Goal: Task Accomplishment & Management: Use online tool/utility

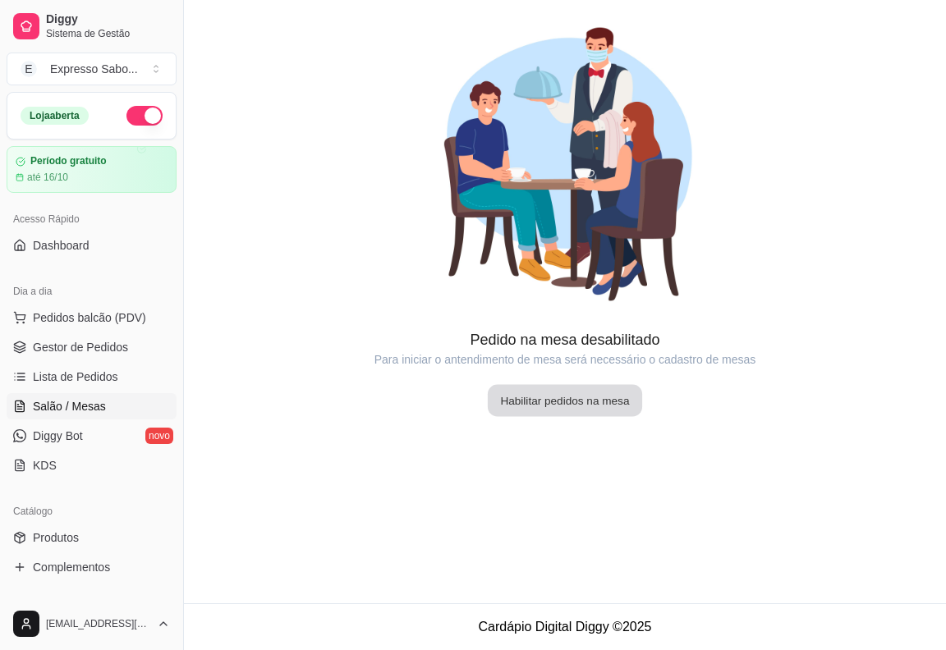
click at [561, 398] on button "Habilitar pedidos na mesa" at bounding box center [565, 401] width 154 height 32
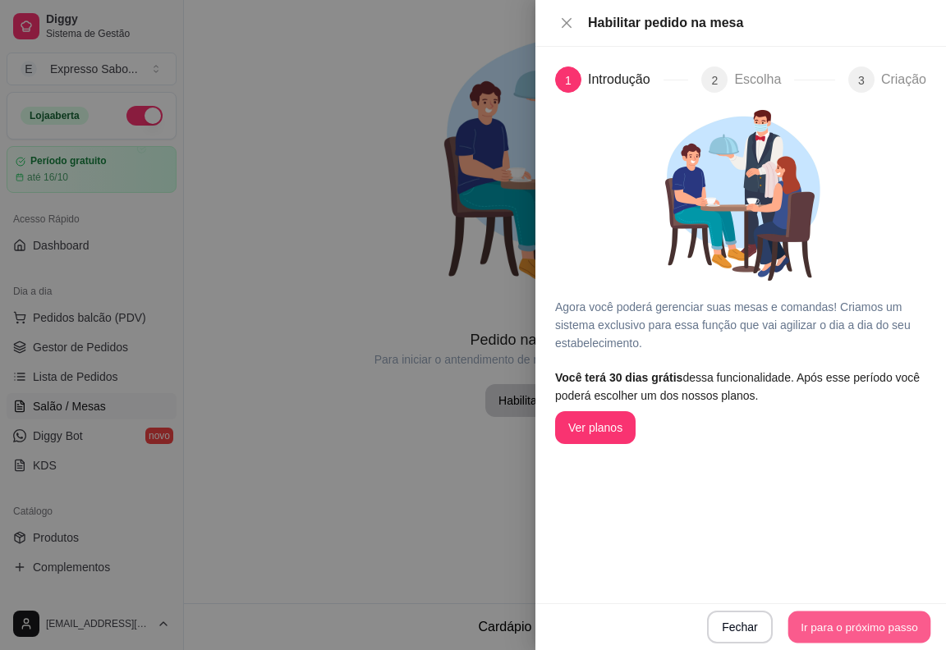
click at [872, 632] on button "Ir para o próximo passo" at bounding box center [859, 628] width 143 height 32
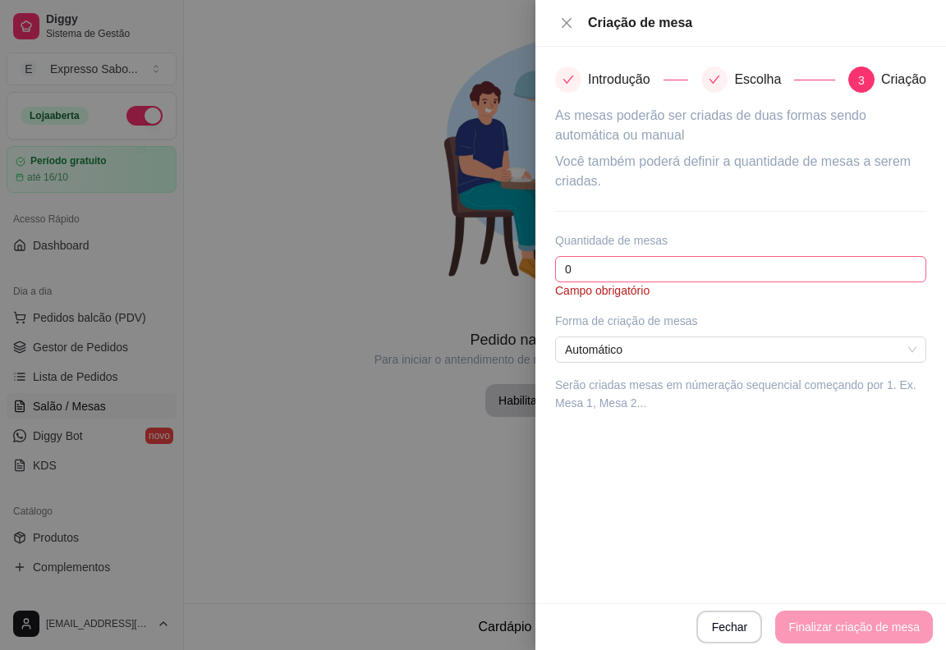
drag, startPoint x: 630, startPoint y: 284, endPoint x: 605, endPoint y: 271, distance: 27.9
click at [610, 274] on div "Você também poderá definir a quantidade de mesas a serem criadas. Quantidade de…" at bounding box center [740, 225] width 371 height 147
drag, startPoint x: 605, startPoint y: 271, endPoint x: 498, endPoint y: 274, distance: 106.8
click at [498, 274] on div "Criação de mesa Introdução Escolha 3 Criação As mesas poderão ser criadas de du…" at bounding box center [473, 325] width 946 height 650
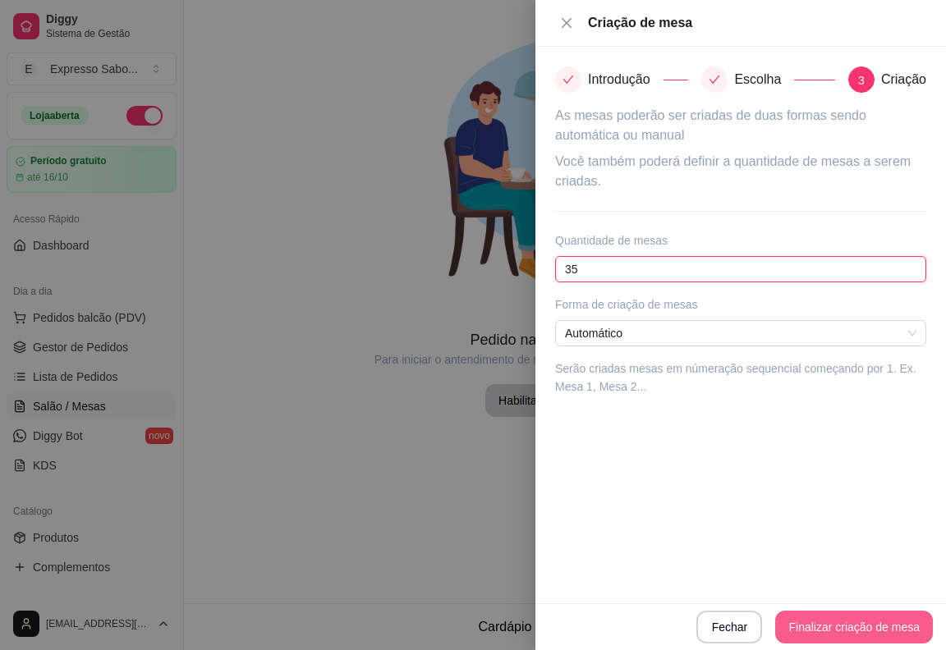
type input "35"
click at [845, 628] on button "Finalizar criação de mesa" at bounding box center [854, 627] width 158 height 33
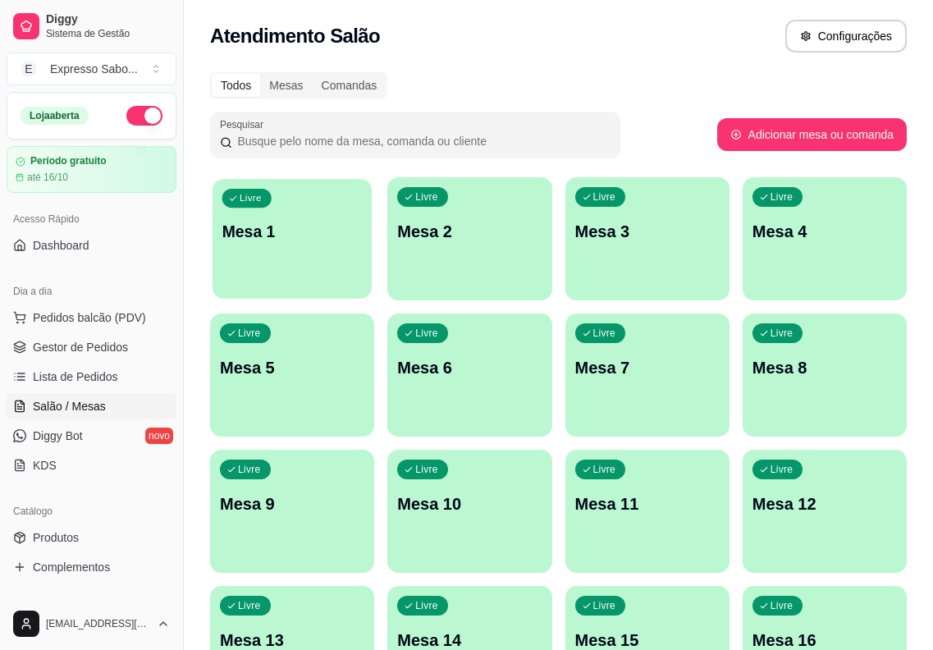
click at [324, 254] on div "Livre Mesa 1" at bounding box center [292, 229] width 159 height 100
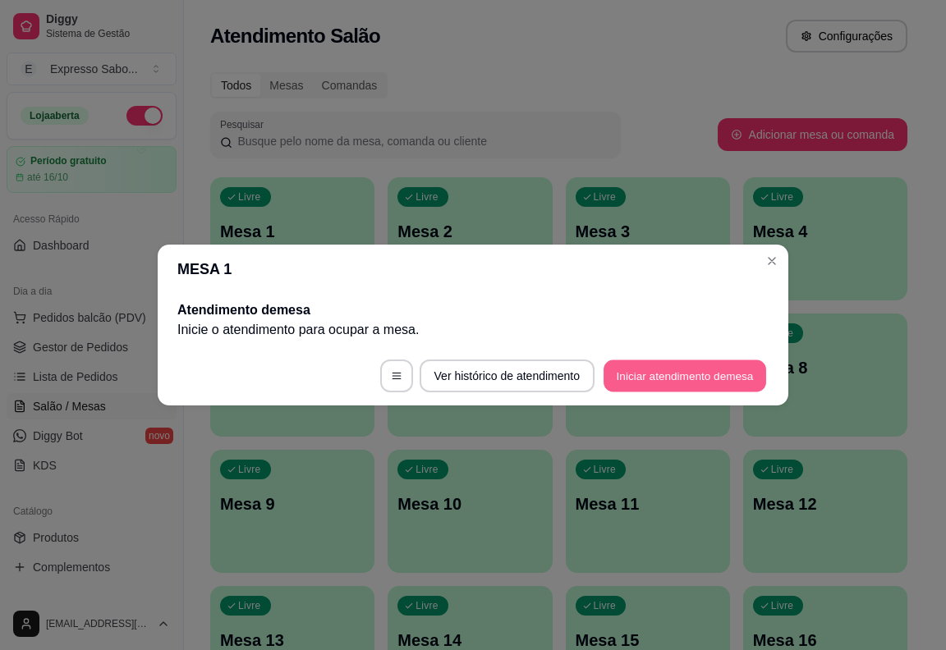
click at [627, 382] on button "Iniciar atendimento de mesa" at bounding box center [684, 376] width 163 height 32
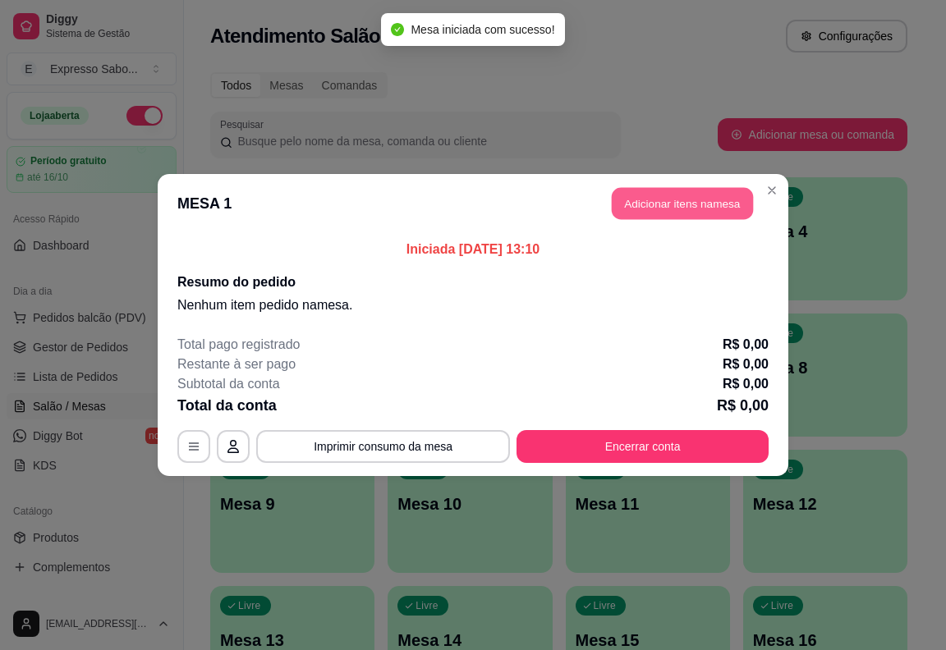
click at [667, 205] on button "Adicionar itens na mesa" at bounding box center [682, 204] width 141 height 32
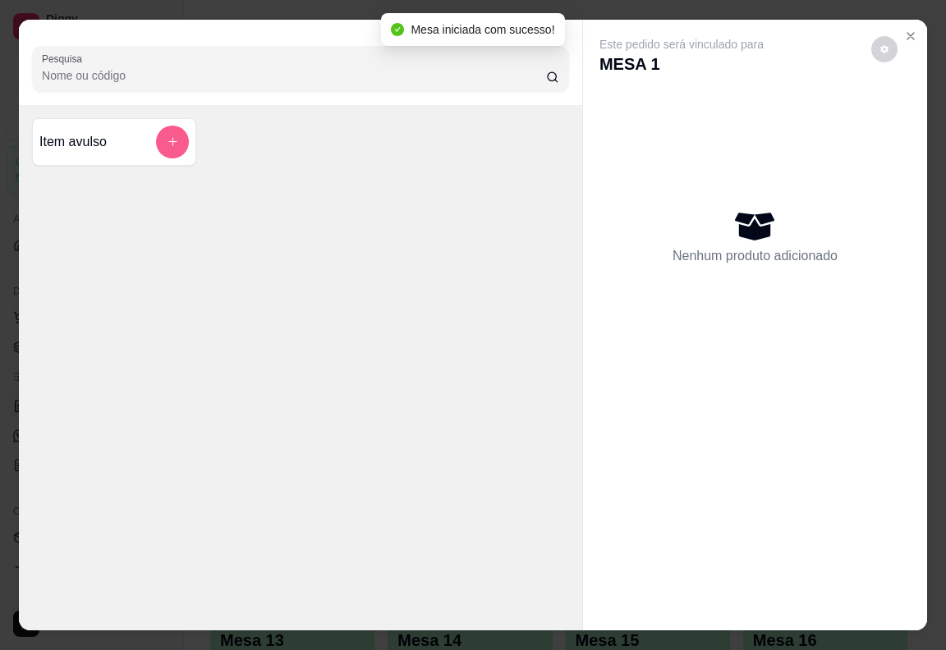
click at [163, 144] on button "add-separate-item" at bounding box center [172, 142] width 33 height 33
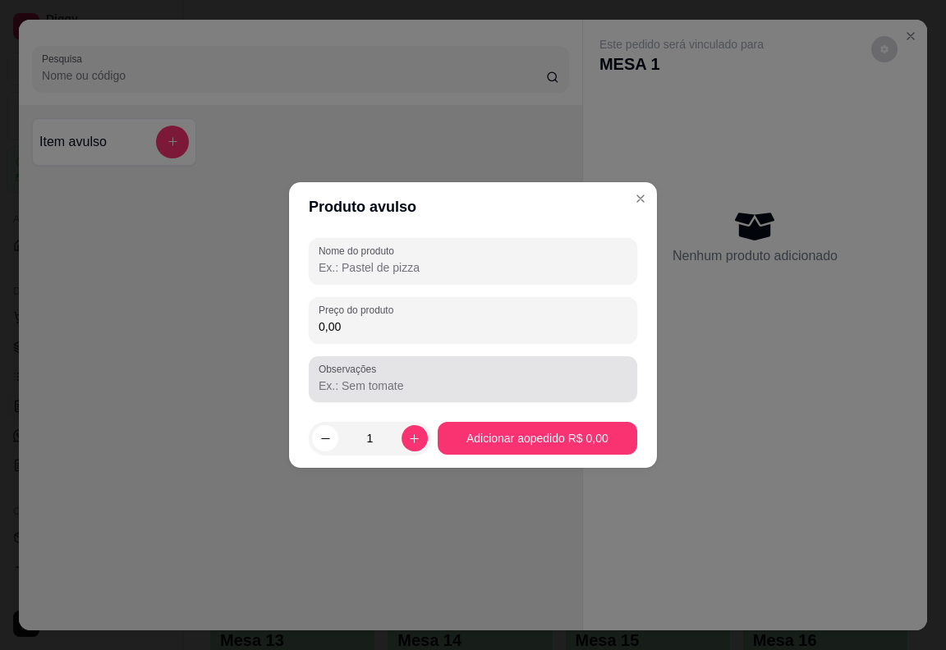
click at [423, 359] on div "Observações" at bounding box center [473, 379] width 328 height 46
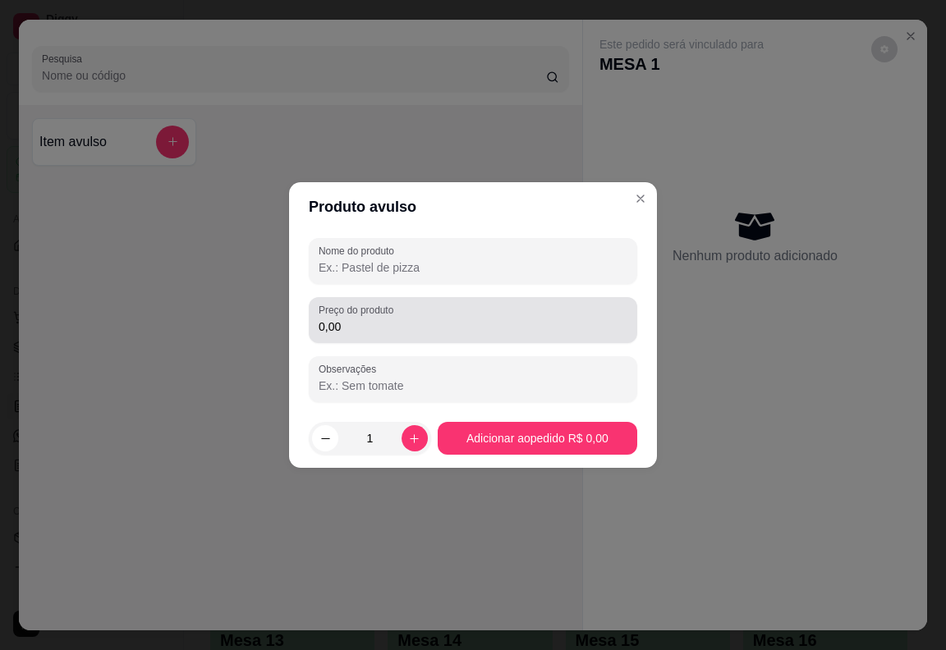
click at [334, 306] on label "Preço do produto" at bounding box center [358, 310] width 80 height 14
click at [334, 318] on input "0,00" at bounding box center [472, 326] width 309 height 16
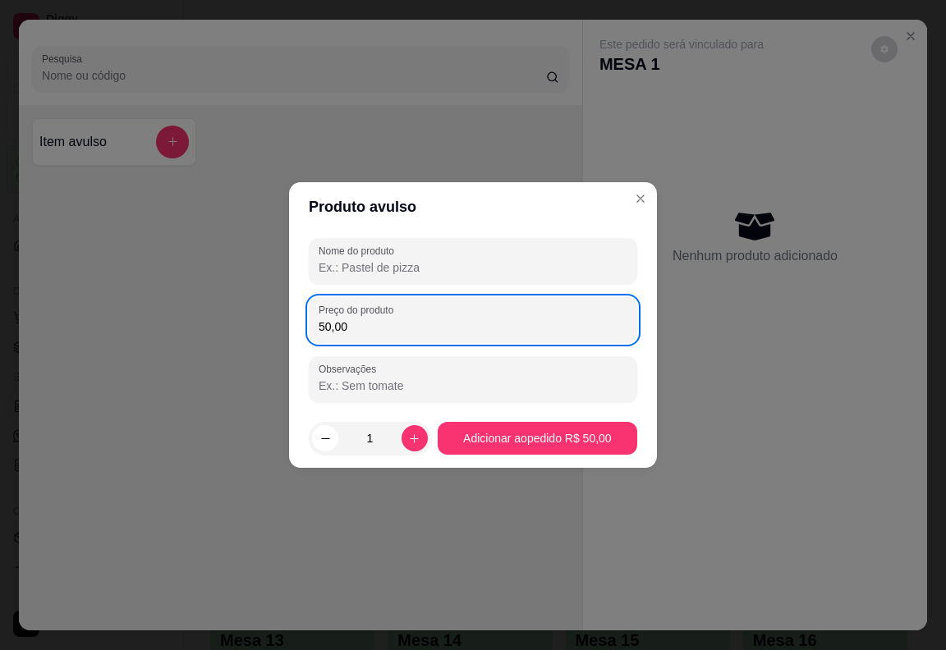
type input "50,00"
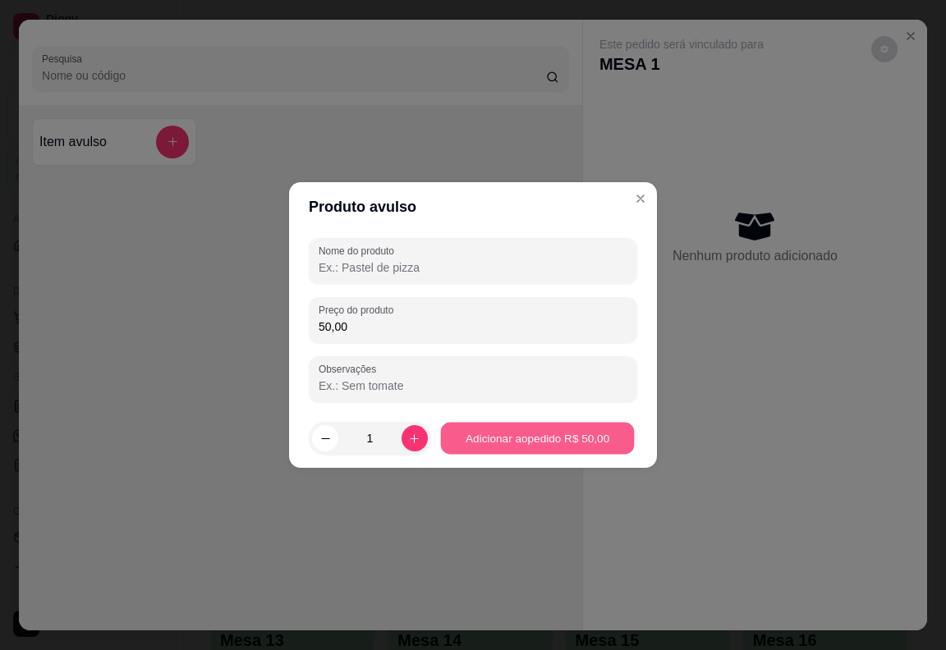
click at [557, 449] on button "Adicionar ao pedido R$ 50,00" at bounding box center [537, 439] width 194 height 32
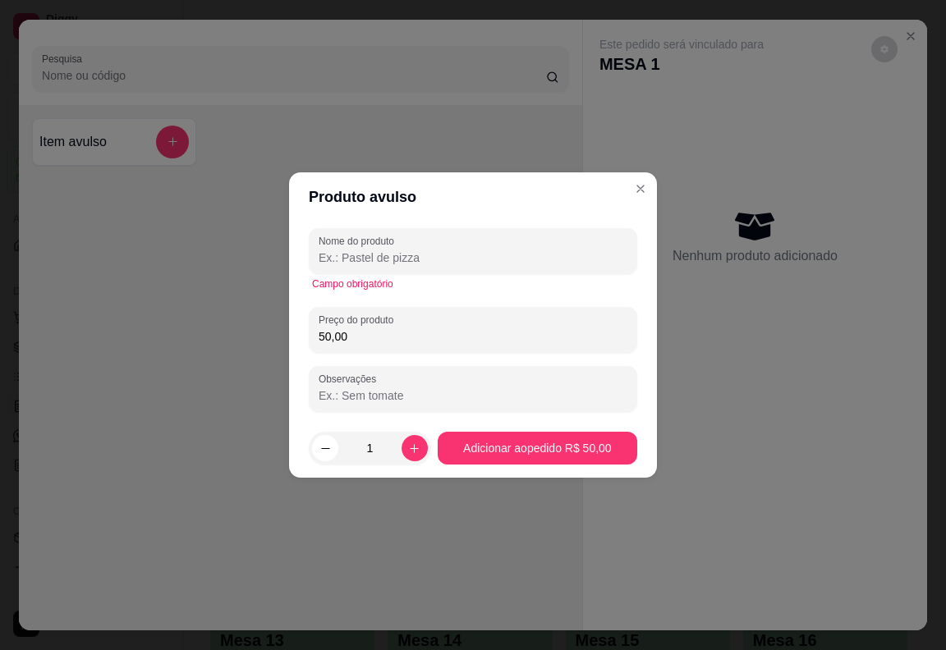
click at [415, 402] on input "Observações" at bounding box center [472, 395] width 309 height 16
click at [408, 447] on icon "increase-product-quantity" at bounding box center [414, 448] width 12 height 12
type input "2"
click at [497, 467] on footer "2 Adicionar ao pedido R$ 100,00" at bounding box center [473, 448] width 368 height 59
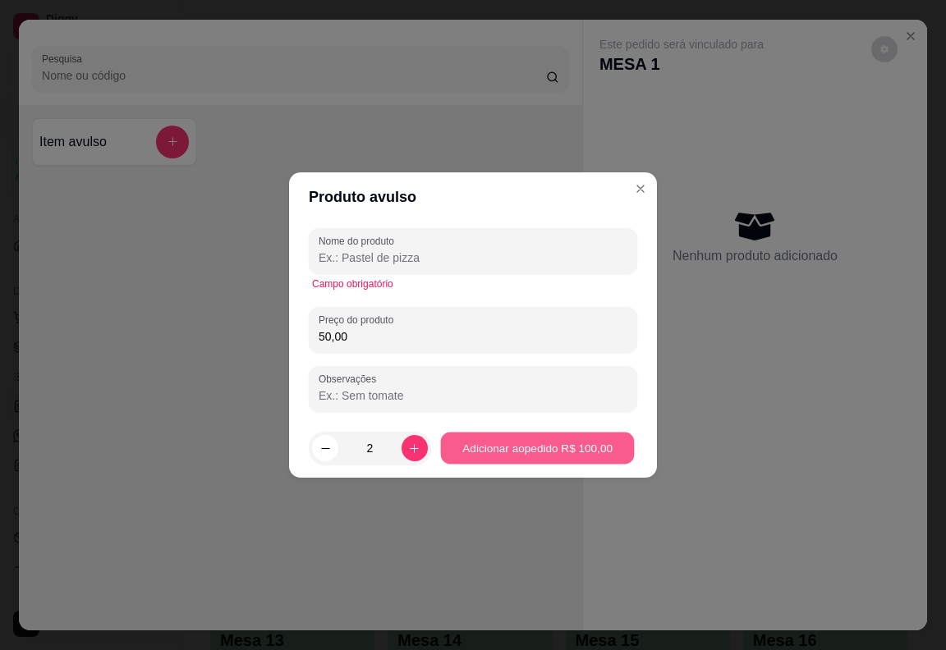
click at [493, 456] on button "Adicionar ao pedido R$ 100,00" at bounding box center [537, 449] width 194 height 32
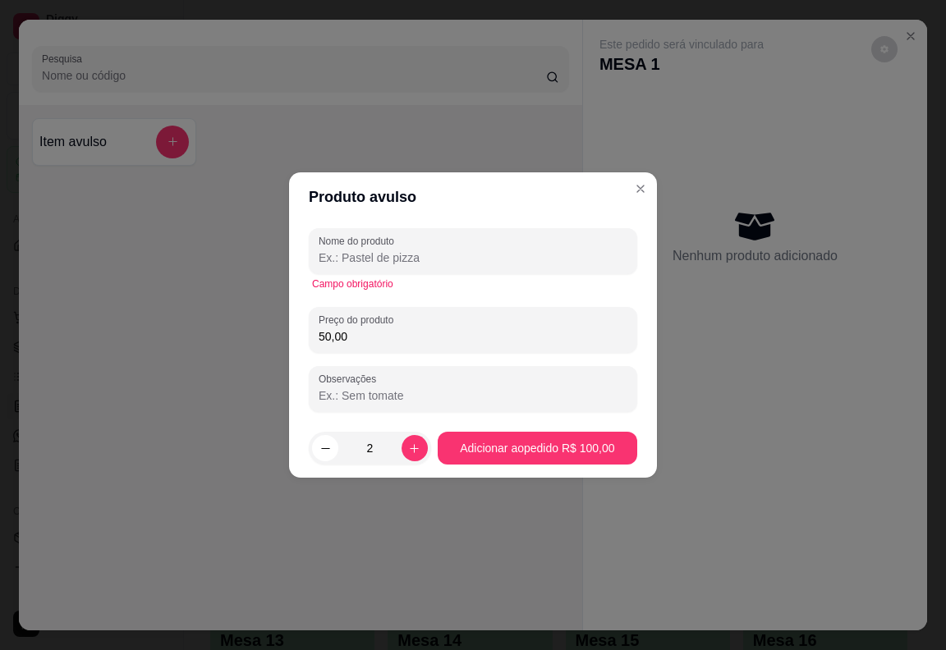
click at [398, 256] on input "Nome do produto" at bounding box center [472, 258] width 309 height 16
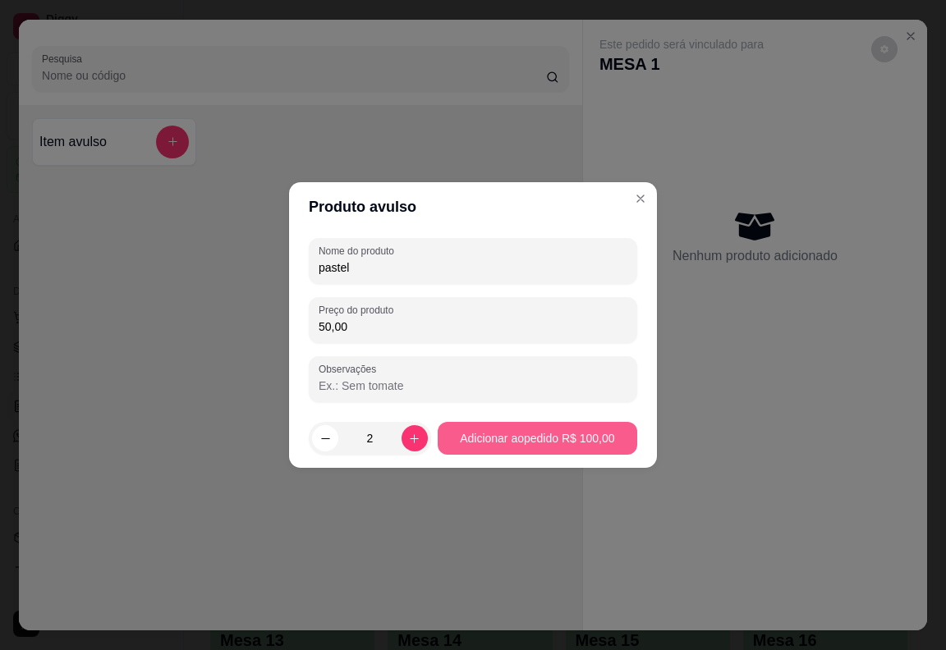
type input "pastel"
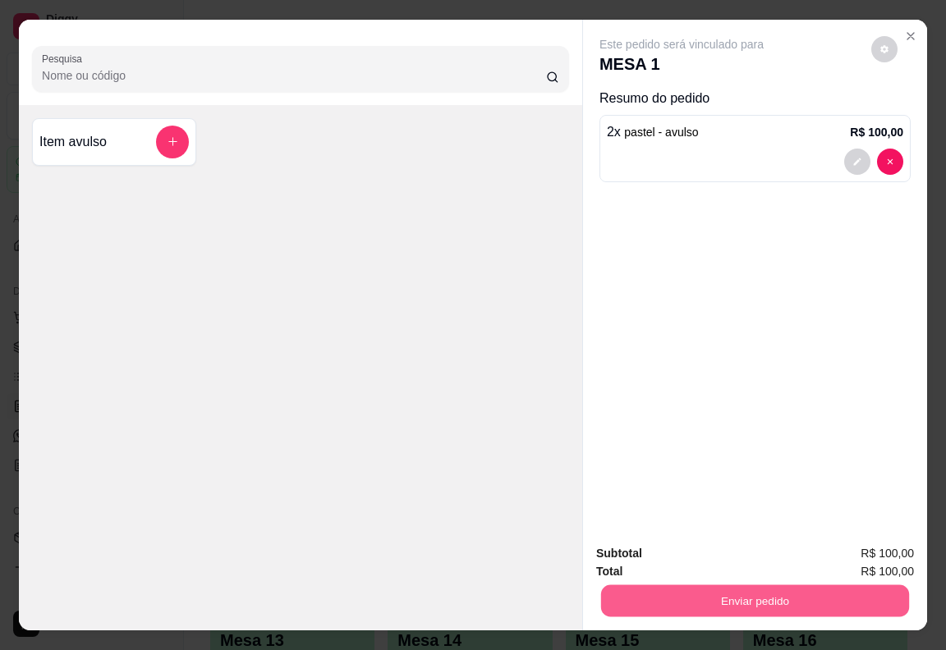
click at [723, 595] on button "Enviar pedido" at bounding box center [755, 601] width 308 height 32
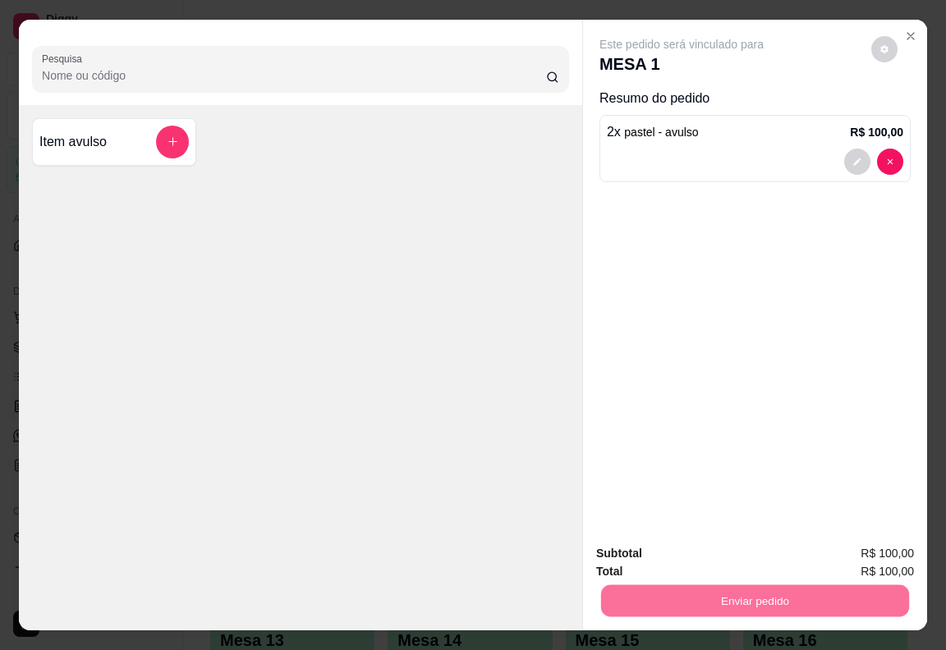
click at [848, 544] on button "Enviar pedido" at bounding box center [871, 554] width 90 height 30
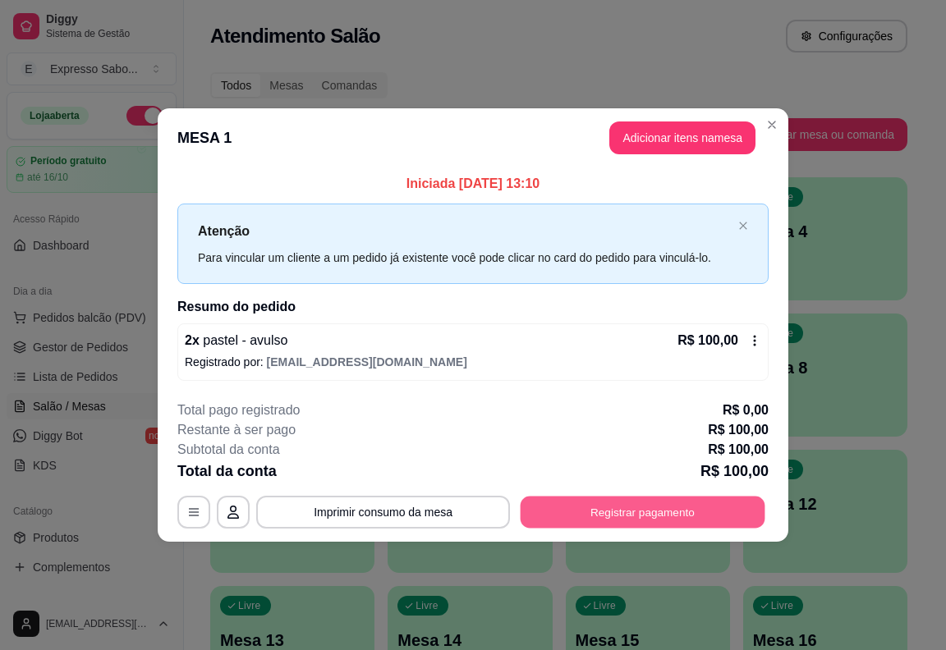
click at [647, 523] on button "Registrar pagamento" at bounding box center [642, 512] width 245 height 32
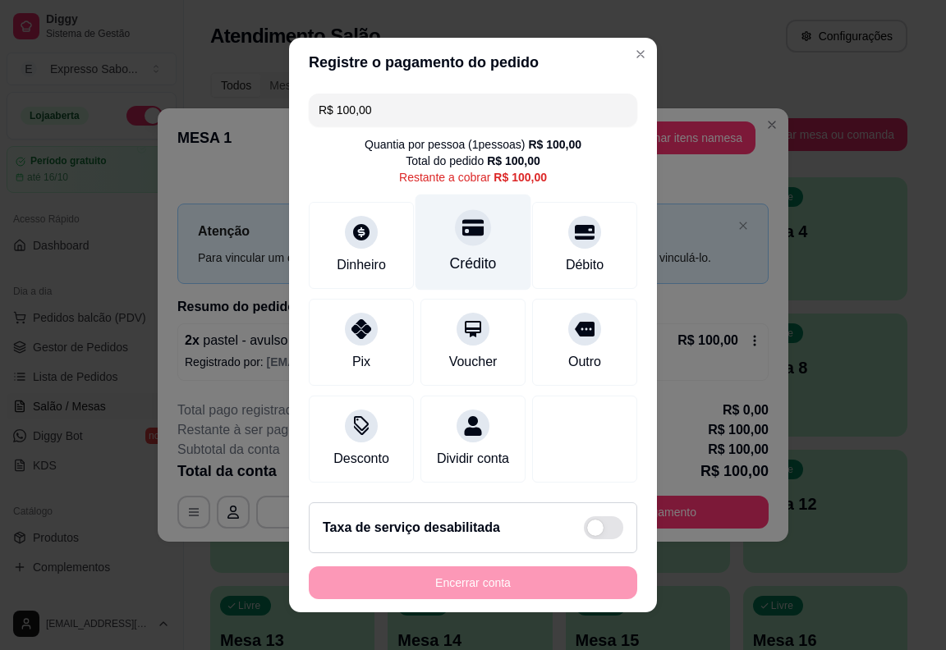
click at [462, 230] on icon at bounding box center [472, 228] width 21 height 16
type input "R$ 0,00"
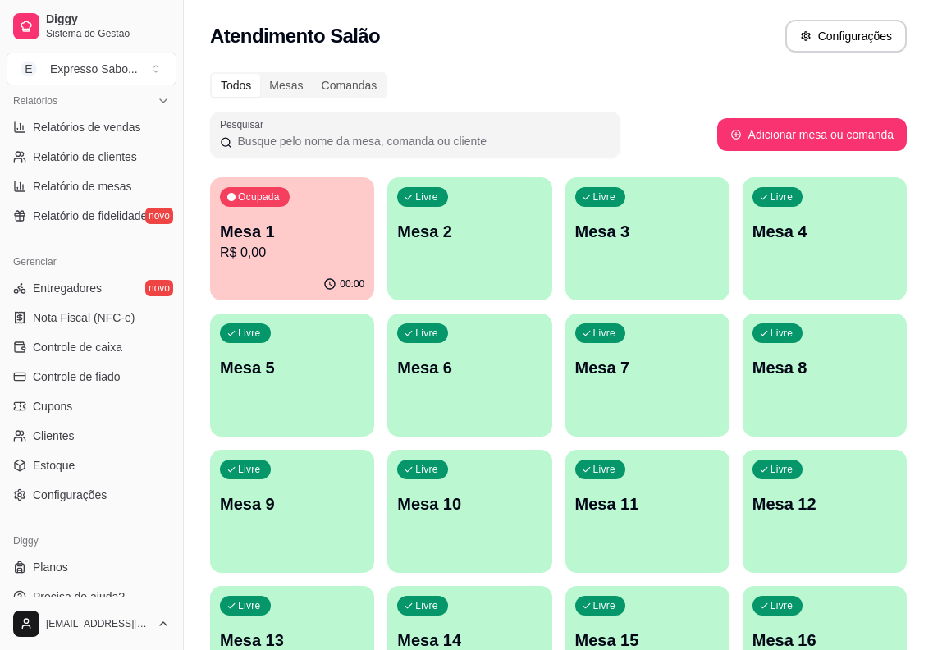
scroll to position [531, 0]
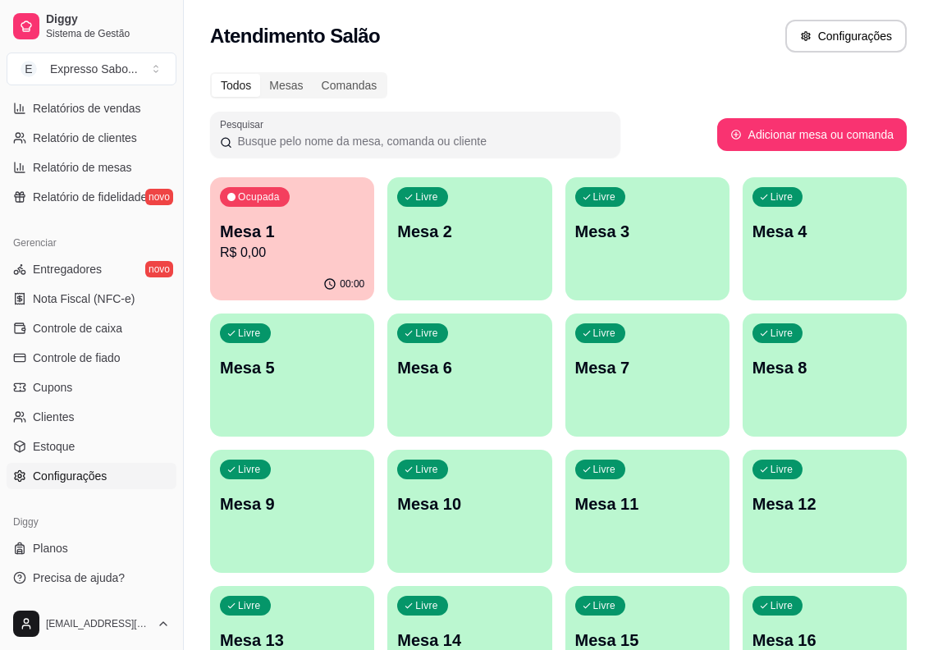
click at [69, 470] on span "Configurações" at bounding box center [70, 476] width 74 height 16
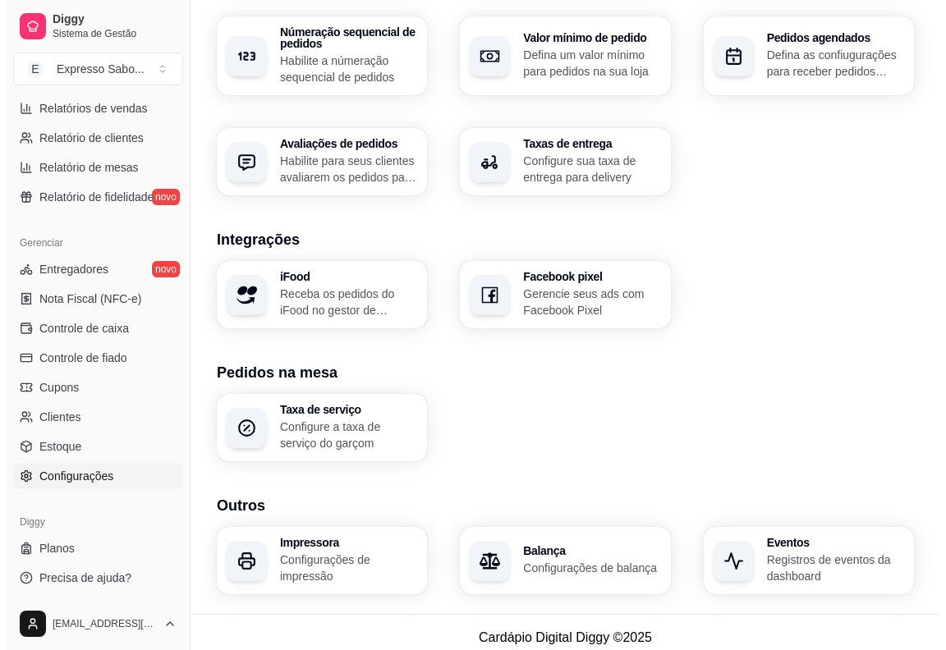
scroll to position [526, 0]
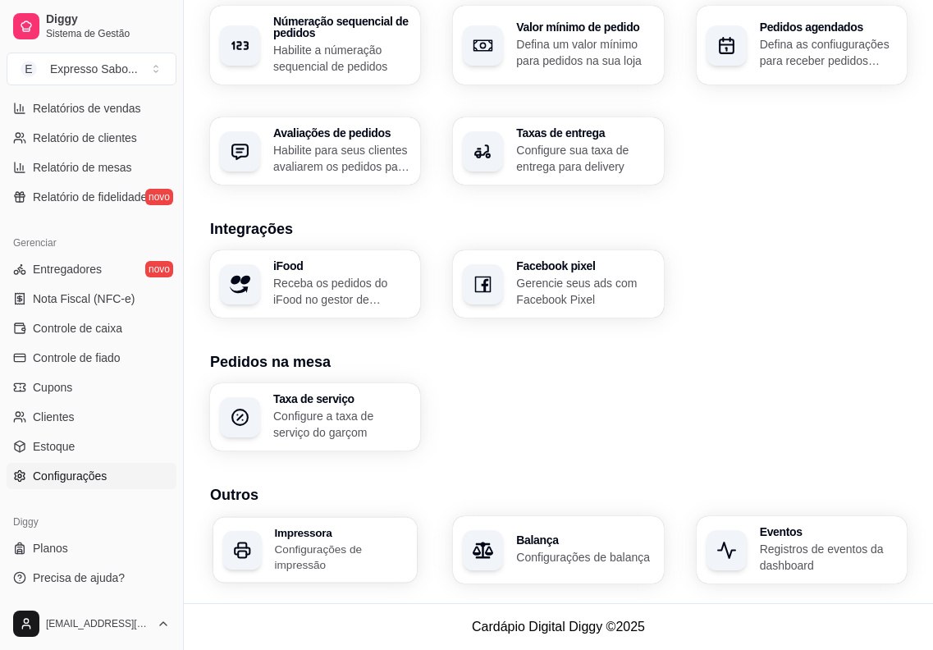
click at [326, 542] on p "Configurações de impressão" at bounding box center [341, 557] width 133 height 32
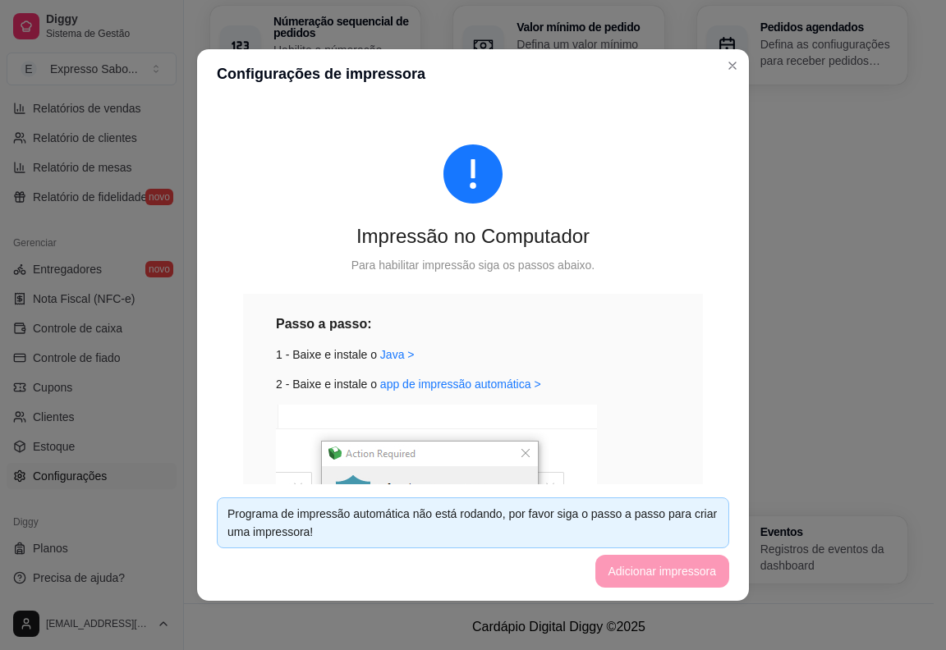
click at [416, 460] on img at bounding box center [436, 513] width 321 height 216
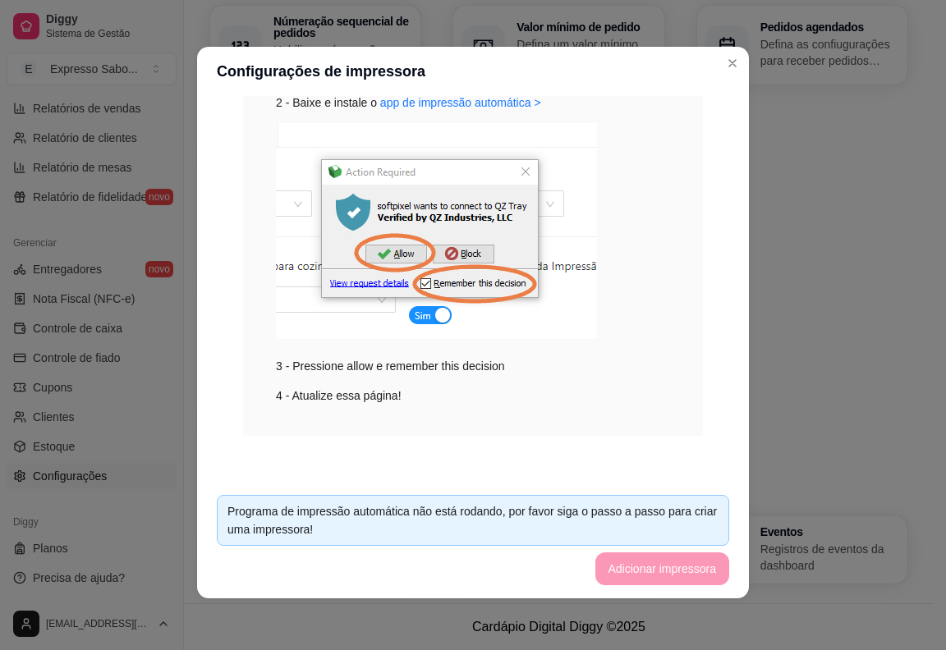
scroll to position [3, 0]
click at [616, 566] on footer "Programa de impressão automática não está rodando, por favor siga o passo a pas…" at bounding box center [473, 539] width 552 height 117
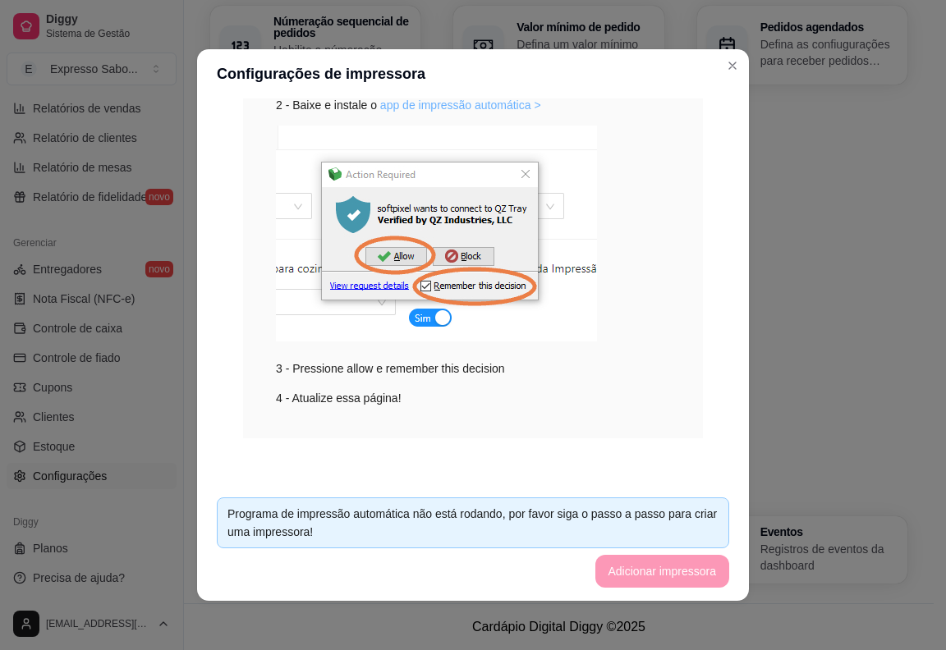
click at [422, 106] on link "app de impressão automática >" at bounding box center [460, 104] width 161 height 13
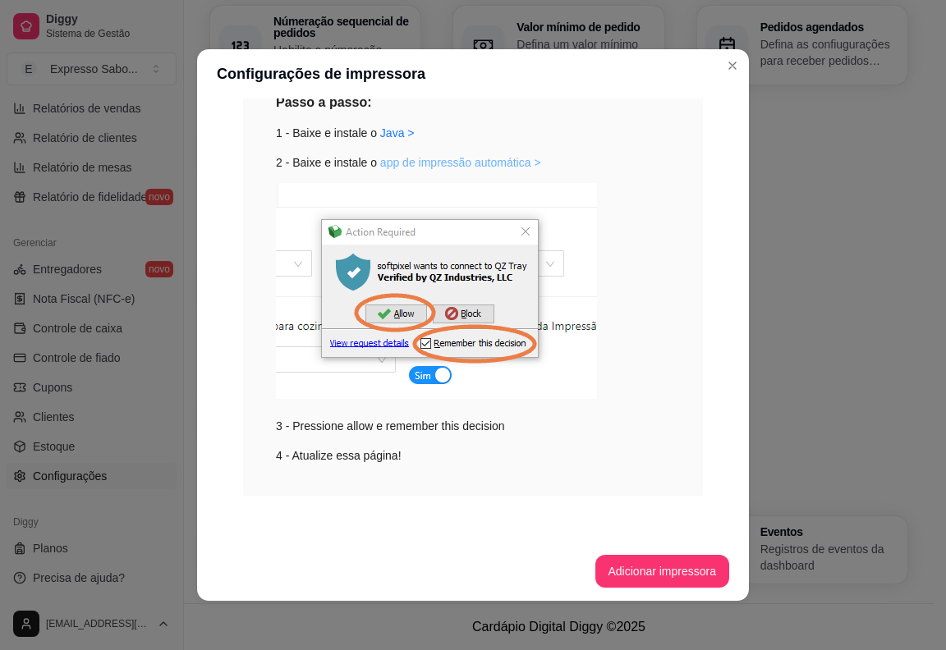
scroll to position [222, 0]
click at [639, 567] on button "Adicionar impressora" at bounding box center [662, 572] width 131 height 32
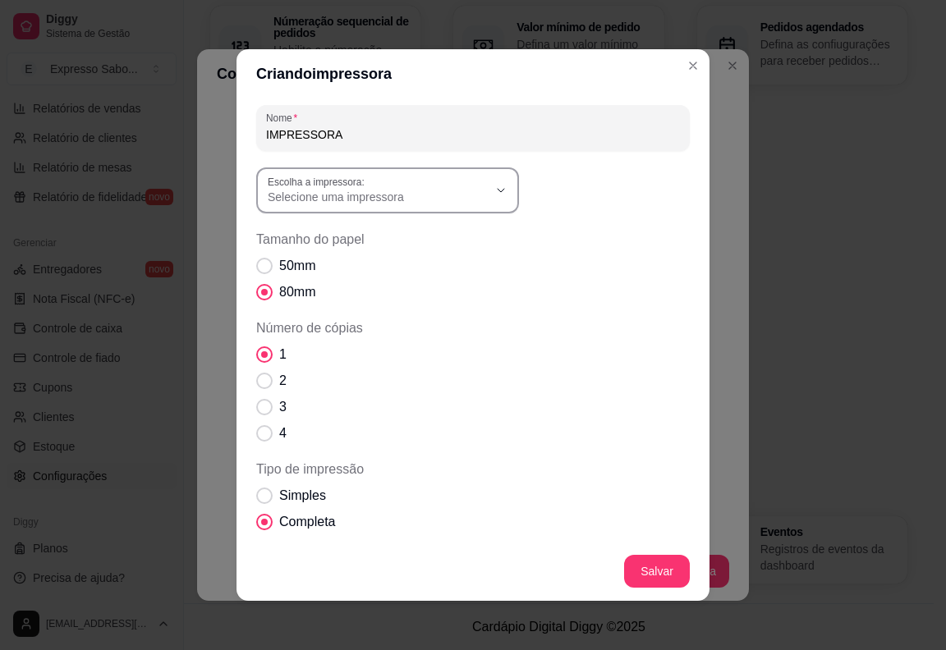
click at [420, 200] on span "Selecione uma impressora" at bounding box center [378, 197] width 220 height 16
click at [365, 298] on span "MP-4200 THCOZINHA" at bounding box center [373, 290] width 211 height 16
type input "MP-4200 THCOZINHA"
select select "MP-4200 THCOZINHA"
click at [257, 495] on span "Tipo de impressão" at bounding box center [265, 496] width 16 height 16
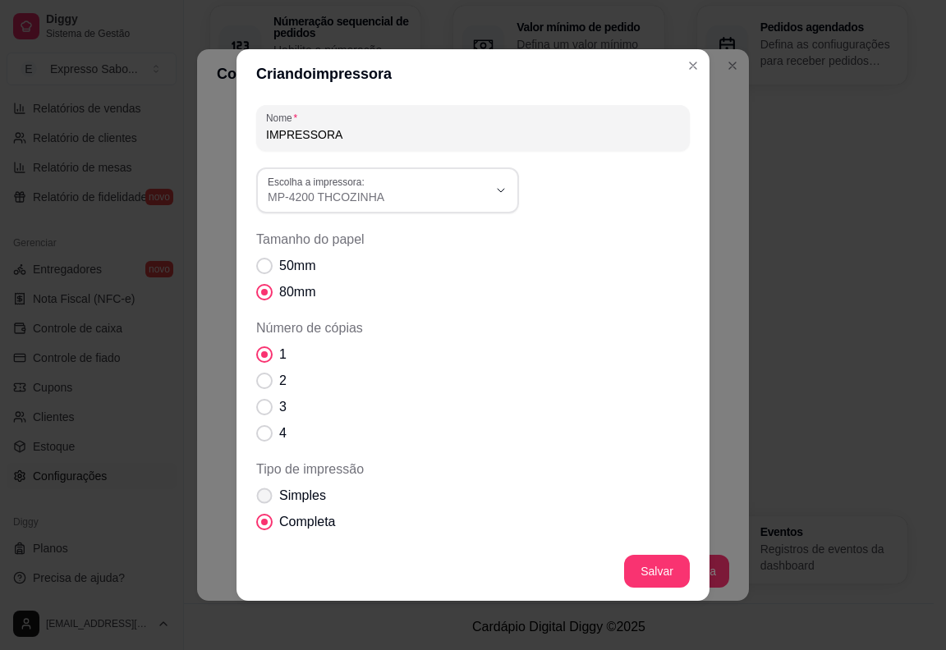
click at [257, 499] on input "Simples" at bounding box center [260, 504] width 11 height 11
radio input "true"
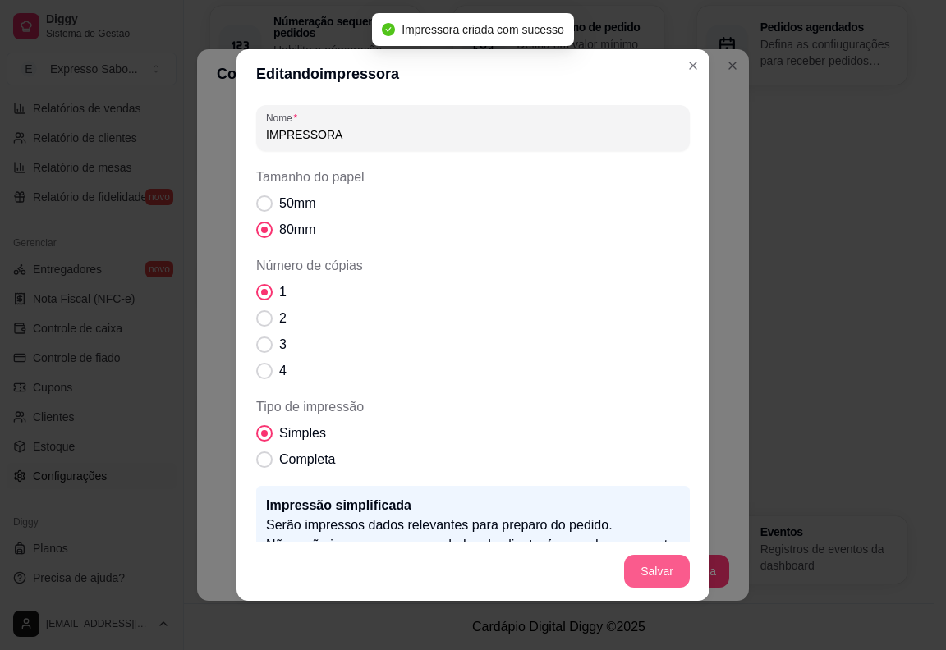
scroll to position [415, 0]
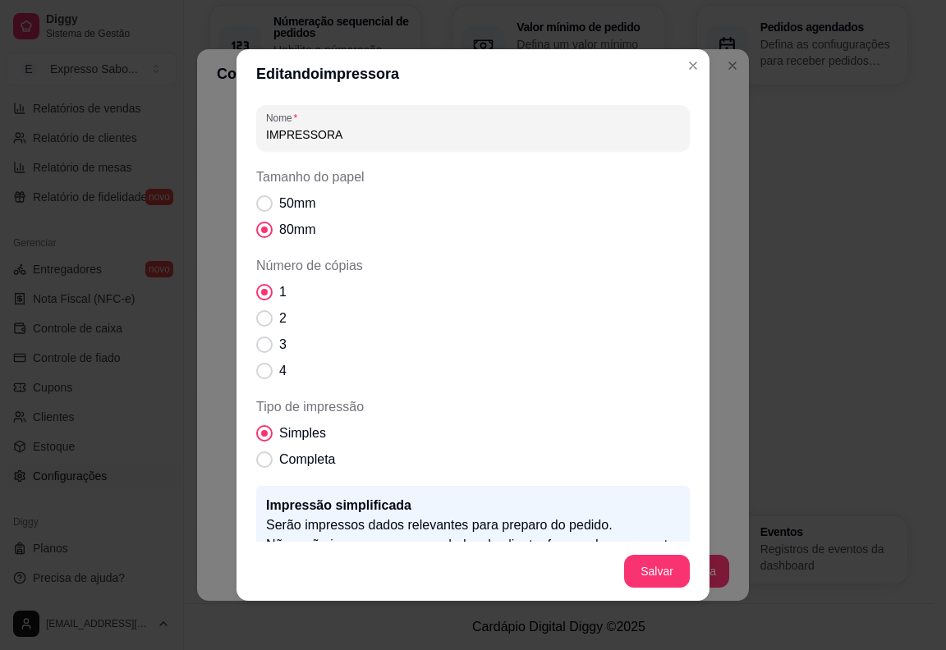
click at [367, 139] on input "IMPRESSORA" at bounding box center [473, 134] width 414 height 16
type input "IMPRESSORA COZINHA"
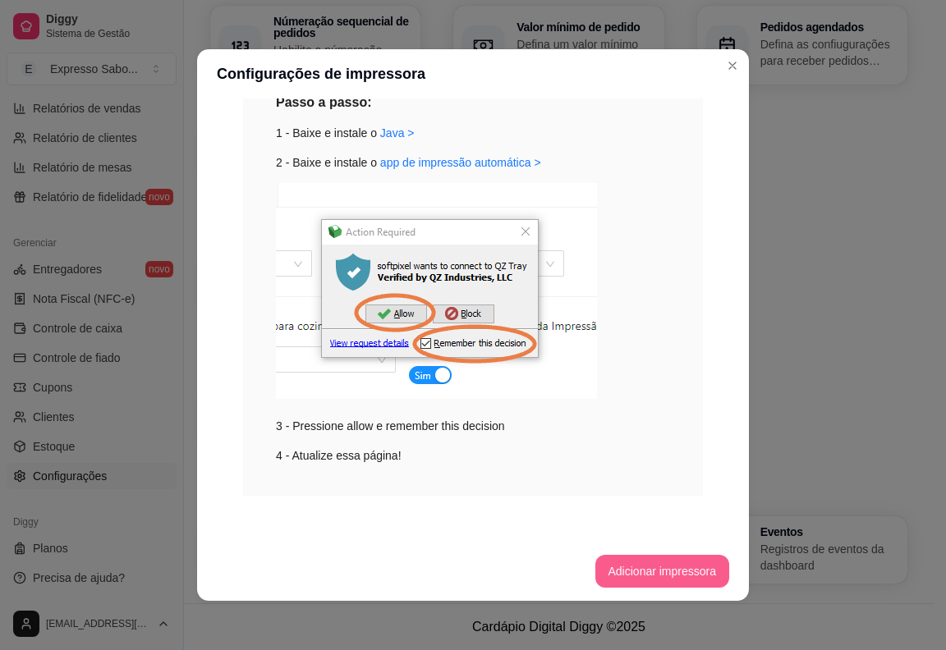
click at [653, 565] on button "Adicionar impressora" at bounding box center [662, 571] width 135 height 33
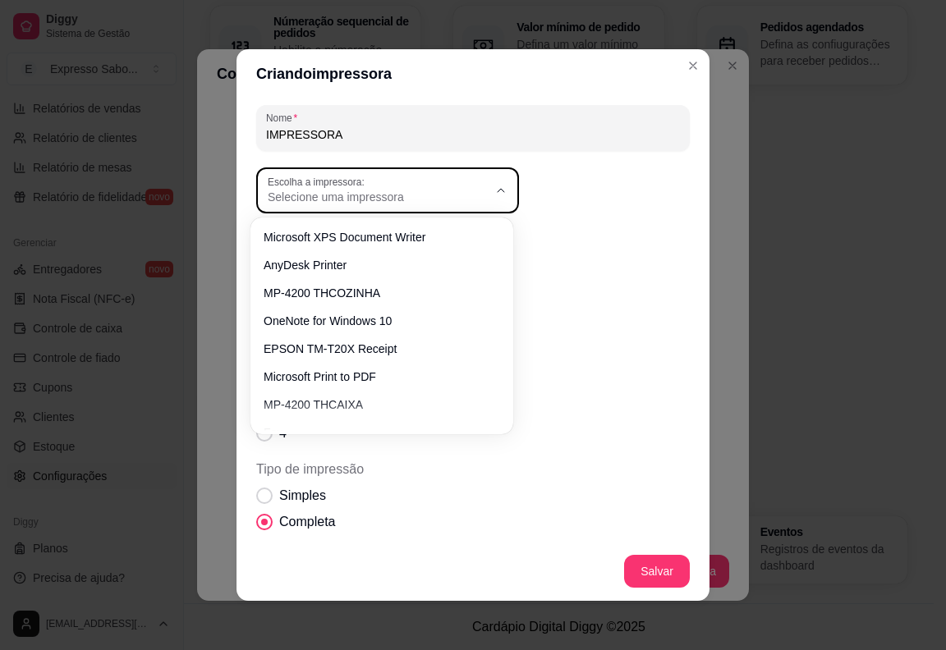
click at [462, 188] on div "Selecione uma impressora" at bounding box center [378, 191] width 220 height 30
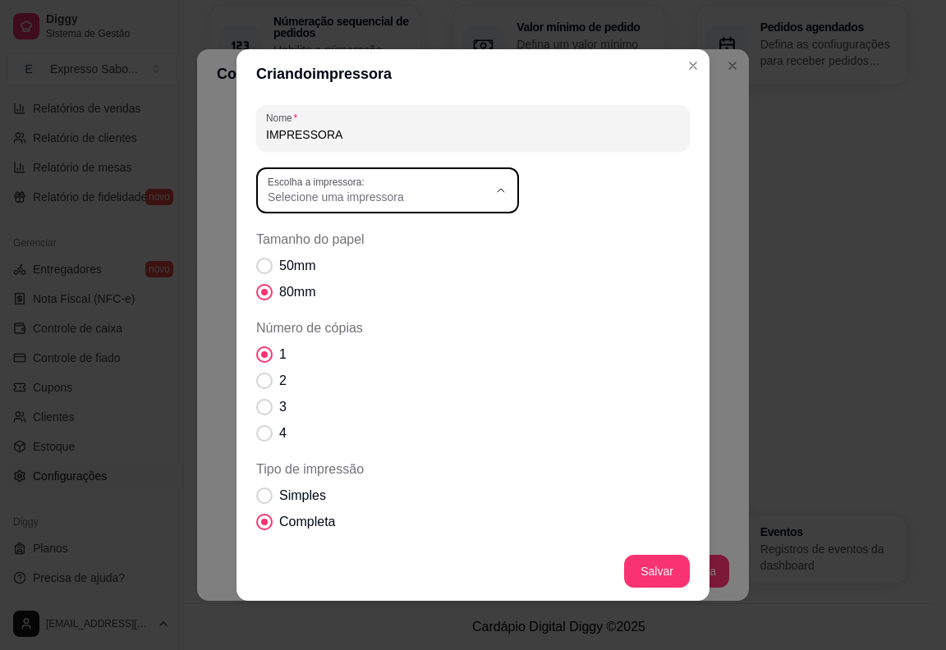
click at [355, 405] on span "MP-4200 THCAIXA" at bounding box center [373, 397] width 211 height 16
type input "MP-4200 THCAIXA"
select select "MP-4200 THCAIXA"
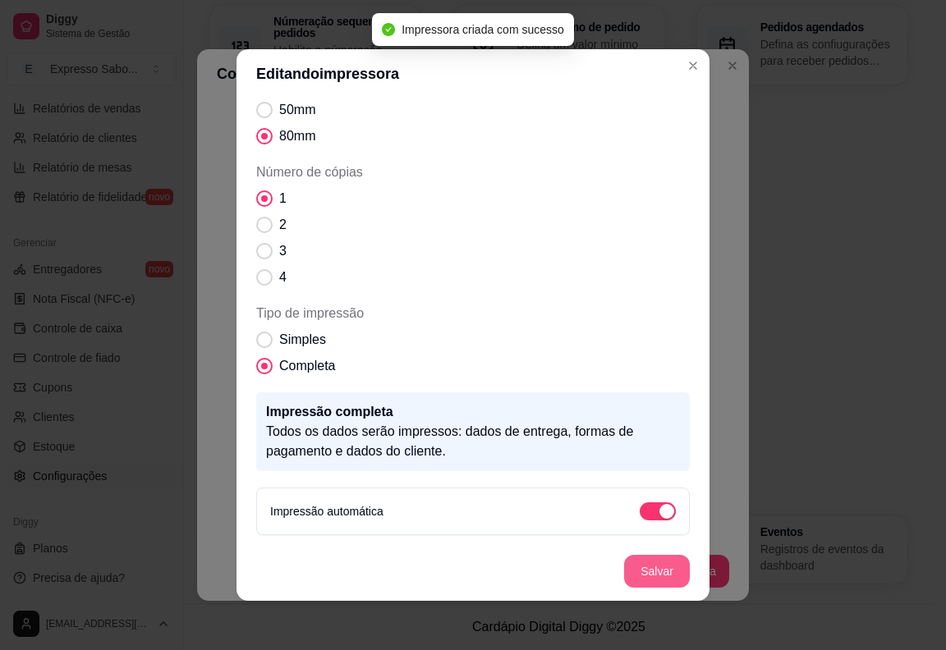
scroll to position [94, 0]
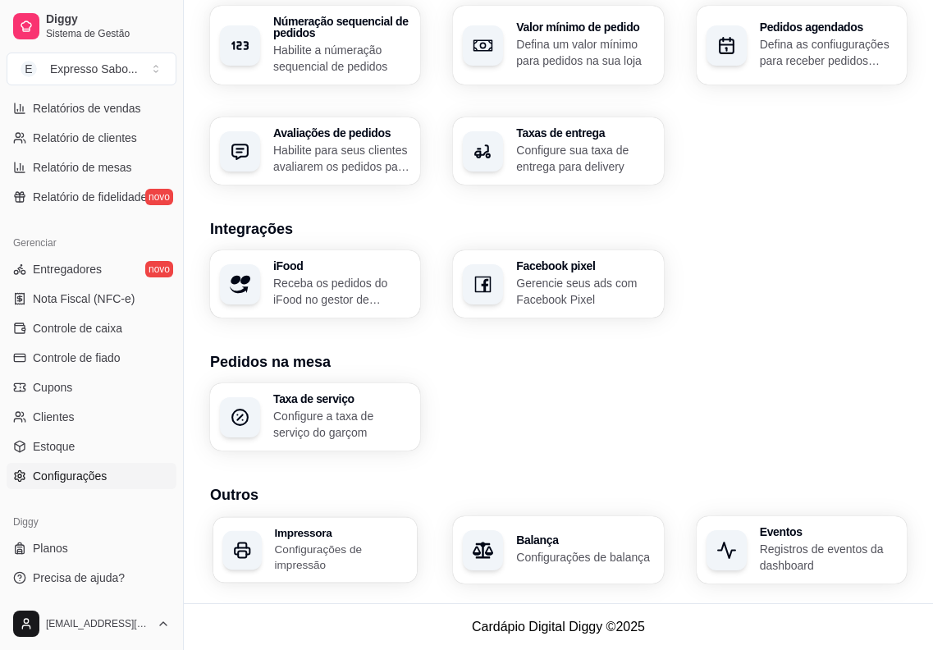
click at [300, 543] on p "Configurações de impressão" at bounding box center [341, 557] width 133 height 32
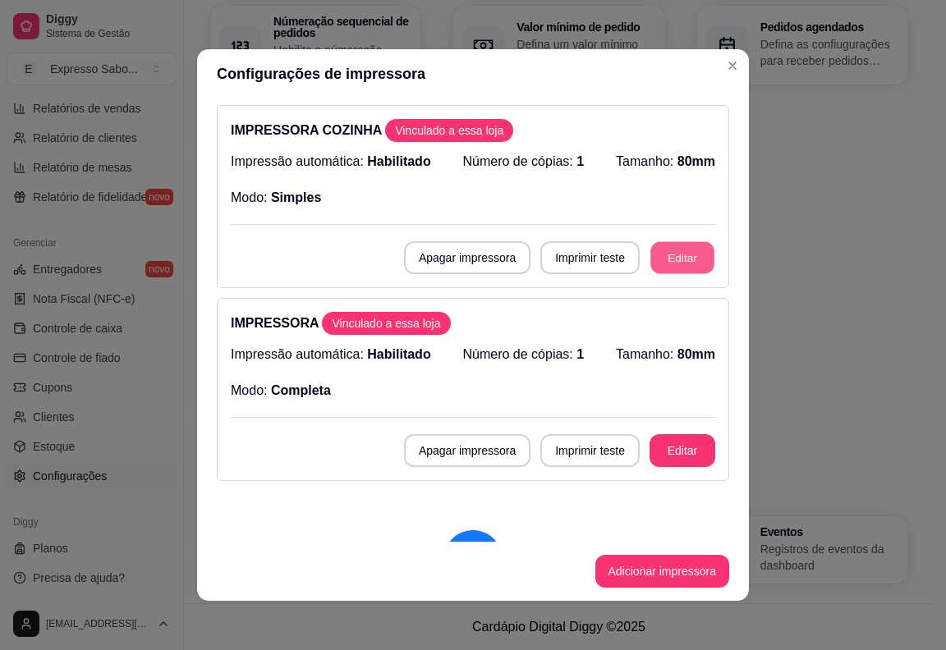
click at [662, 260] on button "Editar" at bounding box center [682, 258] width 64 height 32
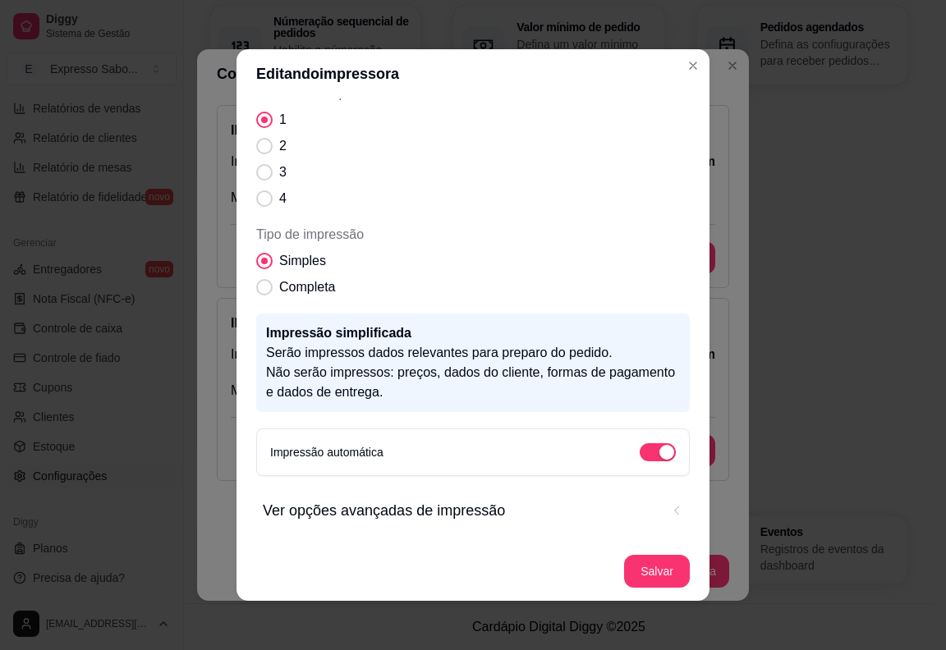
scroll to position [3, 0]
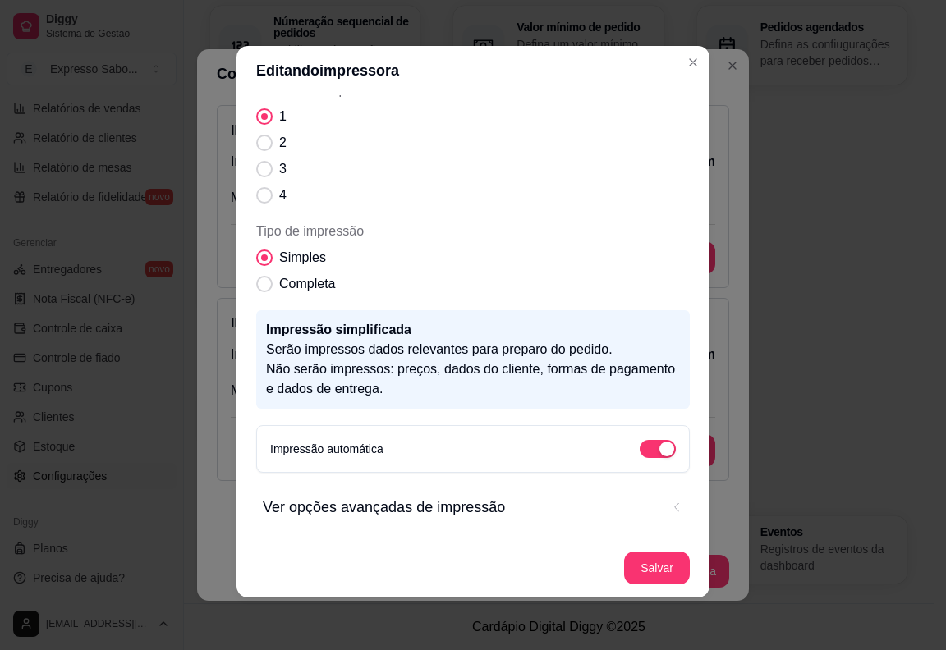
click at [455, 510] on span "Ver opções avançadas de impressão" at bounding box center [461, 507] width 397 height 23
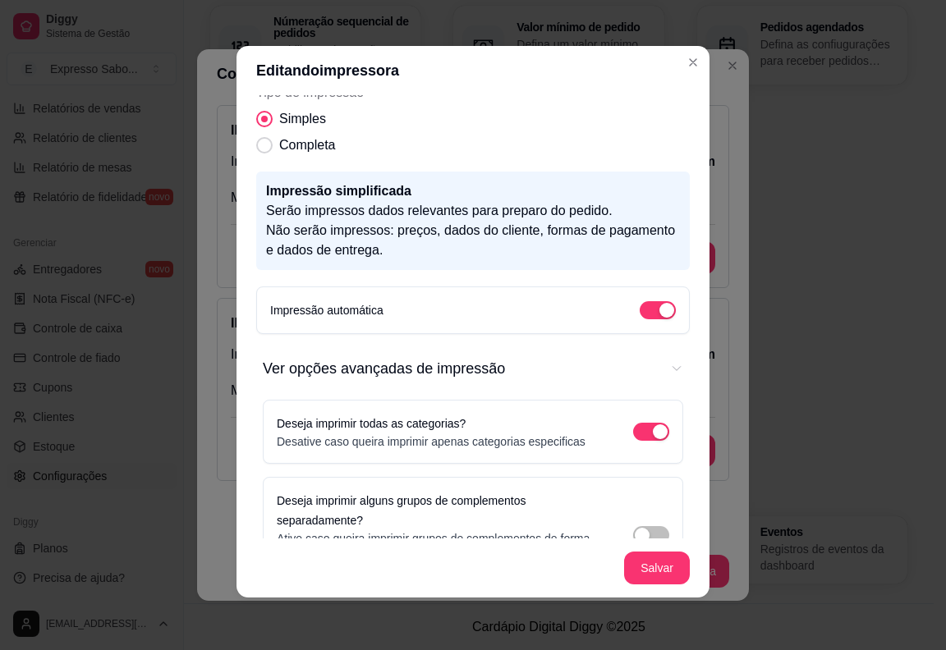
scroll to position [392, 0]
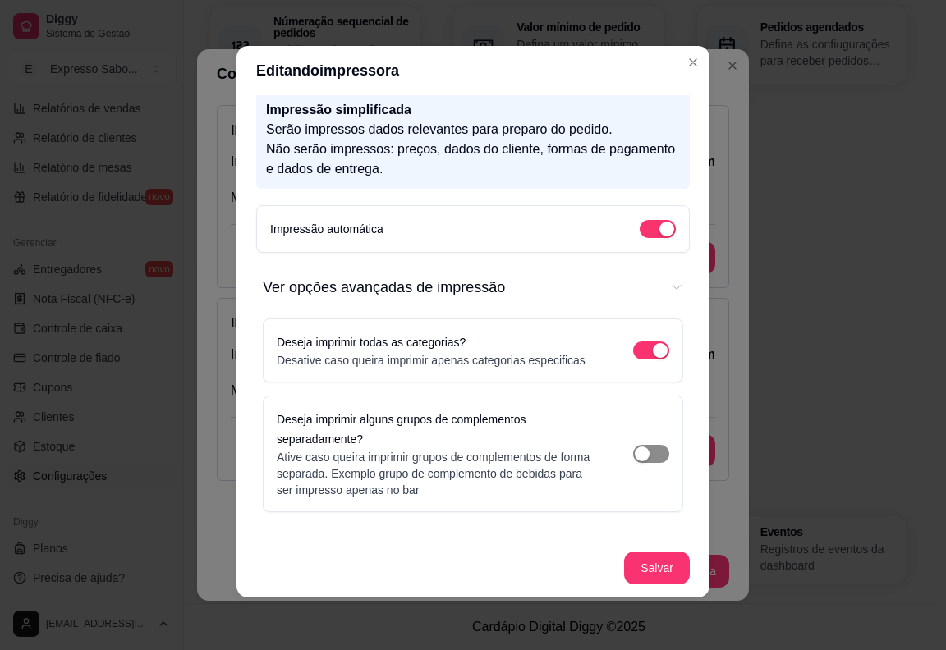
click at [645, 452] on span "Ver opções avançadas de impressão" at bounding box center [651, 454] width 36 height 18
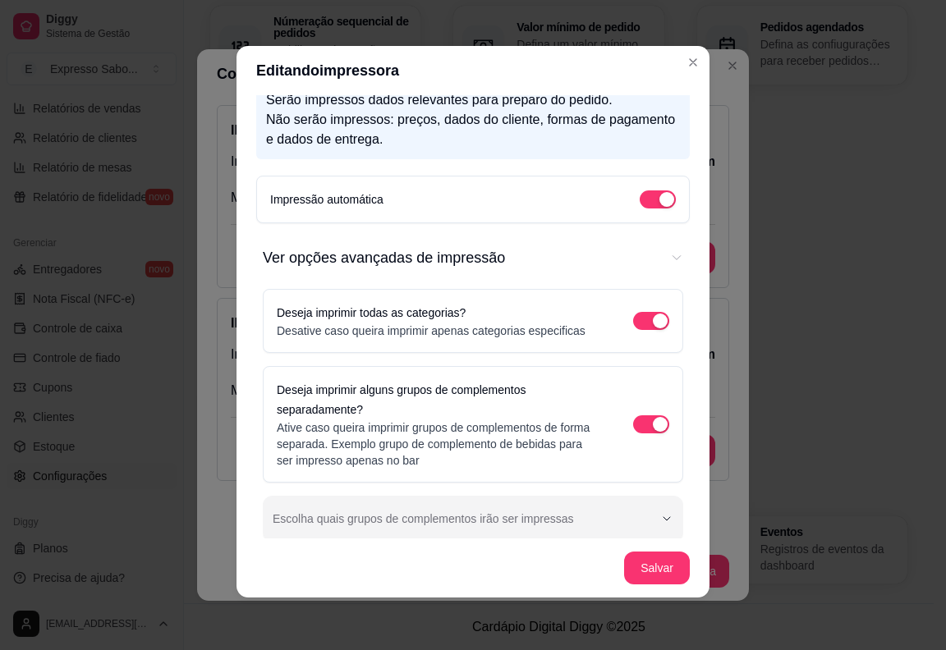
scroll to position [438, 0]
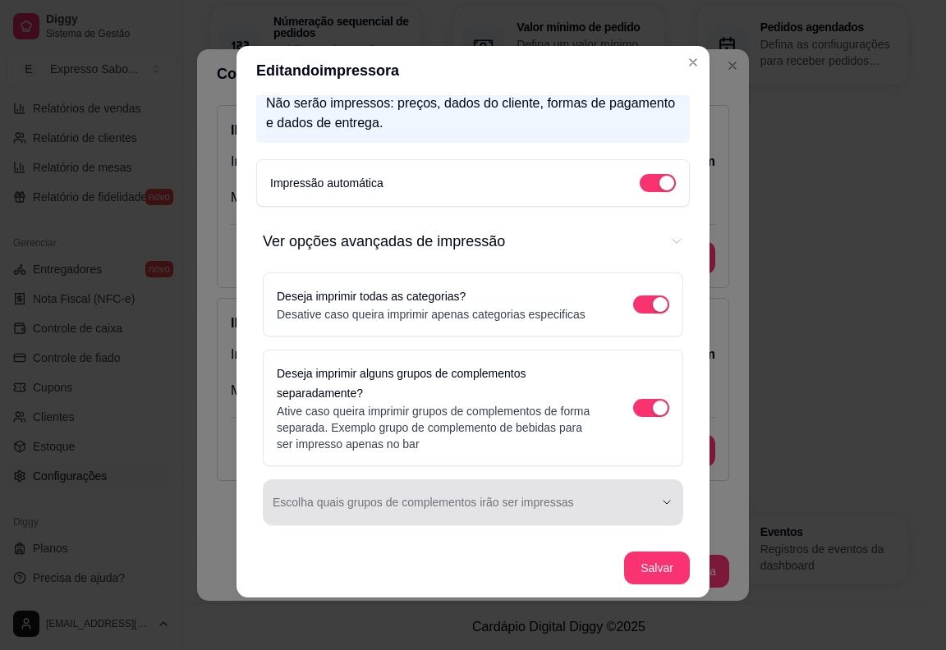
click at [627, 498] on div "Ver opções avançadas de impressão" at bounding box center [463, 502] width 381 height 33
click at [645, 507] on button "Escolha quais grupos de complementos irão ser impressas" at bounding box center [473, 502] width 420 height 46
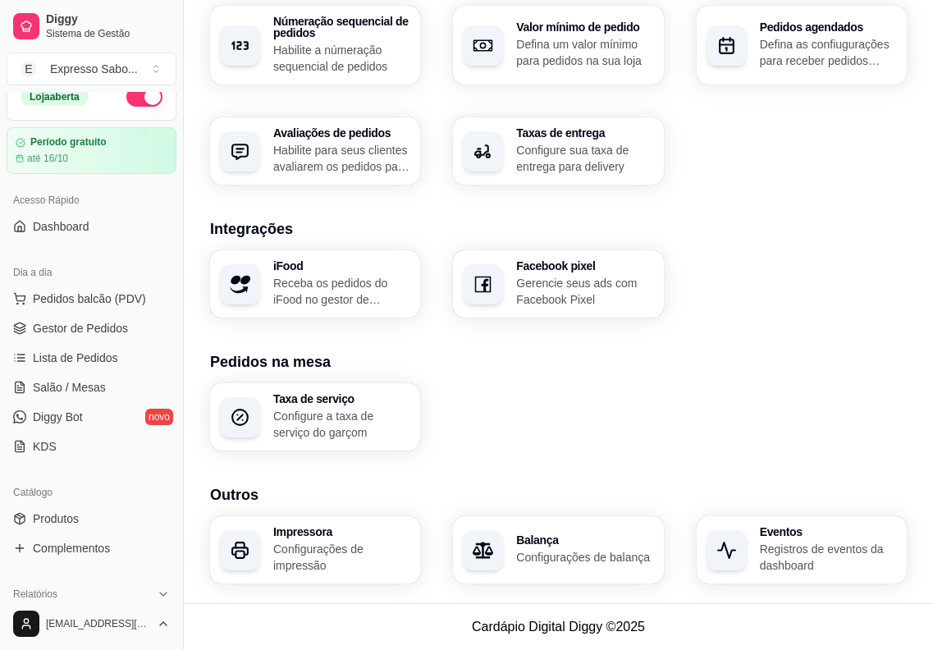
scroll to position [0, 0]
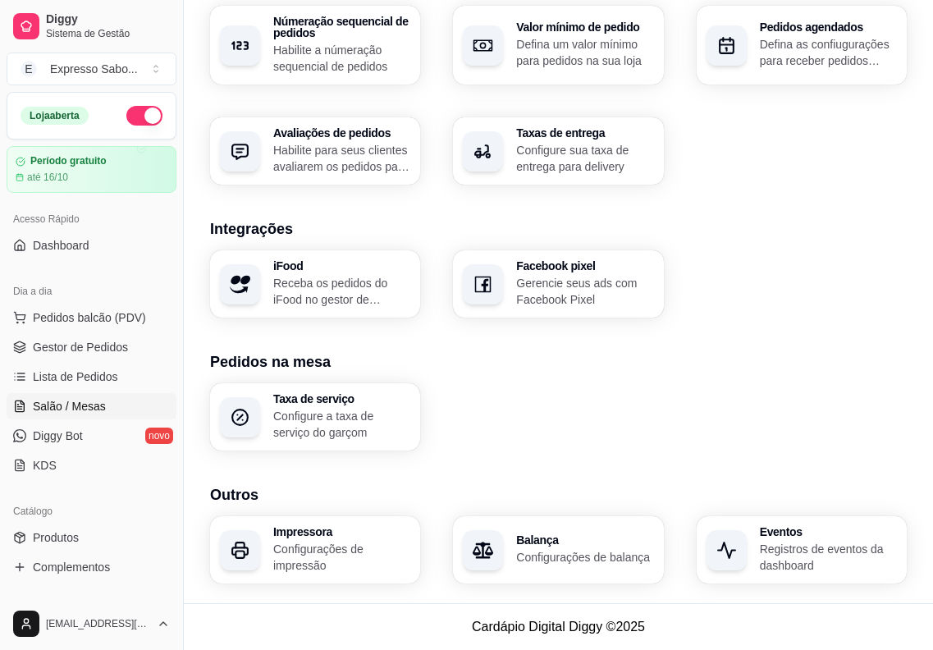
click at [105, 408] on link "Salão / Mesas" at bounding box center [92, 406] width 170 height 26
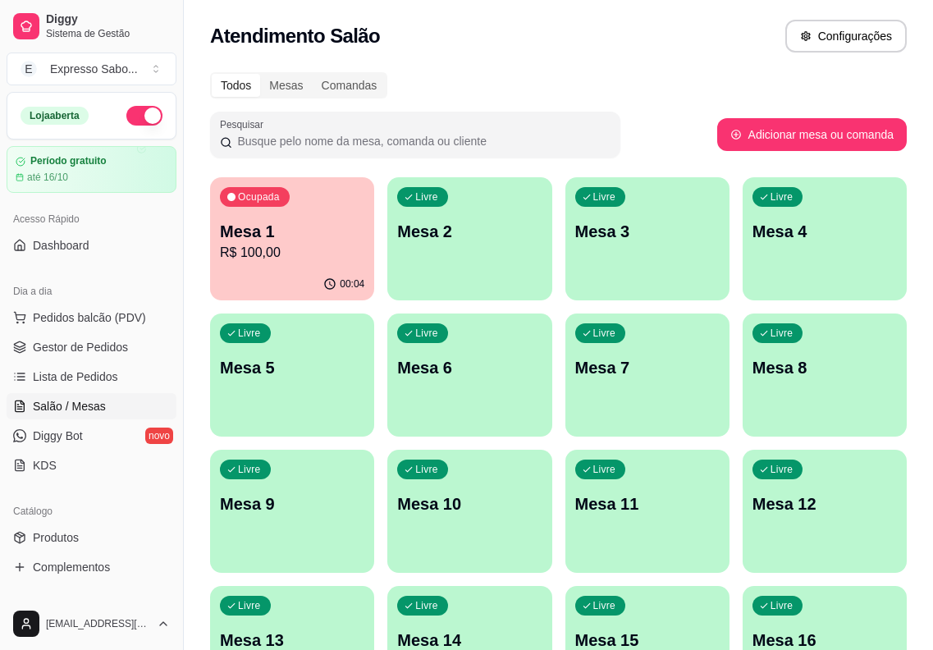
click at [424, 378] on p "Mesa 6" at bounding box center [469, 367] width 144 height 23
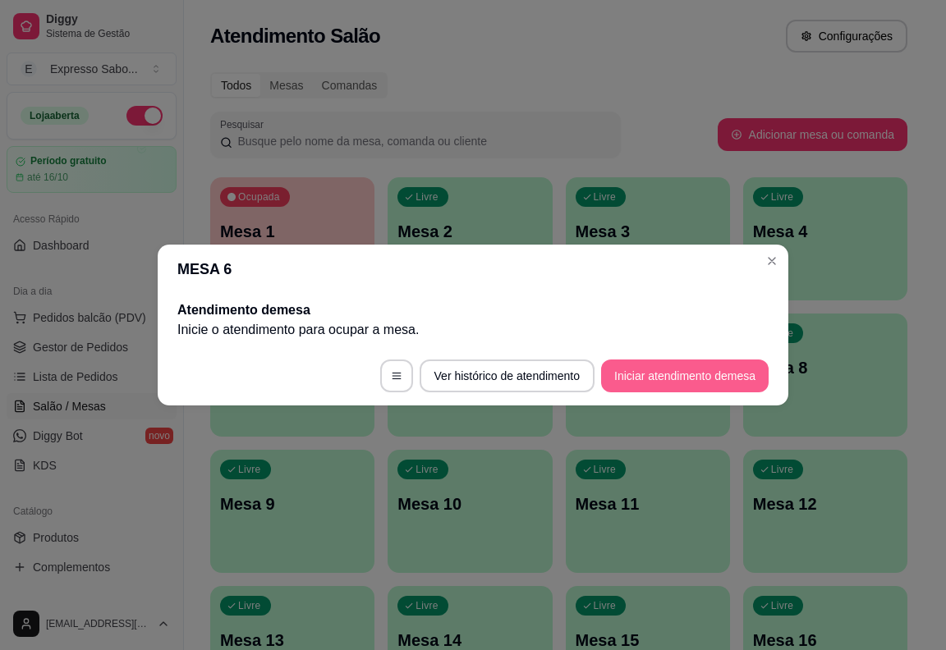
click at [604, 373] on button "Iniciar atendimento de mesa" at bounding box center [684, 376] width 167 height 33
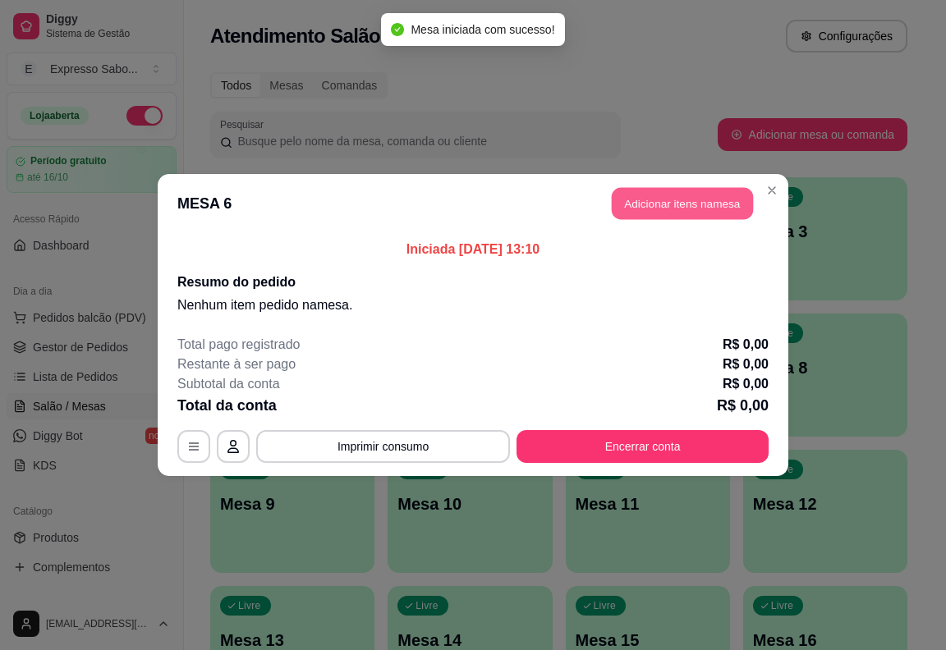
click at [702, 193] on button "Adicionar itens na mesa" at bounding box center [682, 204] width 141 height 32
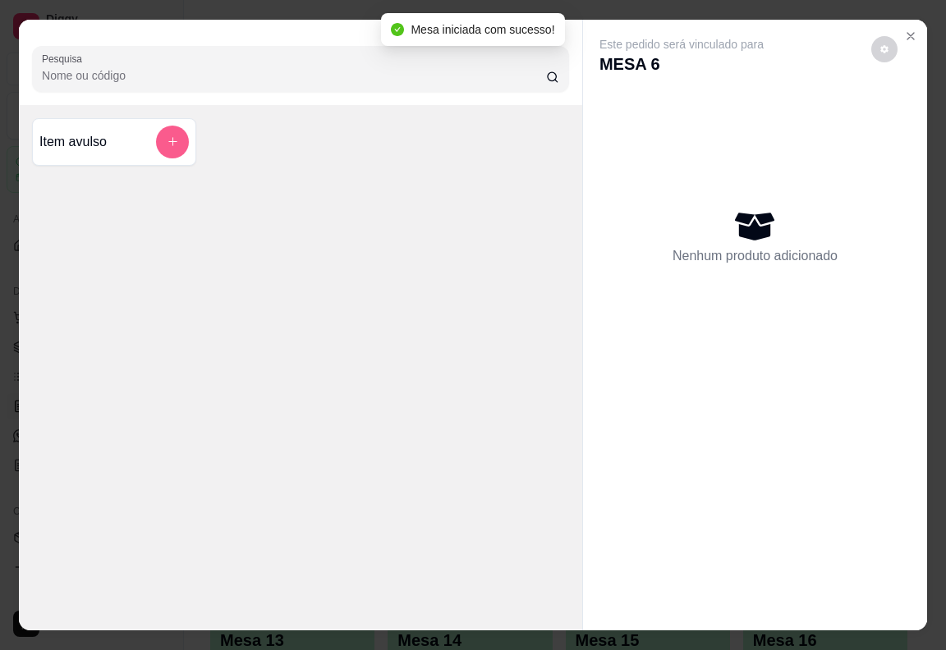
click at [167, 137] on icon "add-separate-item" at bounding box center [173, 141] width 12 height 12
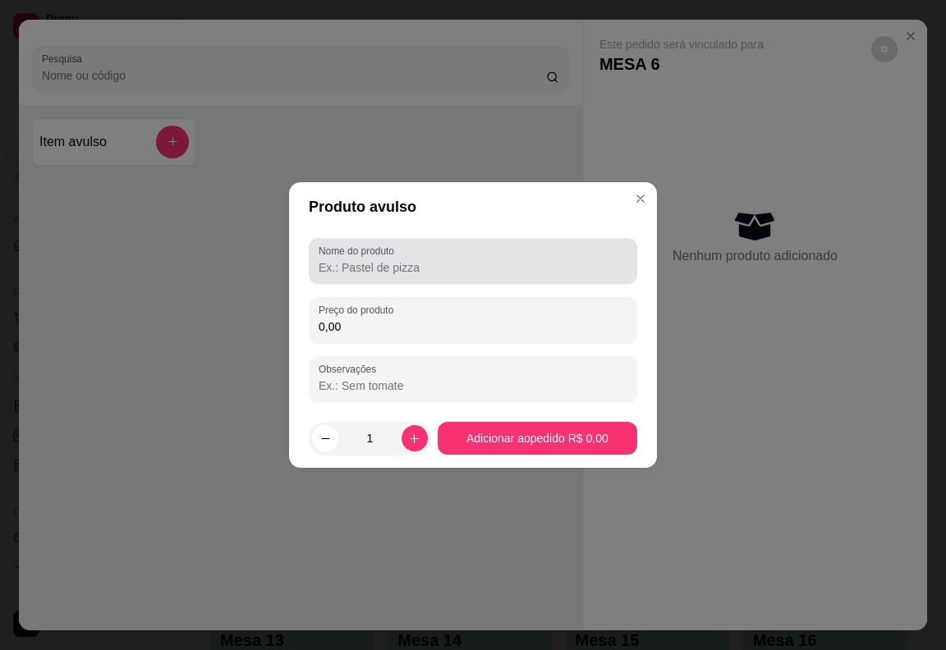
click at [386, 273] on input "Nome do produto" at bounding box center [472, 267] width 309 height 16
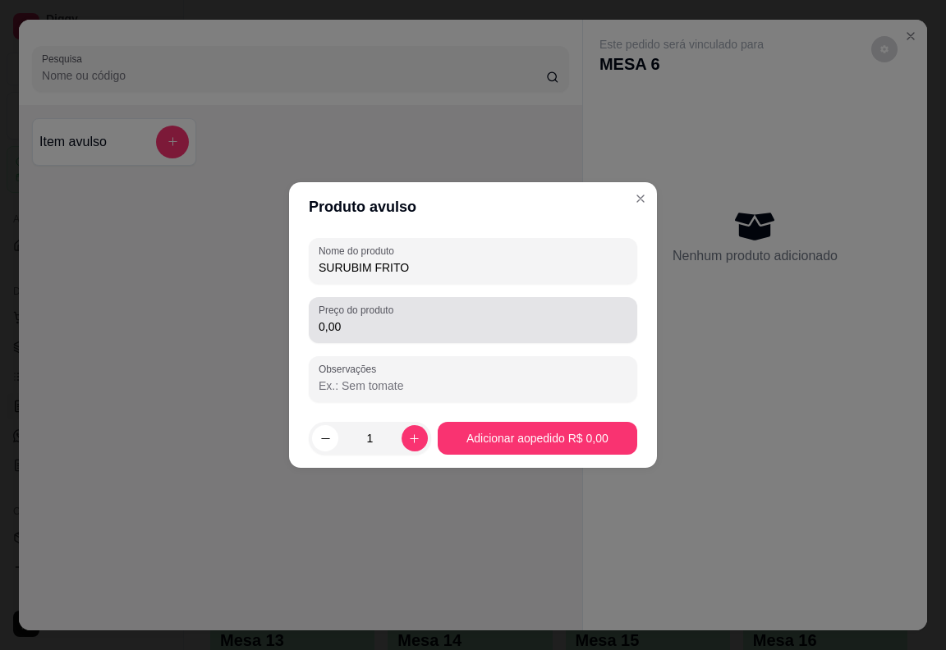
type input "SURUBIM FRITO"
click at [372, 337] on div "Preço do produto 0,00" at bounding box center [473, 320] width 328 height 46
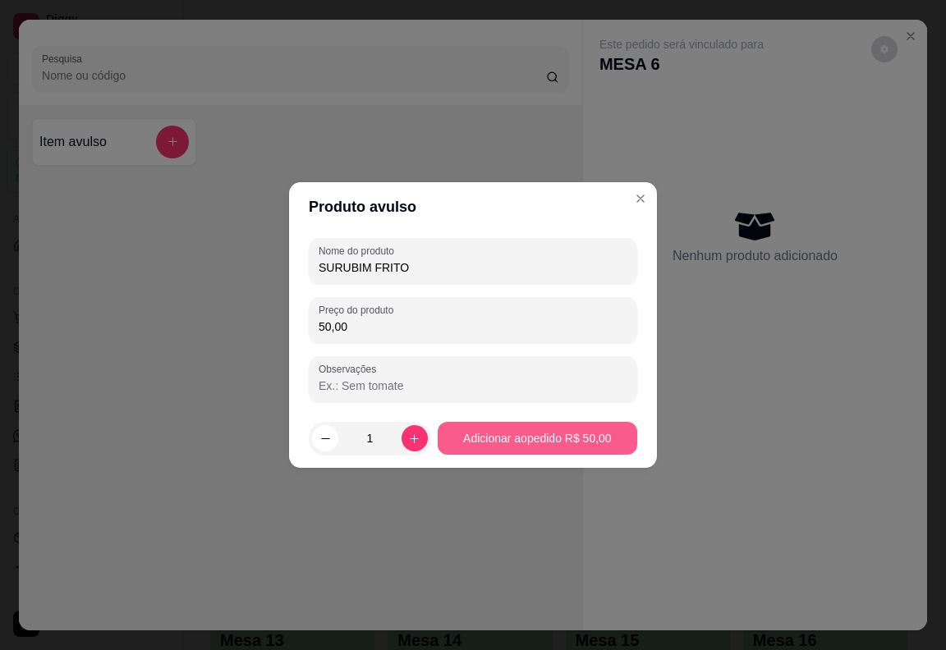
type input "50,00"
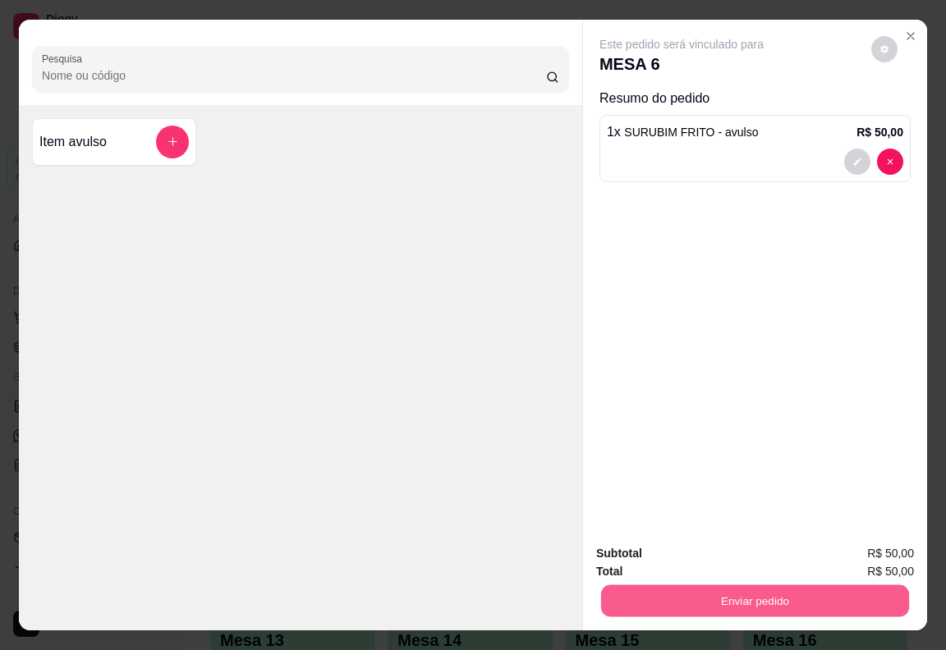
click at [747, 599] on button "Enviar pedido" at bounding box center [755, 601] width 308 height 32
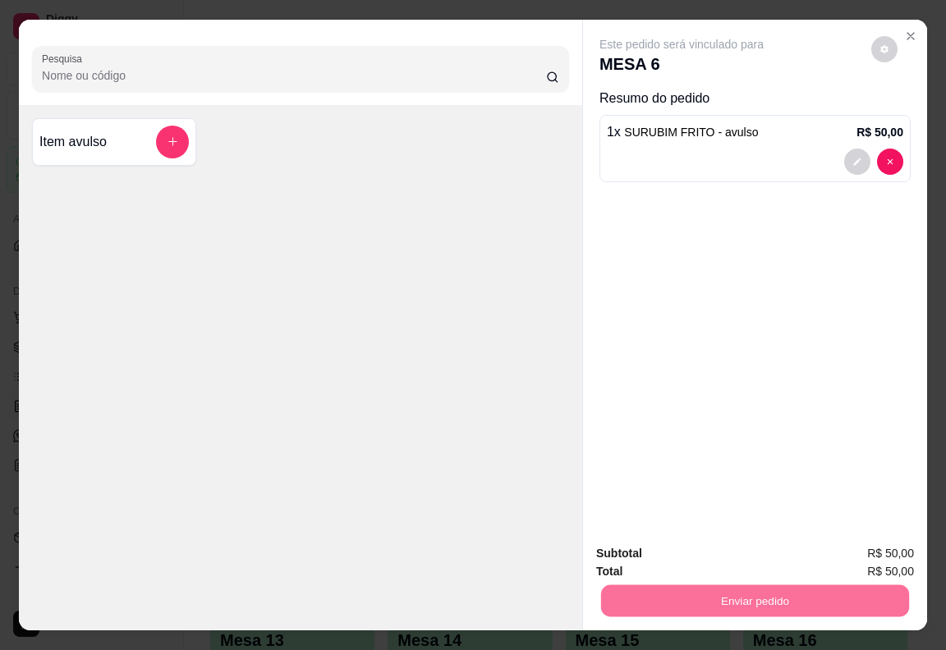
click at [843, 556] on button "Enviar pedido" at bounding box center [871, 554] width 90 height 30
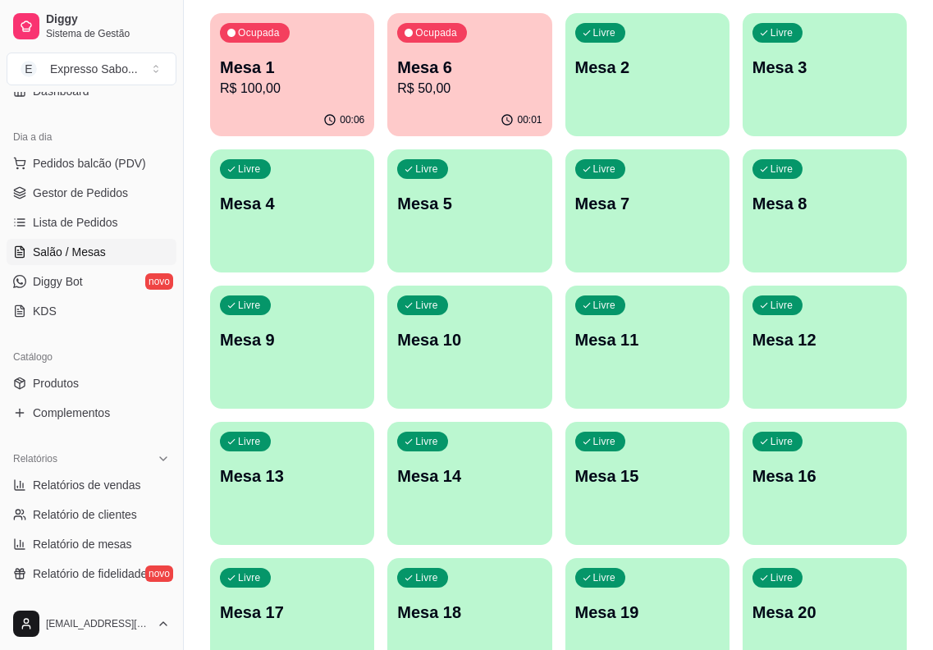
scroll to position [164, 0]
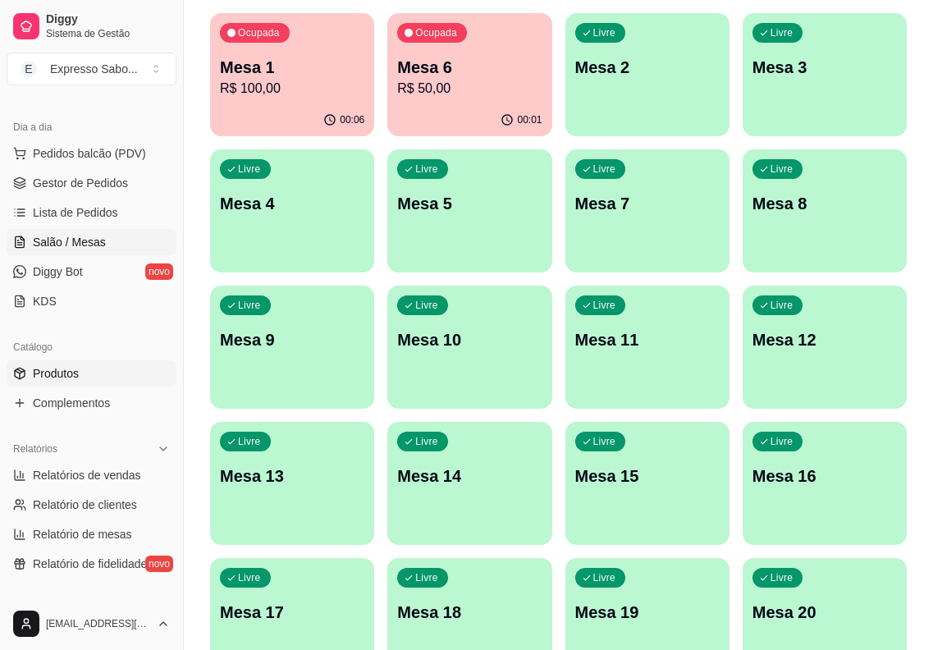
click at [87, 371] on link "Produtos" at bounding box center [92, 373] width 170 height 26
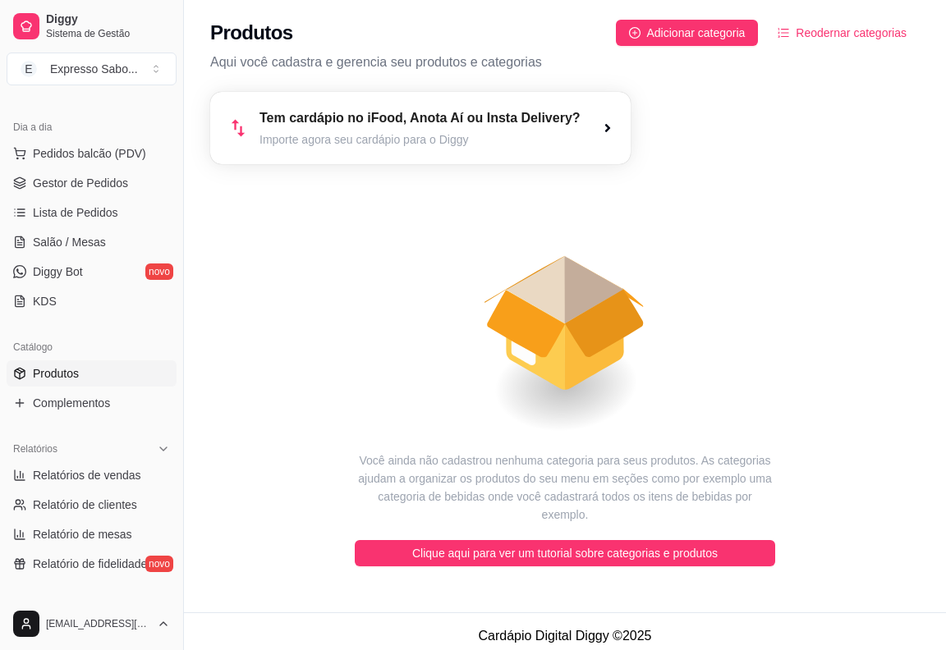
click at [436, 127] on article "Tem cardápio no iFood, Anota Aí ou Insta Delivery?" at bounding box center [419, 118] width 321 height 20
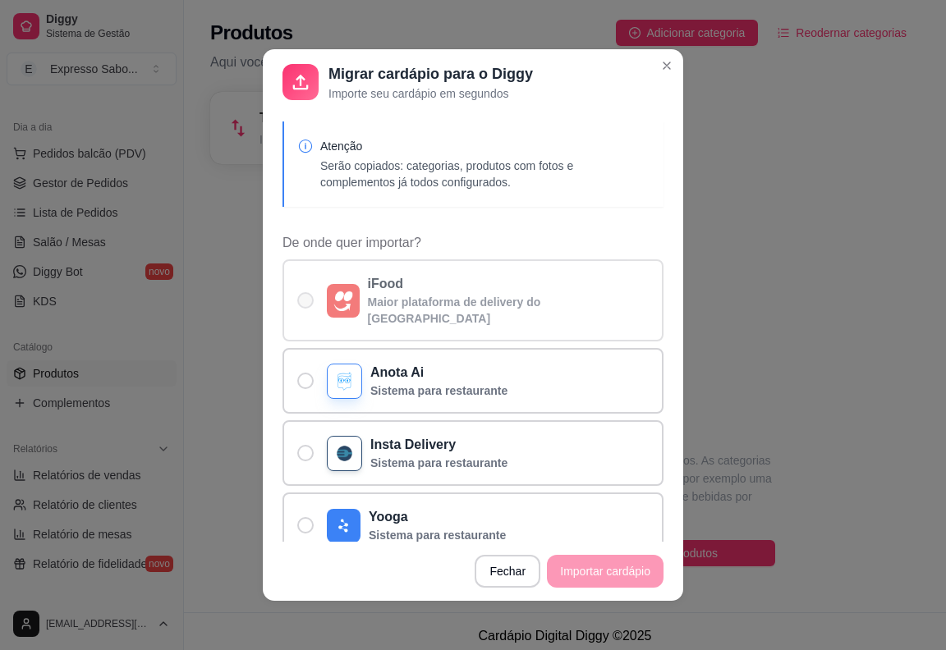
click at [300, 292] on span "De onde quer importar?" at bounding box center [305, 300] width 16 height 16
click at [300, 304] on input "iFood Maior plataforma de delivery do [GEOGRAPHIC_DATA]" at bounding box center [301, 309] width 11 height 11
radio input "true"
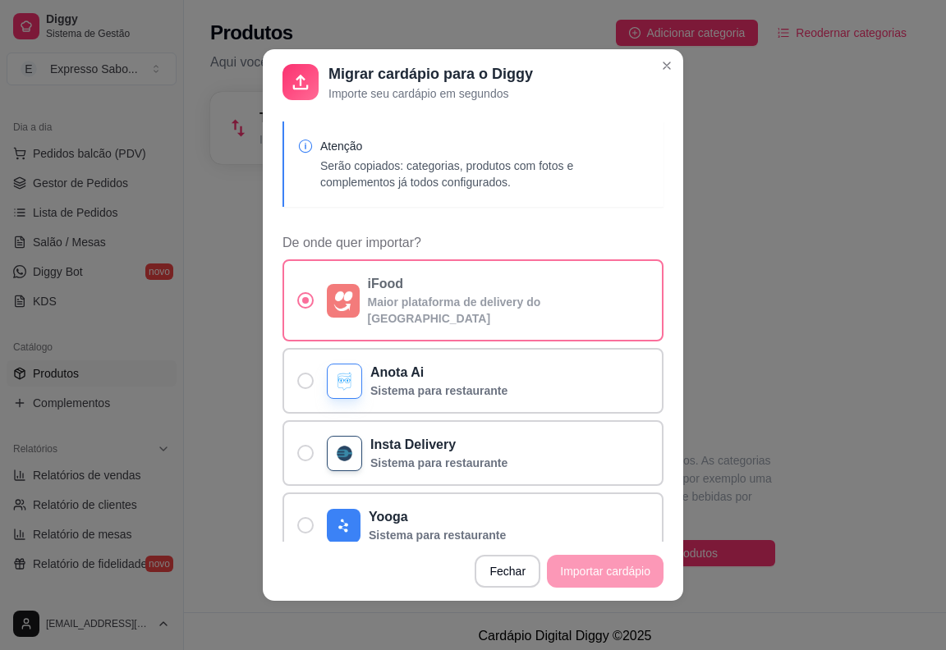
click at [546, 283] on p "iFood" at bounding box center [509, 284] width 282 height 20
click at [307, 304] on input "iFood Maior plataforma de delivery do [GEOGRAPHIC_DATA]" at bounding box center [301, 309] width 11 height 11
click at [618, 572] on footer "Fechar Importar cardápio" at bounding box center [473, 571] width 420 height 59
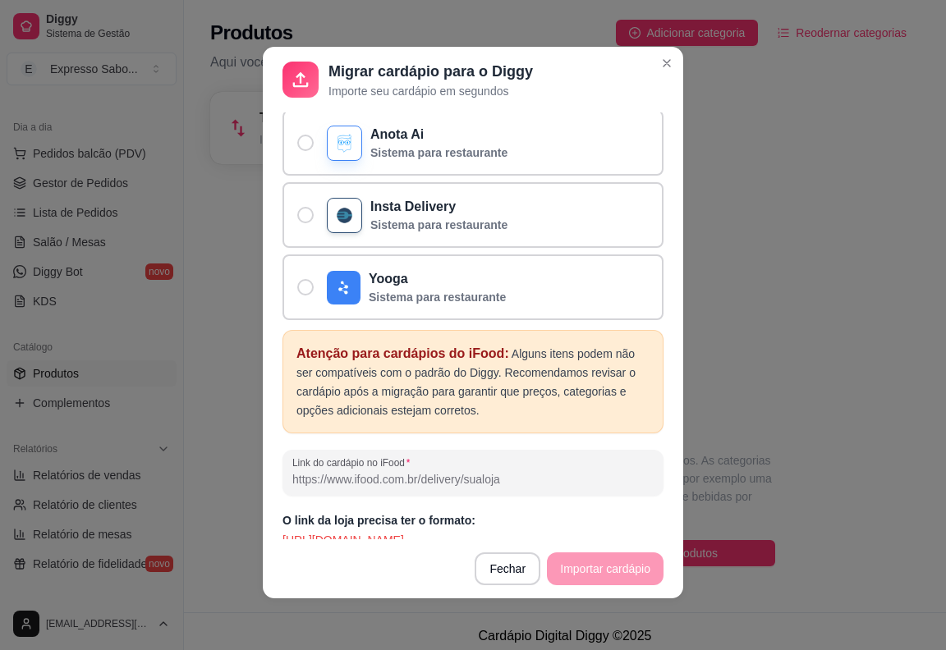
scroll to position [3, 0]
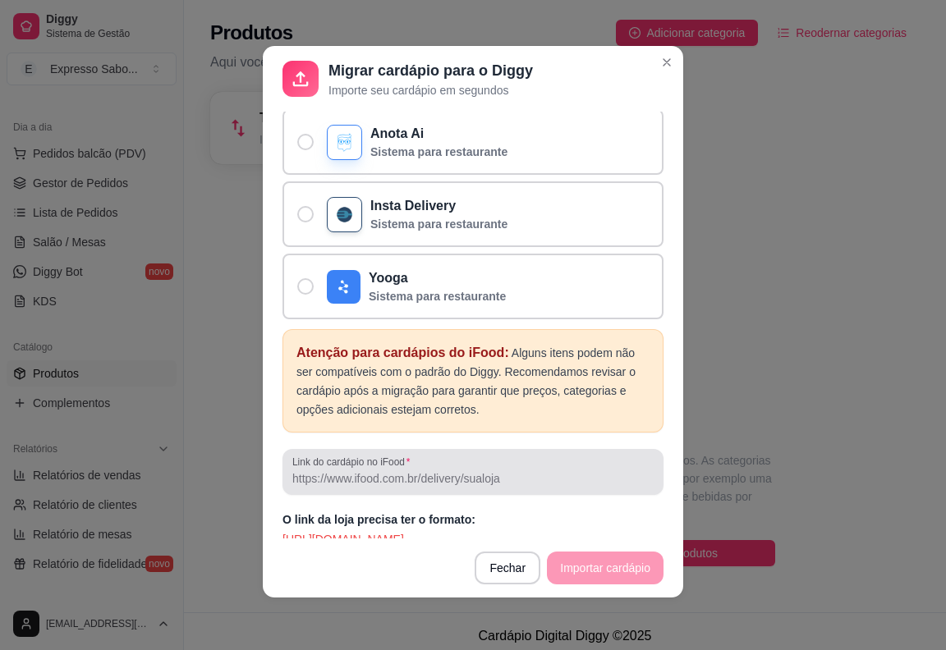
click at [413, 470] on input "Link do cardápio no iFood" at bounding box center [472, 478] width 361 height 16
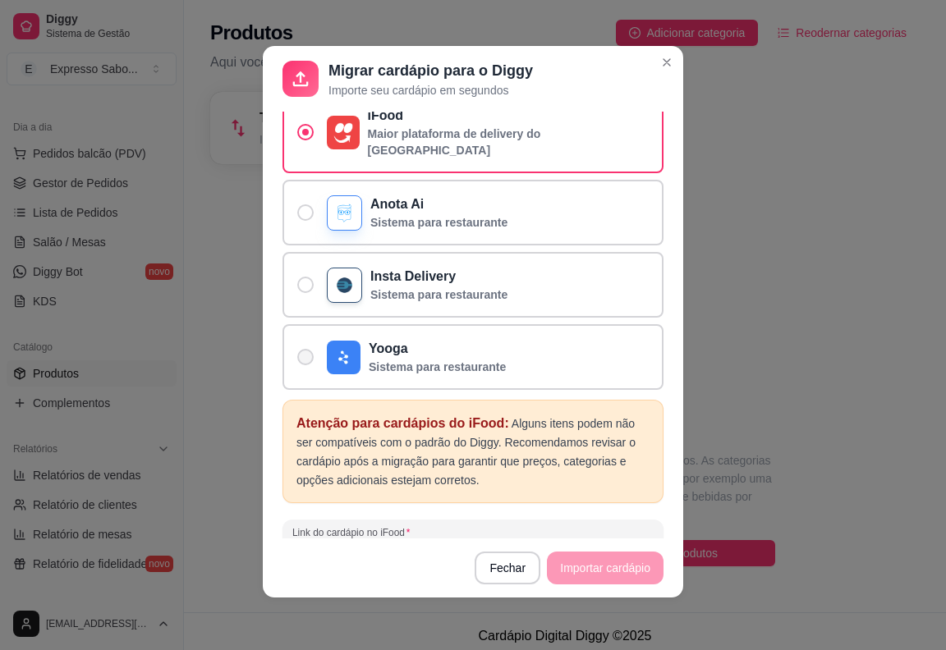
scroll to position [236, 0]
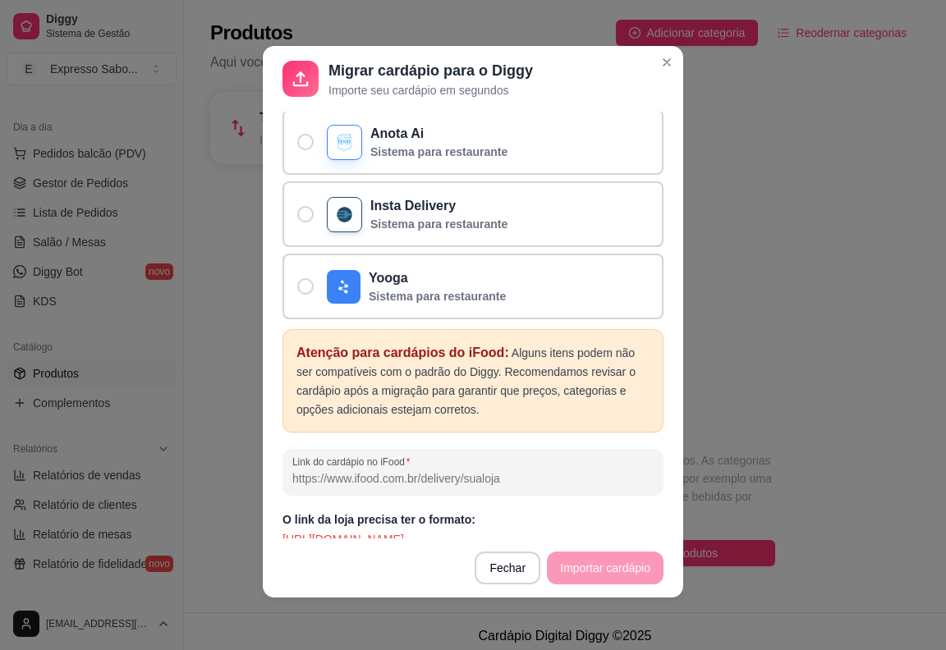
click at [368, 470] on input "Link do cardápio no iFood" at bounding box center [472, 478] width 361 height 16
paste input "[URL][DOMAIN_NAME]"
type input "[URL][DOMAIN_NAME]"
click at [606, 571] on button "Importar cardápio" at bounding box center [604, 568] width 112 height 32
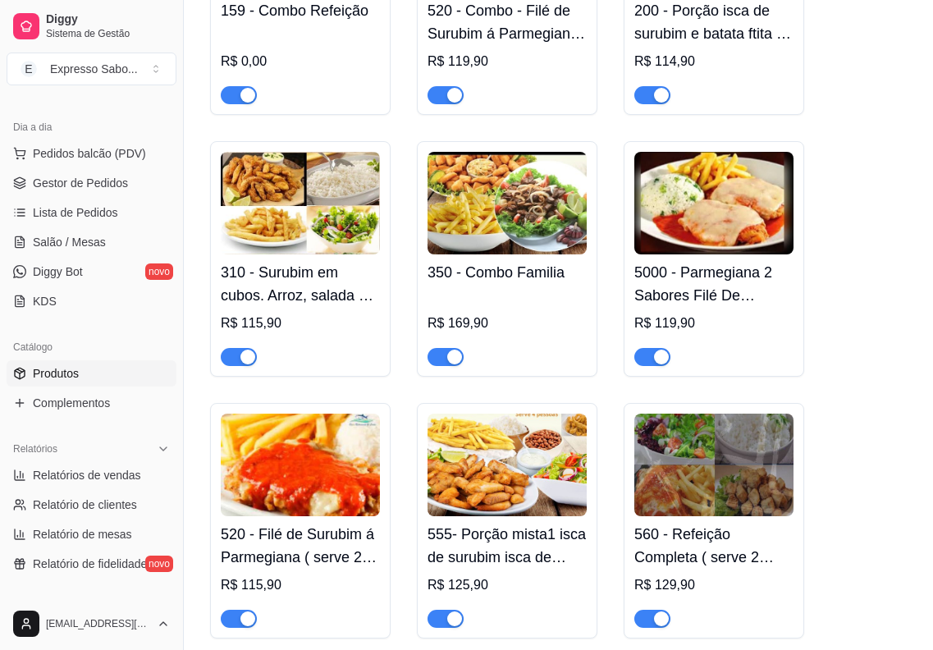
scroll to position [164, 0]
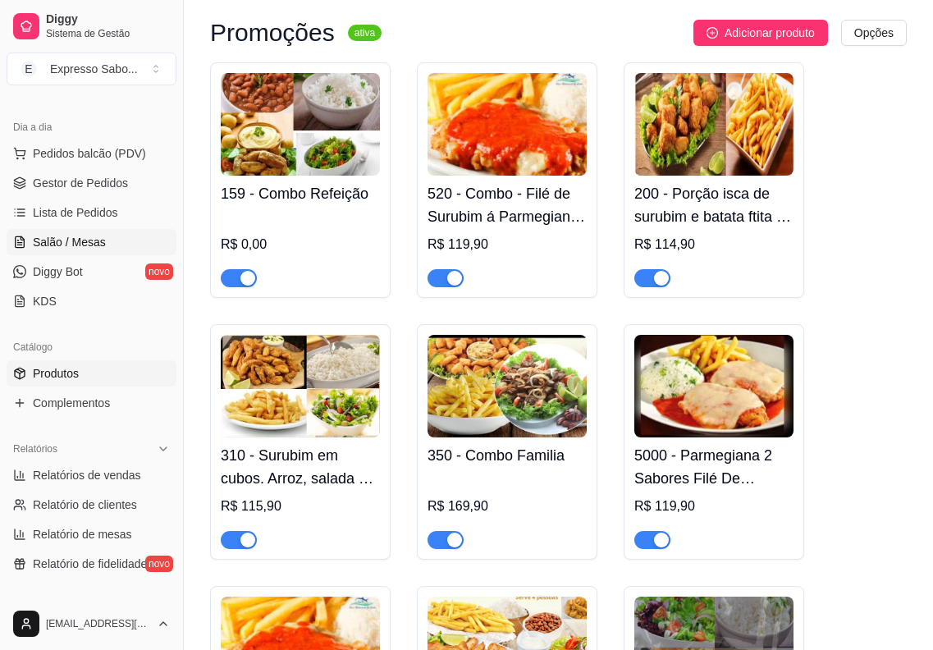
click at [116, 240] on link "Salão / Mesas" at bounding box center [92, 242] width 170 height 26
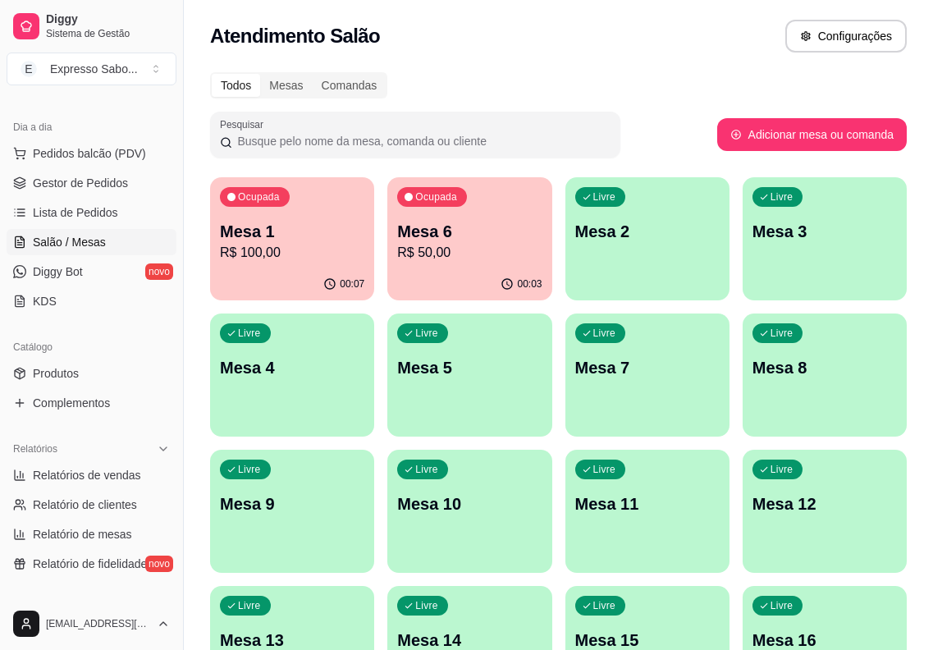
click at [474, 254] on p "R$ 50,00" at bounding box center [469, 253] width 144 height 20
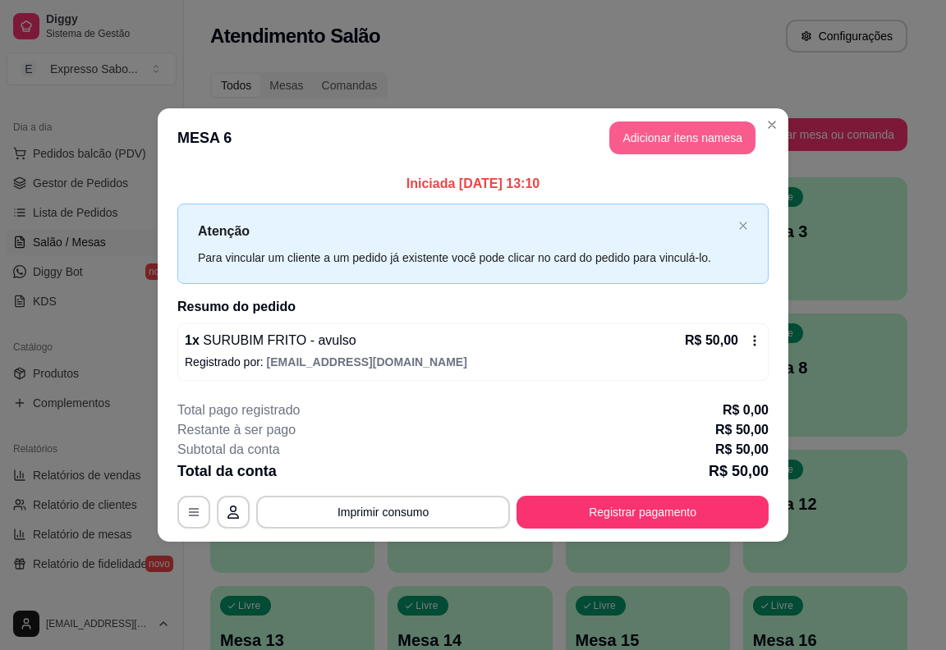
click at [663, 137] on button "Adicionar itens na mesa" at bounding box center [682, 137] width 146 height 33
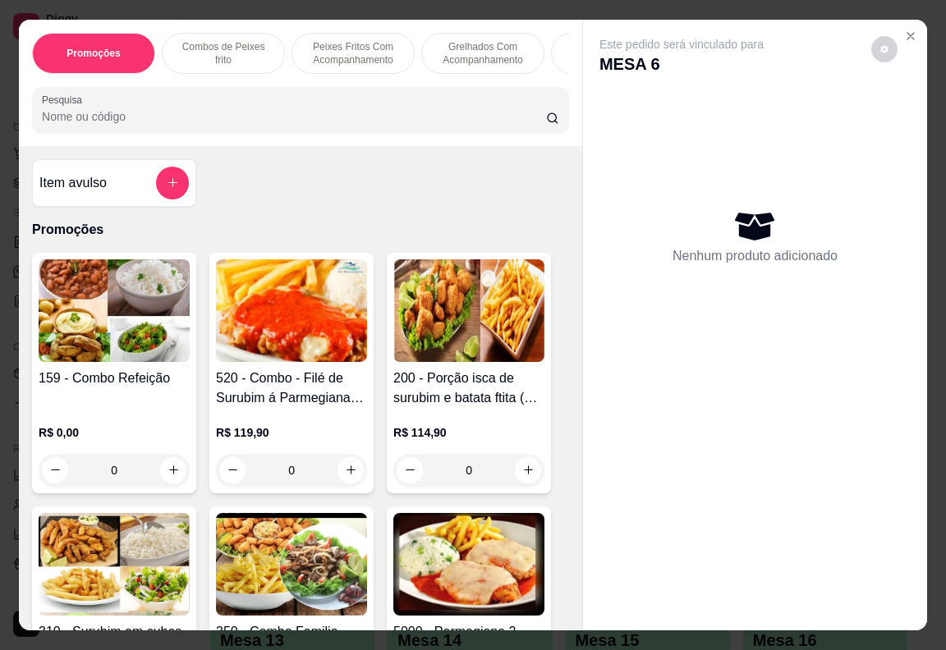
click at [462, 337] on img at bounding box center [468, 310] width 151 height 103
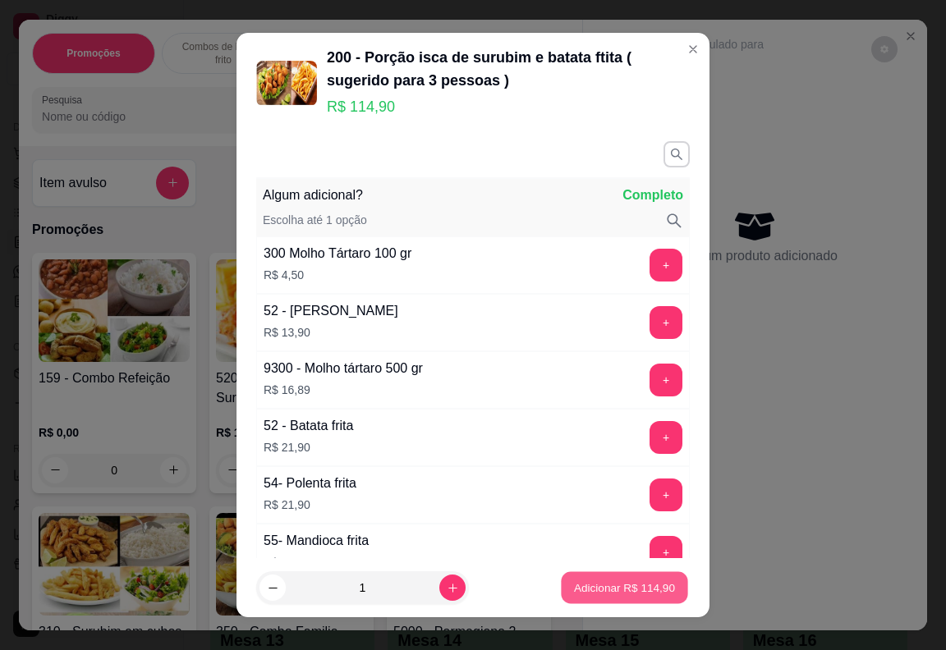
click at [592, 588] on p "Adicionar R$ 114,90" at bounding box center [624, 588] width 101 height 16
type input "1"
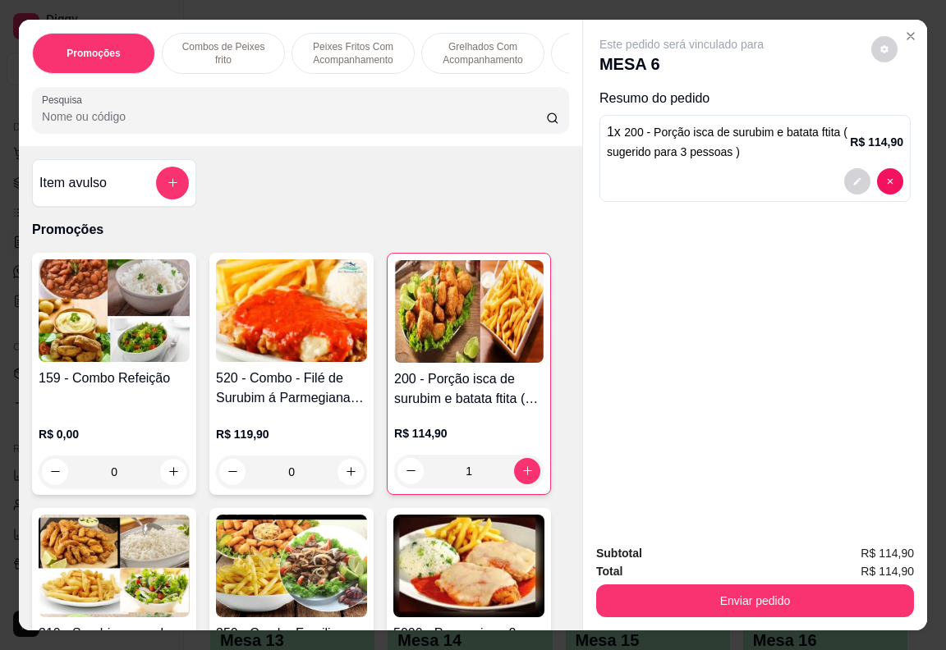
click at [502, 566] on img at bounding box center [468, 566] width 151 height 103
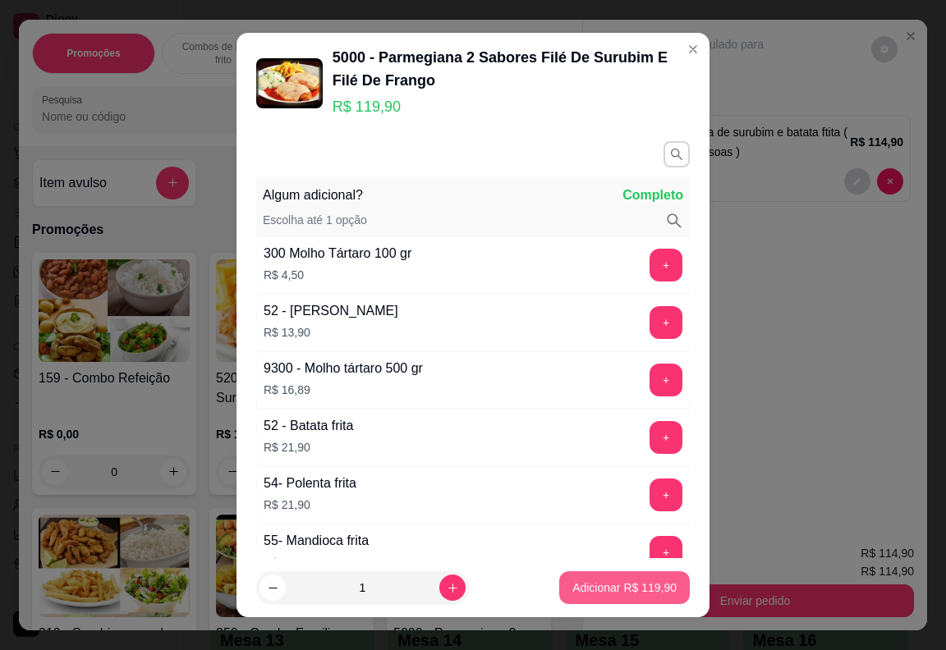
click at [611, 579] on button "Adicionar R$ 119,90" at bounding box center [624, 587] width 131 height 33
type input "1"
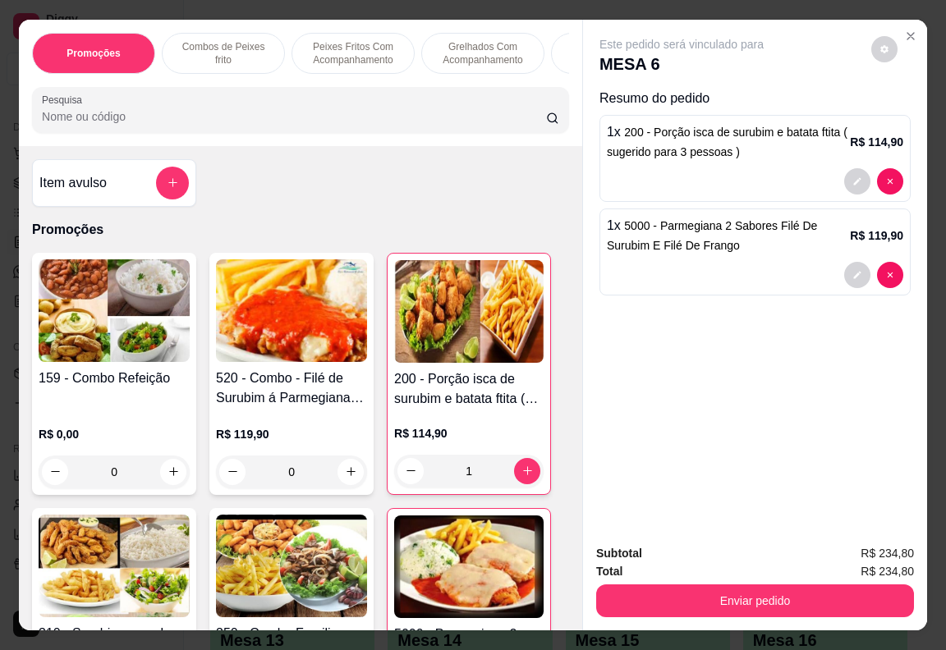
click at [295, 556] on img at bounding box center [291, 566] width 151 height 103
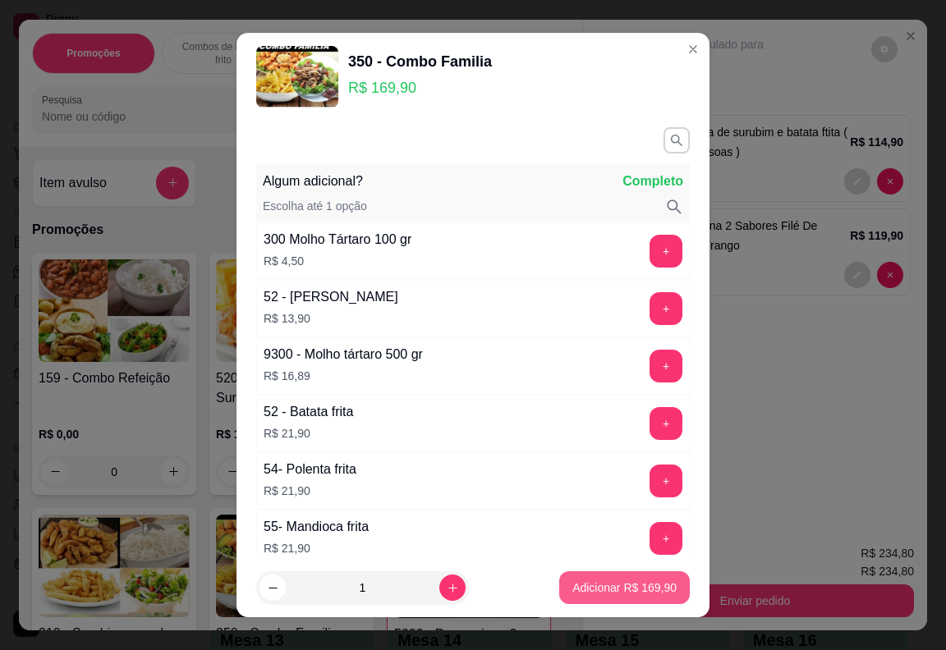
click at [582, 593] on p "Adicionar R$ 169,90" at bounding box center [624, 587] width 104 height 16
type input "1"
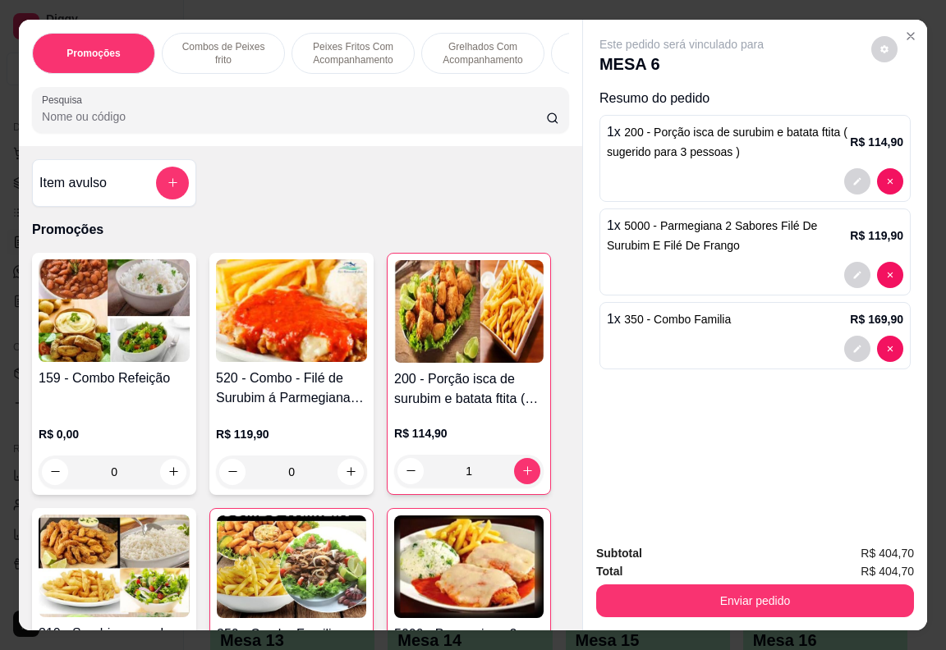
click at [126, 549] on img at bounding box center [114, 566] width 151 height 103
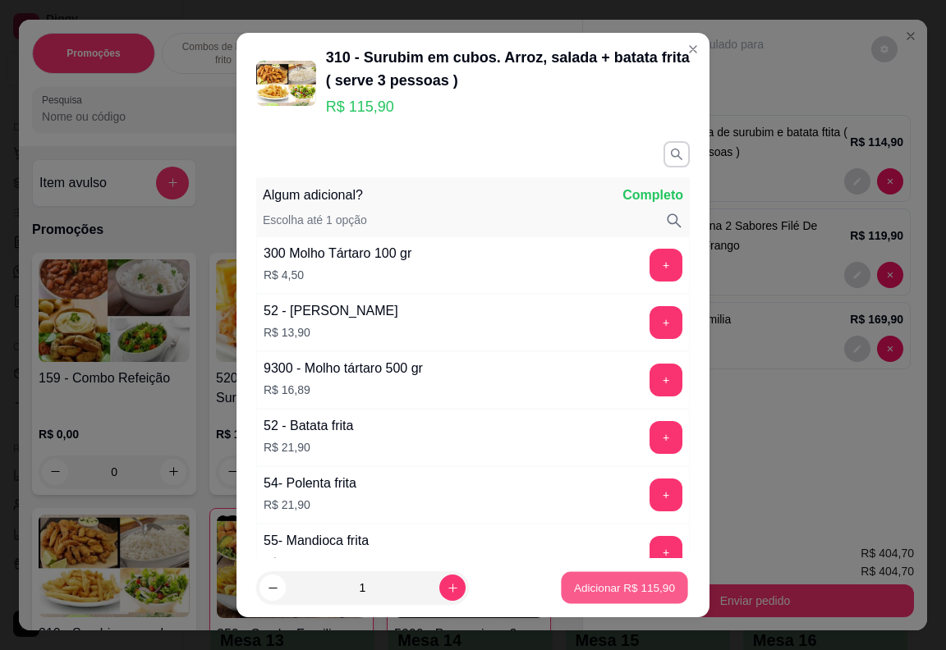
click at [578, 598] on button "Adicionar R$ 115,90" at bounding box center [624, 588] width 126 height 32
type input "1"
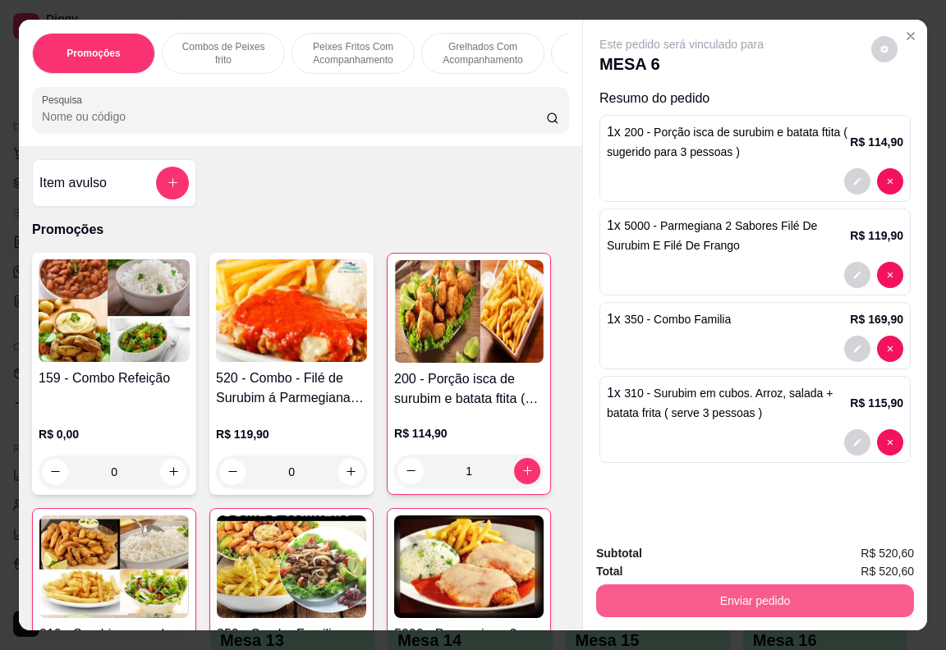
click at [754, 600] on button "Enviar pedido" at bounding box center [755, 600] width 318 height 33
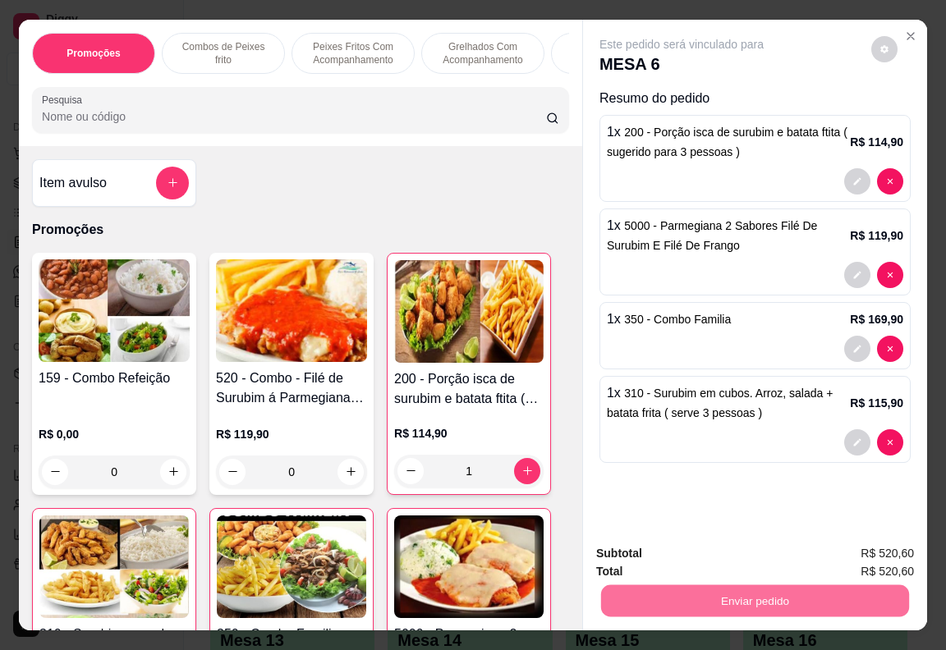
click at [846, 547] on button "Enviar pedido" at bounding box center [870, 554] width 93 height 31
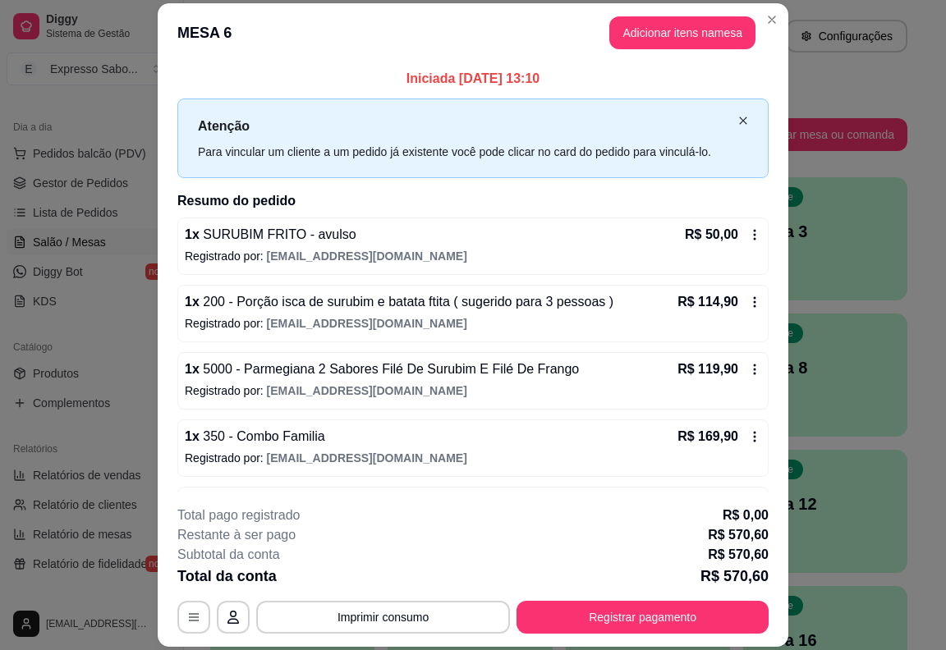
click at [721, 126] on div "Atenção Para vincular um cliente a um pedido já existente você pode clicar no c…" at bounding box center [472, 138] width 591 height 80
click at [738, 121] on icon "close" at bounding box center [743, 121] width 10 height 10
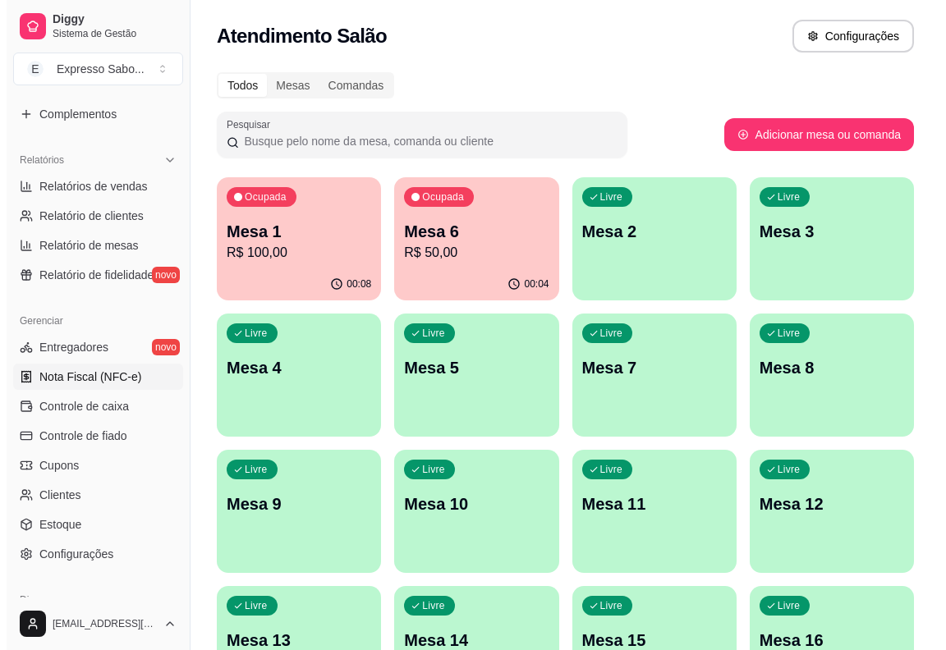
scroll to position [492, 0]
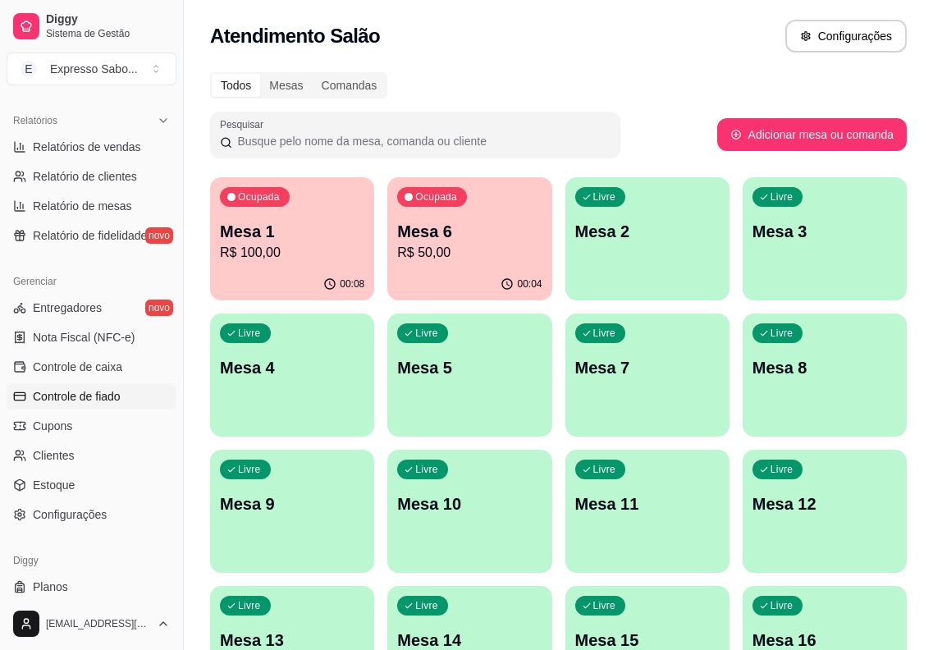
click at [103, 400] on span "Controle de fiado" at bounding box center [77, 396] width 88 height 16
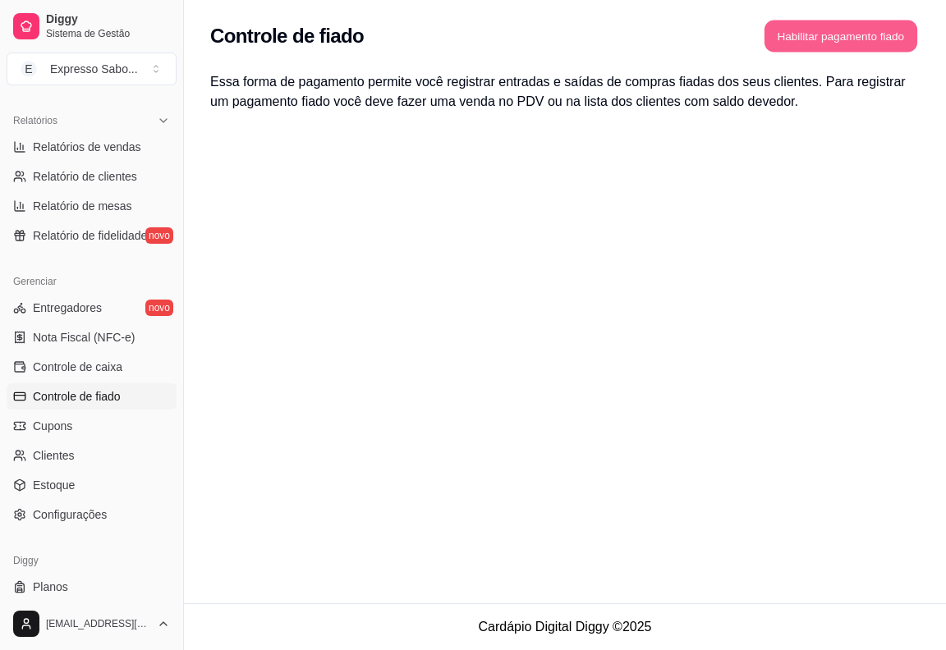
click at [841, 48] on button "Habilitar pagamento fiado" at bounding box center [840, 37] width 153 height 32
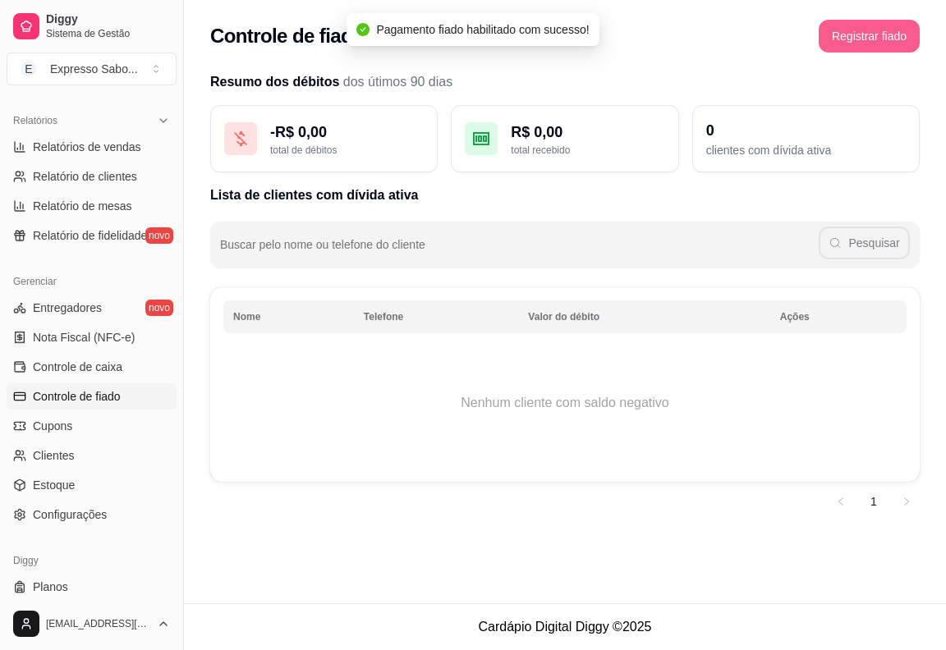
click at [868, 44] on button "Registrar fiado" at bounding box center [868, 36] width 101 height 33
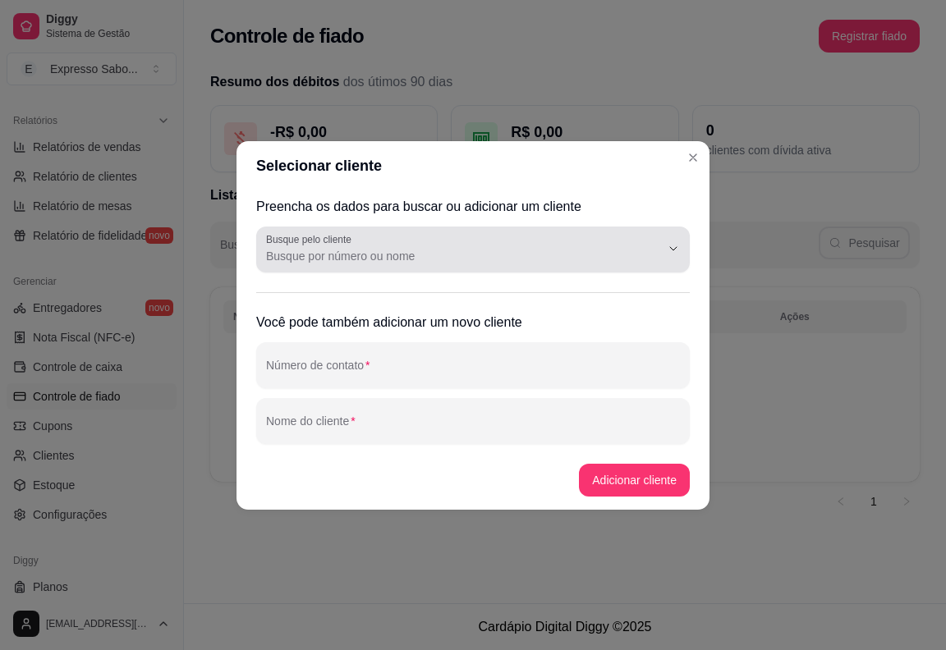
click at [386, 261] on input "Busque pelo cliente" at bounding box center [450, 256] width 368 height 16
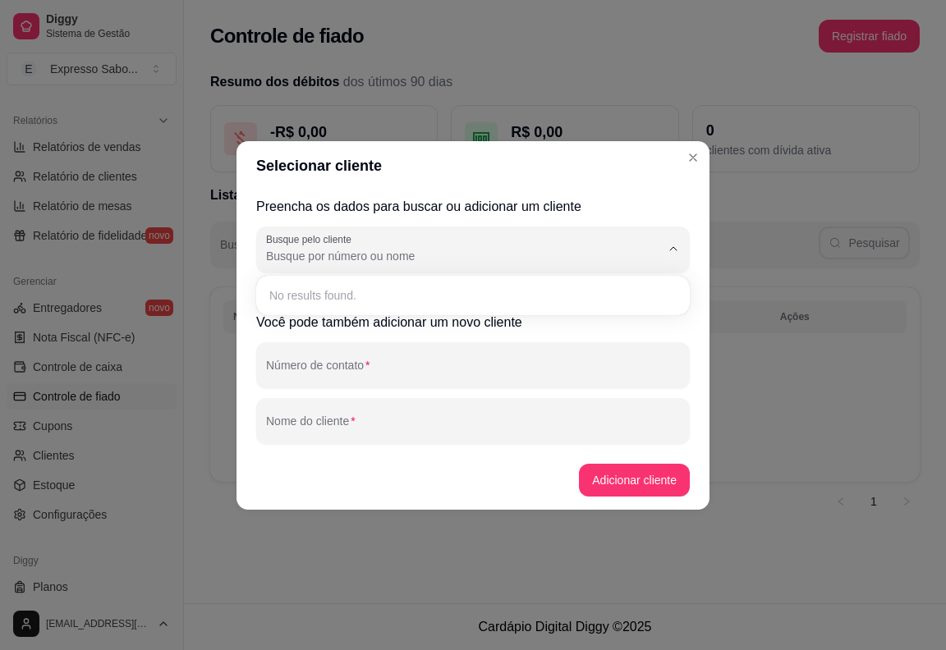
click at [367, 299] on div "No results found." at bounding box center [473, 295] width 420 height 26
click at [348, 249] on input "Busque pelo cliente" at bounding box center [450, 256] width 368 height 16
click at [347, 299] on div "No results found." at bounding box center [473, 295] width 420 height 26
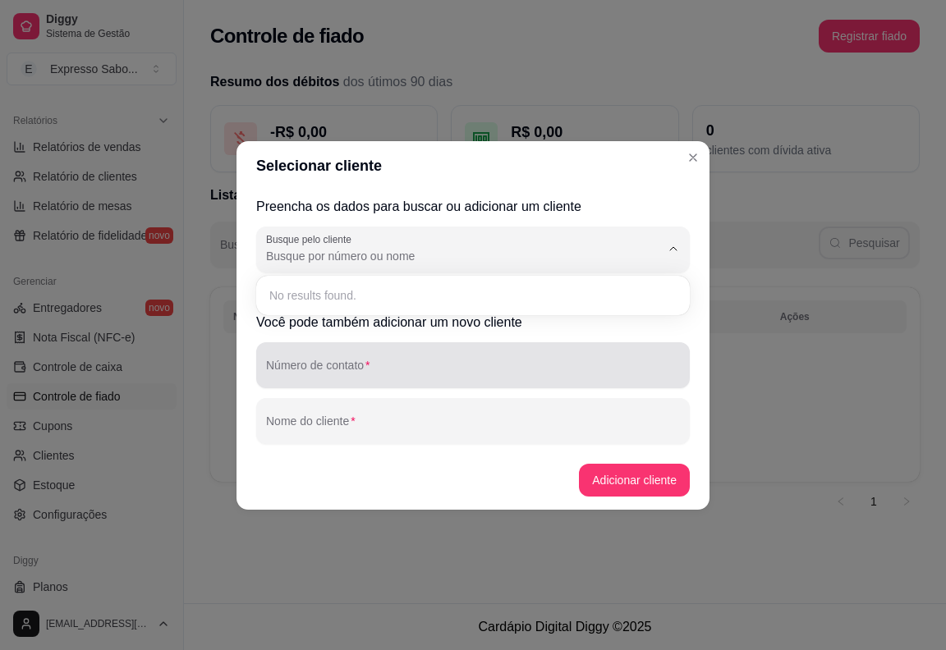
click at [330, 371] on input "Número de contato" at bounding box center [473, 372] width 414 height 16
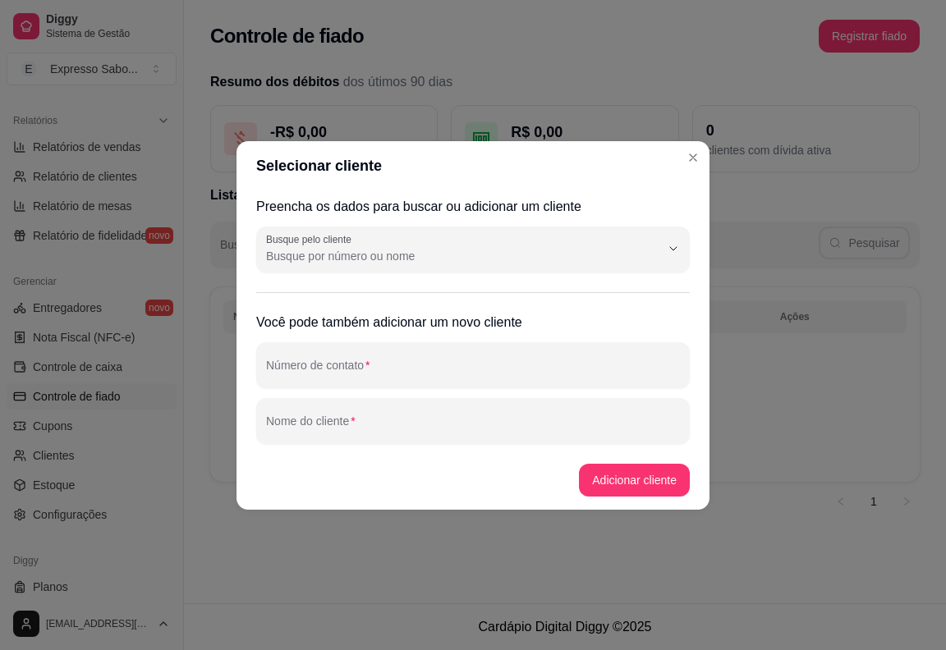
click at [377, 263] on input "Busque pelo cliente" at bounding box center [450, 256] width 368 height 16
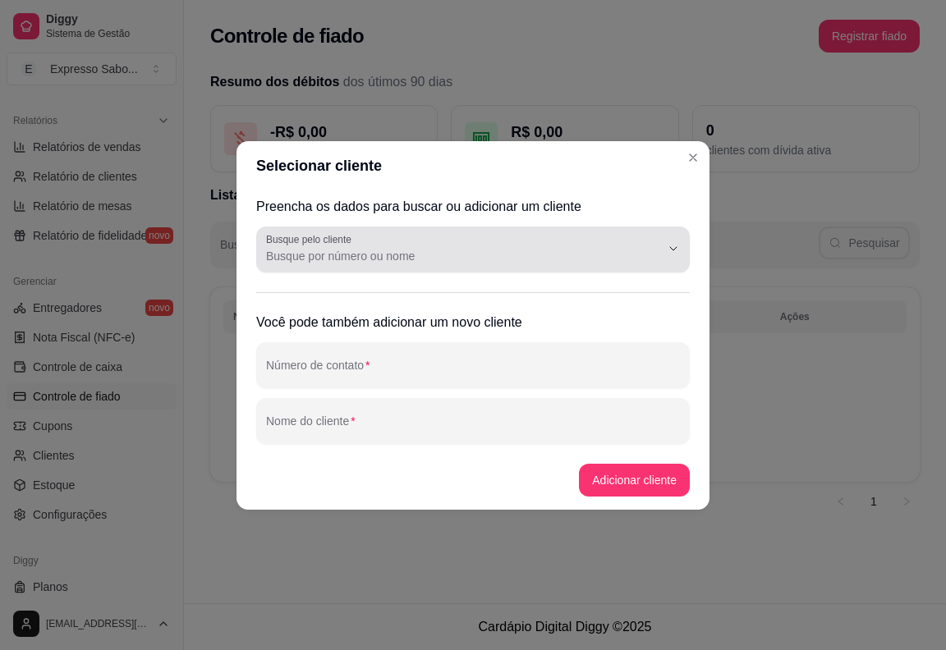
click at [660, 259] on div at bounding box center [660, 248] width 53 height 31
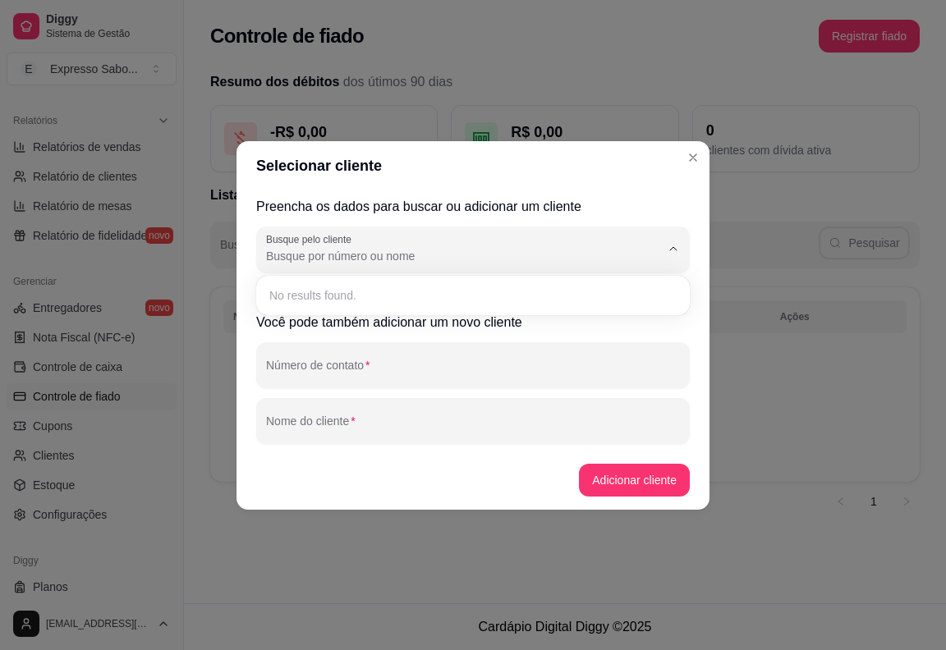
click at [469, 309] on div "No results found." at bounding box center [472, 295] width 427 height 33
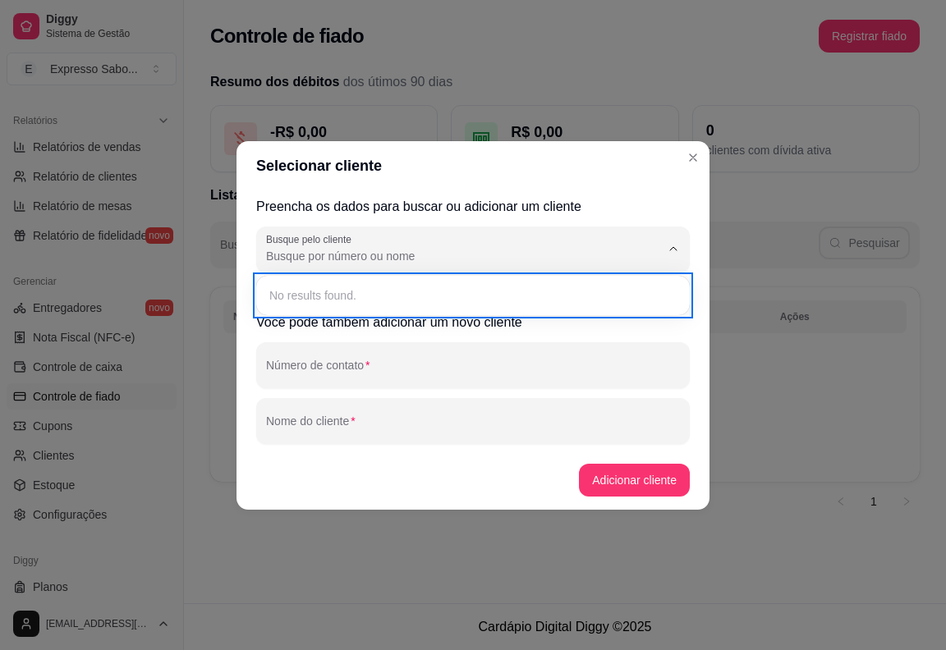
click at [471, 300] on div "No results found." at bounding box center [473, 295] width 420 height 26
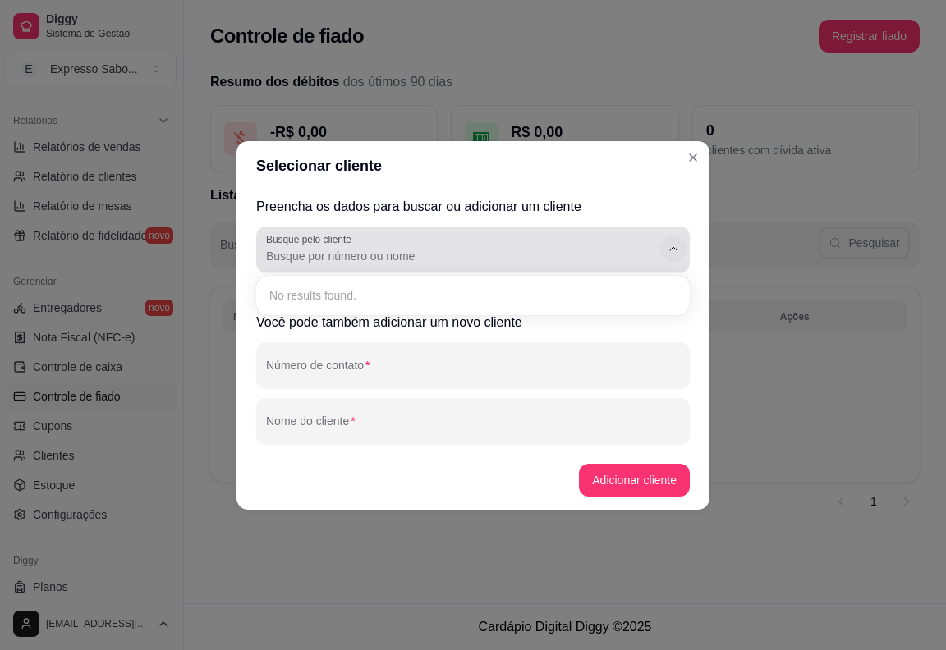
click at [671, 252] on icon "Show suggestions" at bounding box center [672, 248] width 13 height 13
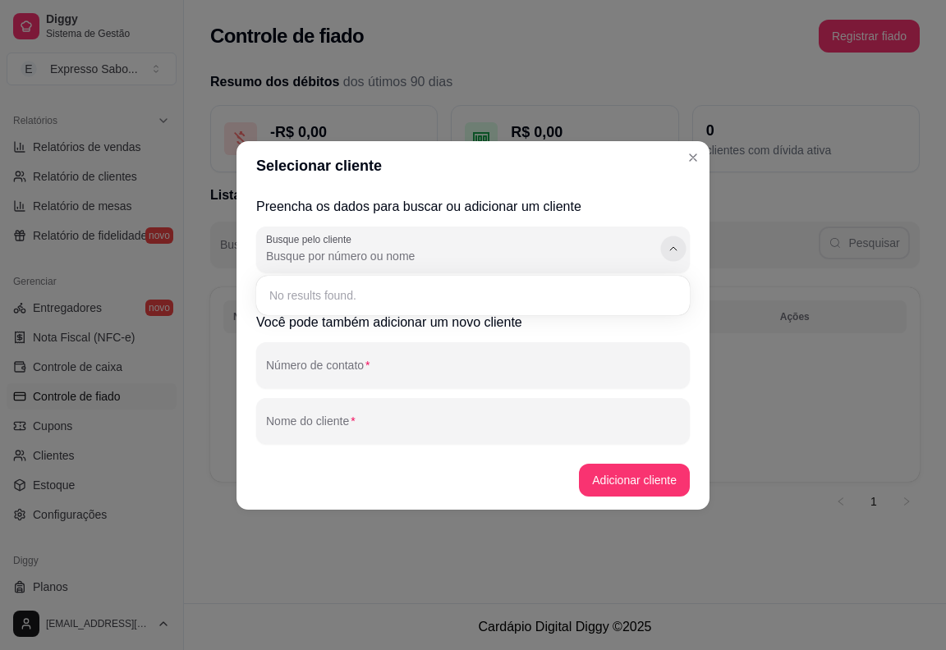
click at [671, 252] on icon "Show suggestions" at bounding box center [672, 248] width 13 height 13
click at [331, 300] on div "No results found." at bounding box center [473, 295] width 420 height 26
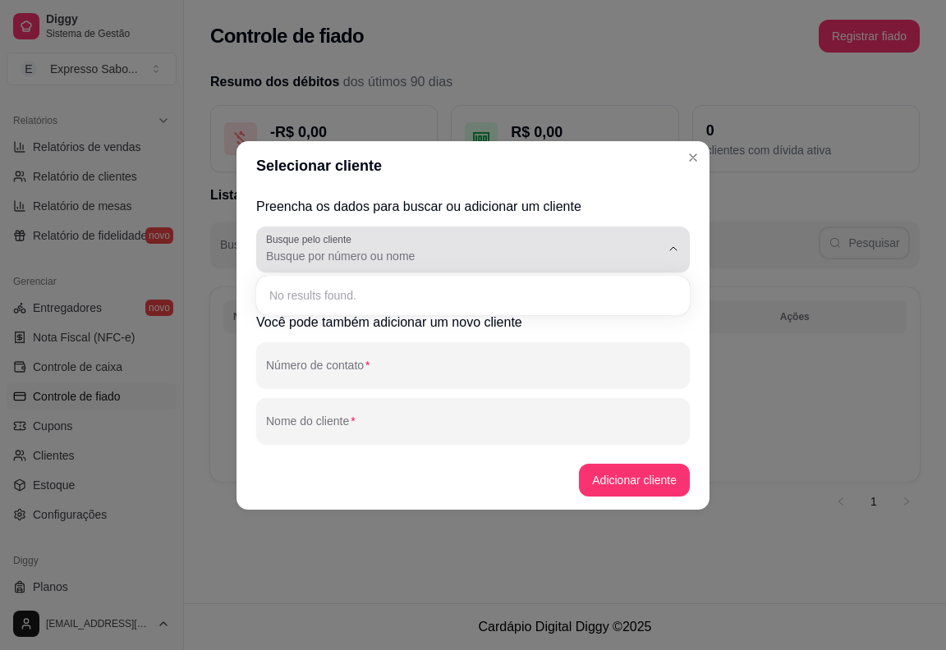
click at [373, 242] on div at bounding box center [473, 249] width 414 height 33
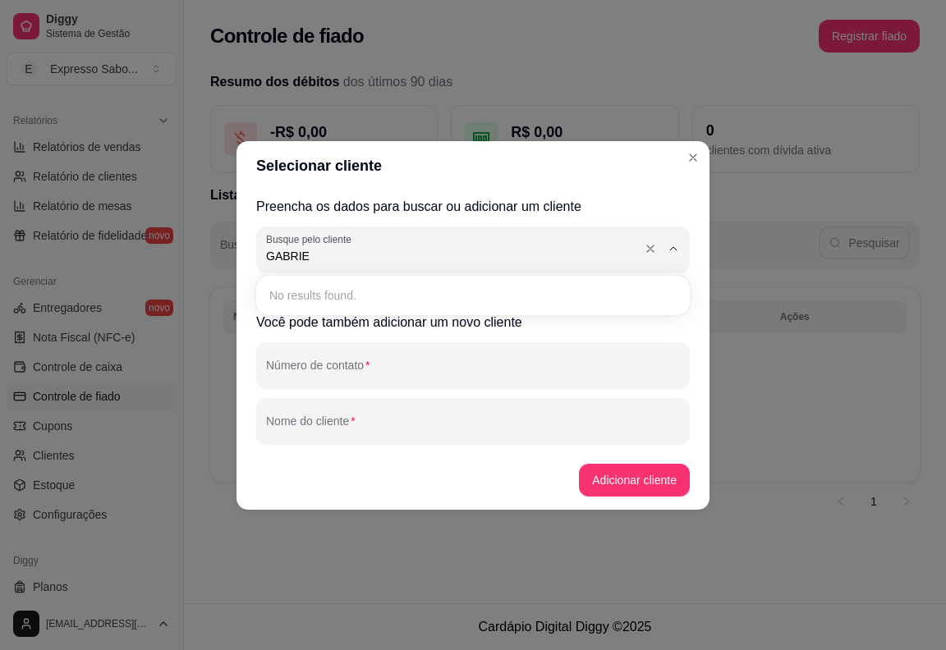
type input "[PERSON_NAME]"
click at [622, 480] on button "Adicionar cliente" at bounding box center [634, 480] width 111 height 33
click at [375, 264] on div at bounding box center [473, 249] width 414 height 33
click at [690, 161] on section "Selecionar cliente Preencha os dados para buscar ou adicionar um cliente Busque…" at bounding box center [472, 325] width 473 height 369
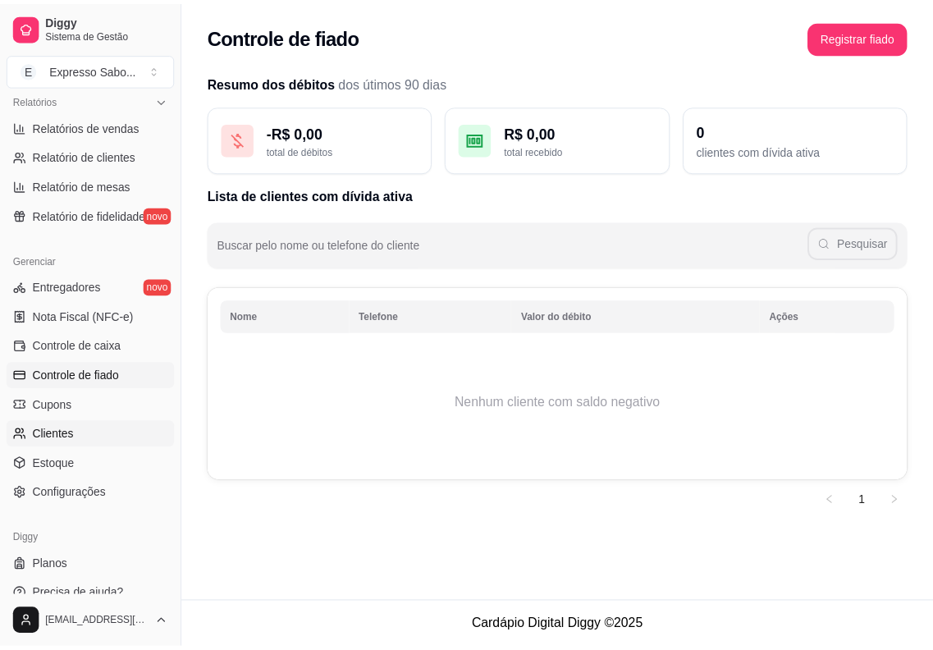
scroll to position [531, 0]
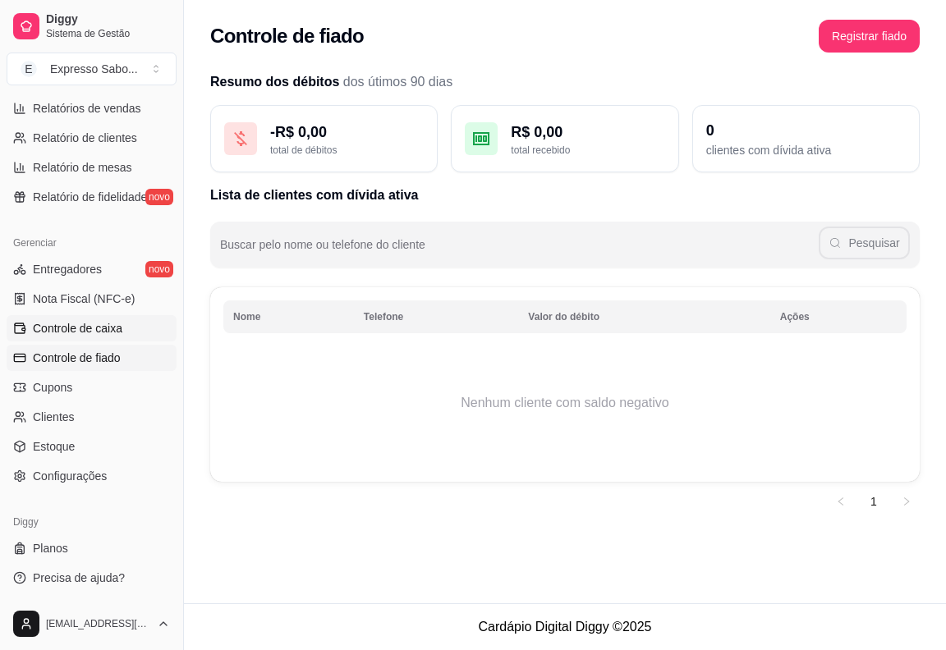
click at [95, 328] on span "Controle de caixa" at bounding box center [77, 328] width 89 height 16
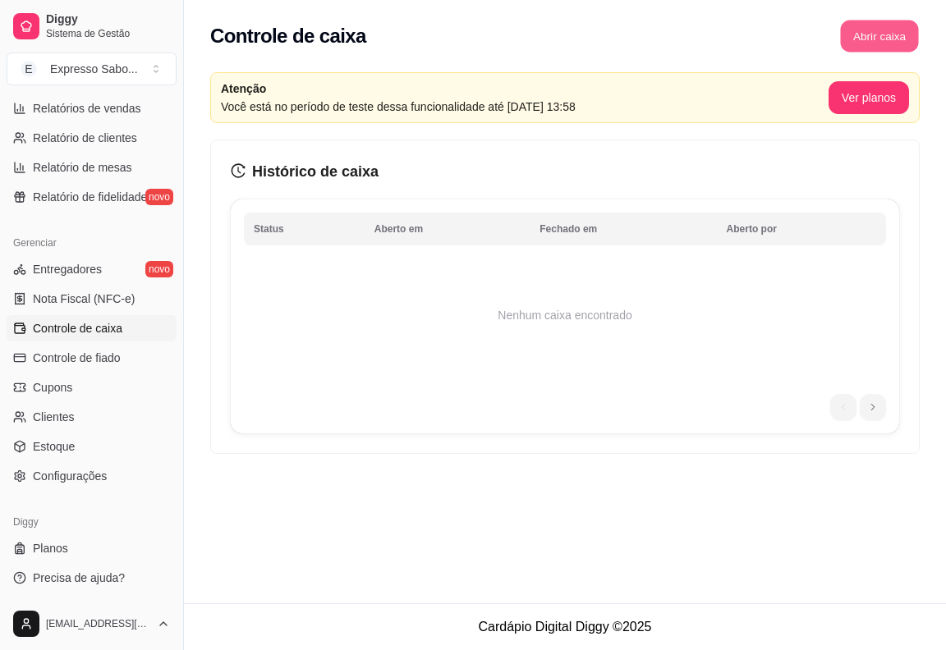
click at [867, 40] on button "Abrir caixa" at bounding box center [879, 37] width 78 height 32
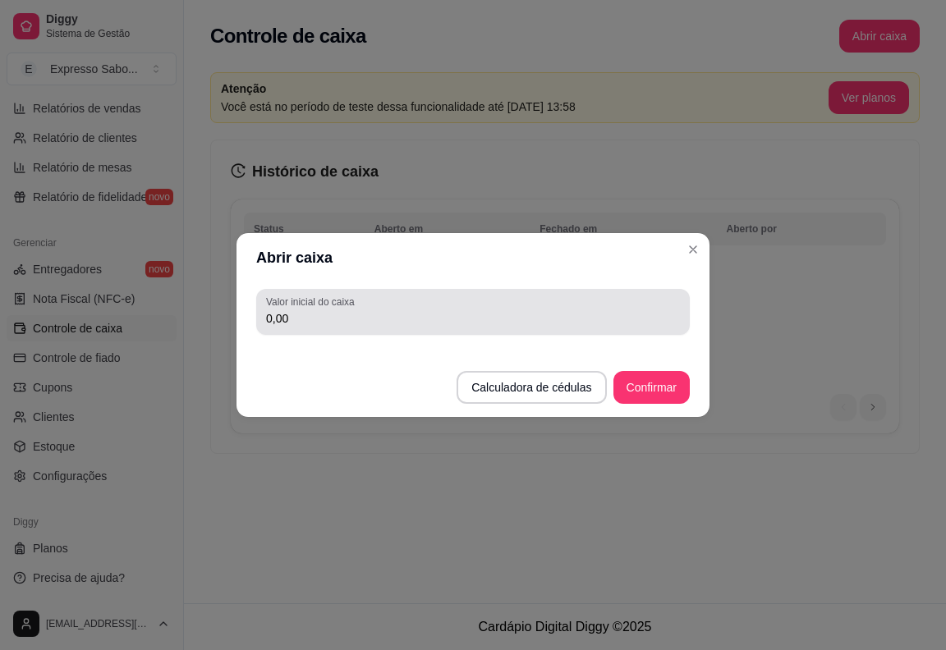
click at [557, 314] on input "0,00" at bounding box center [473, 318] width 414 height 16
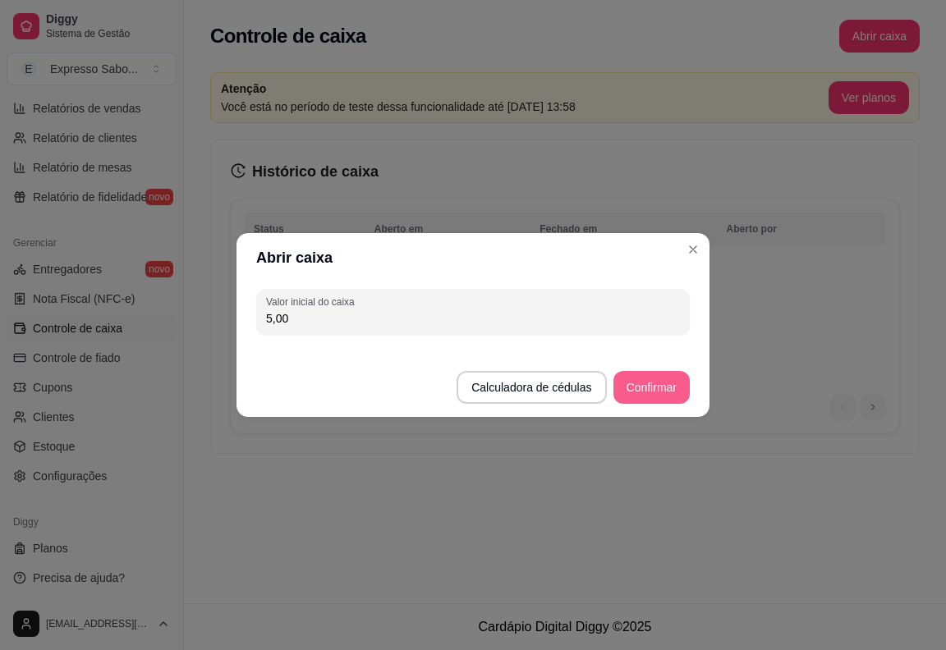
type input "5,00"
click at [649, 391] on button "Confirmar" at bounding box center [651, 387] width 76 height 33
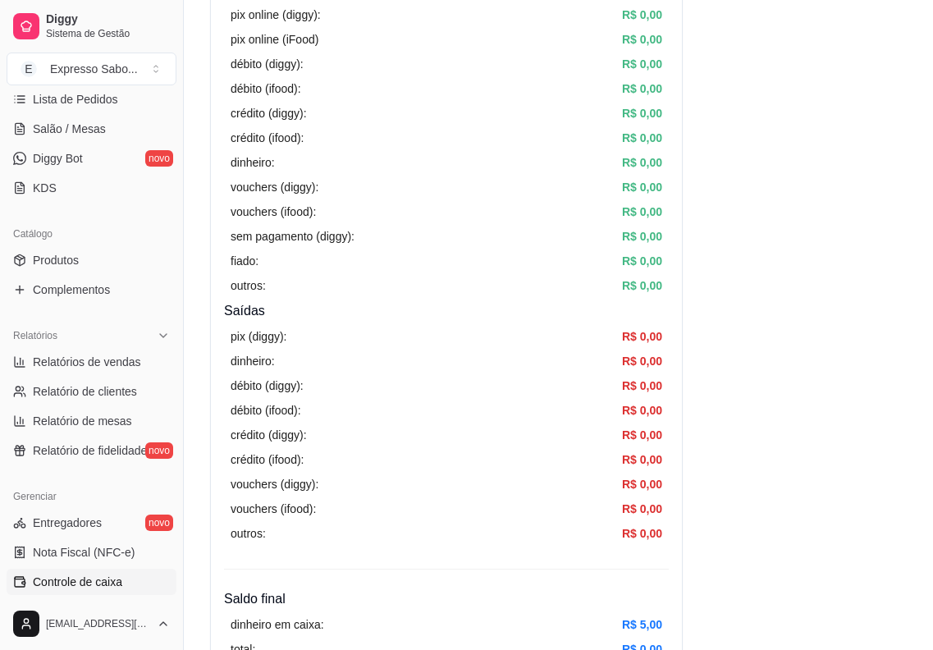
scroll to position [531, 0]
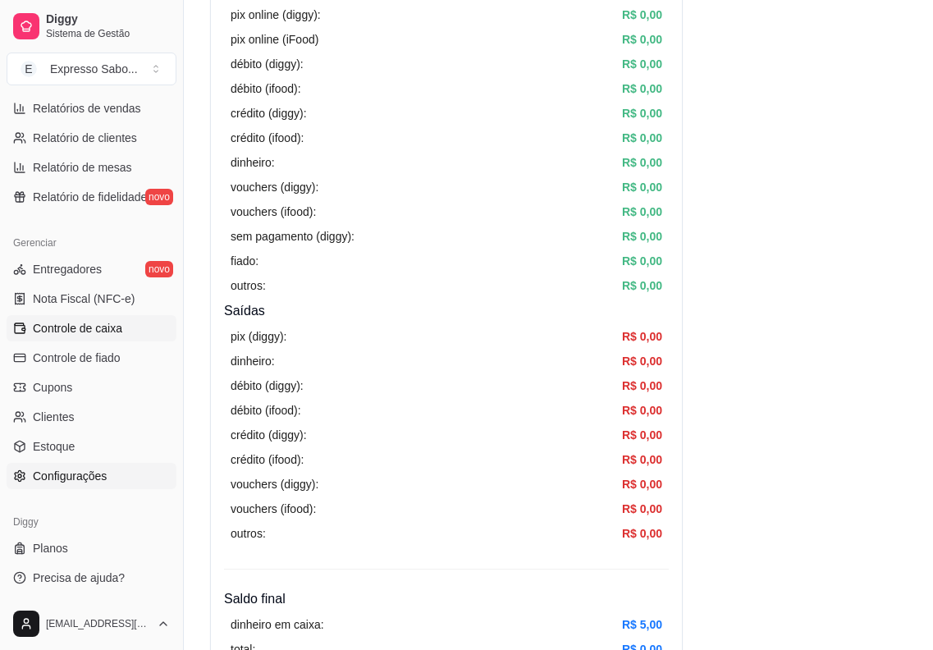
click at [85, 484] on link "Configurações" at bounding box center [92, 476] width 170 height 26
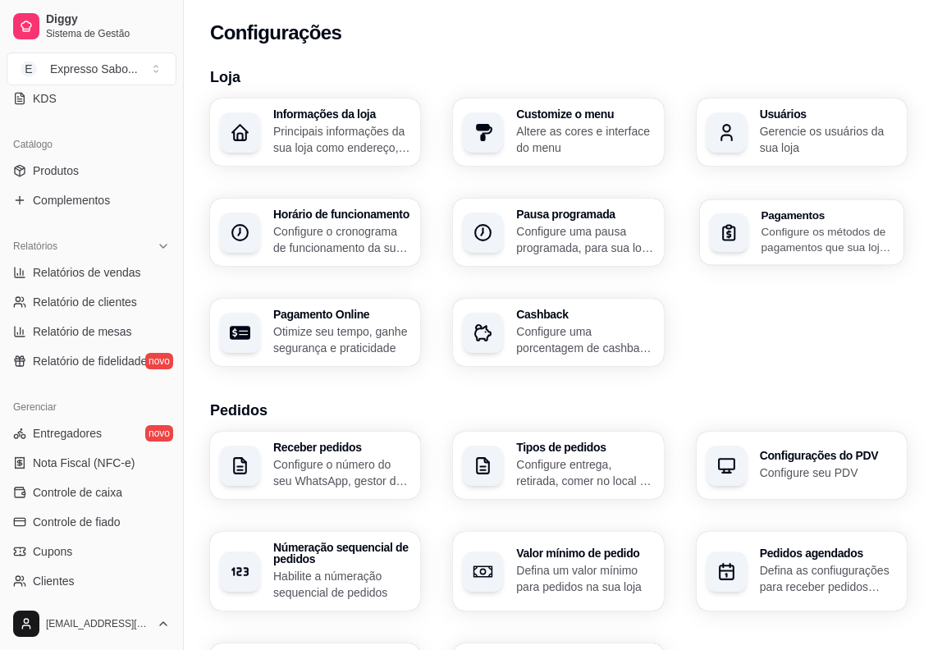
click at [823, 231] on p "Configure os métodos de pagamentos que sua loja aceita" at bounding box center [827, 239] width 133 height 32
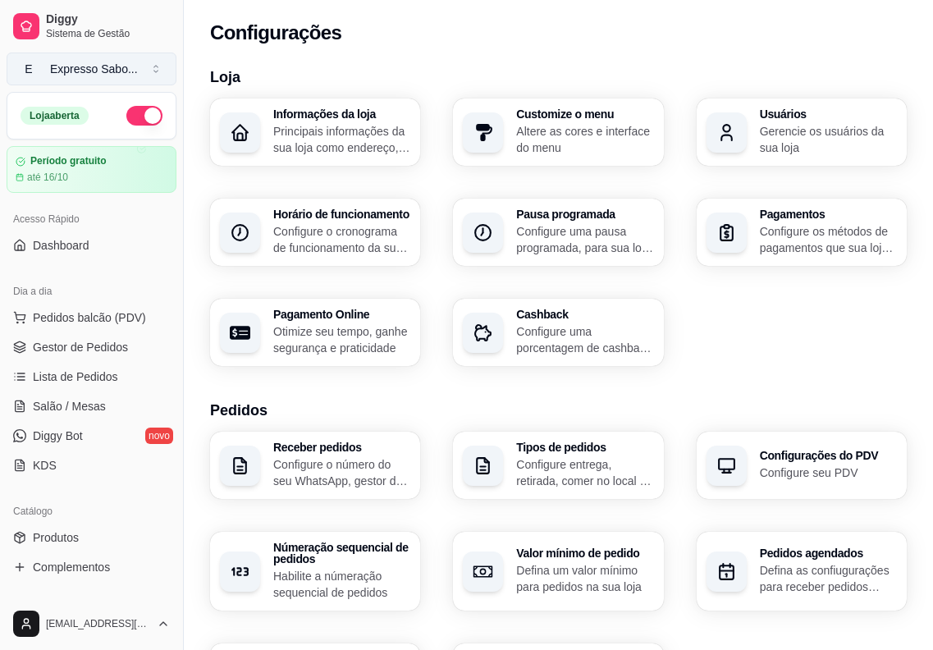
click at [84, 71] on div "Expresso Sabo ..." at bounding box center [94, 69] width 88 height 16
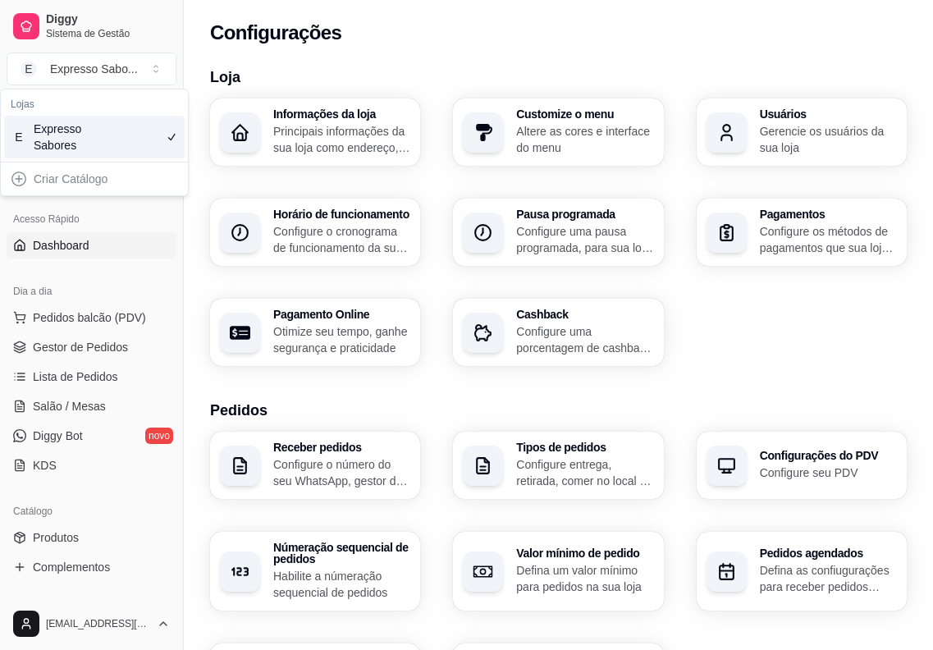
click at [53, 245] on span "Dashboard" at bounding box center [61, 245] width 57 height 16
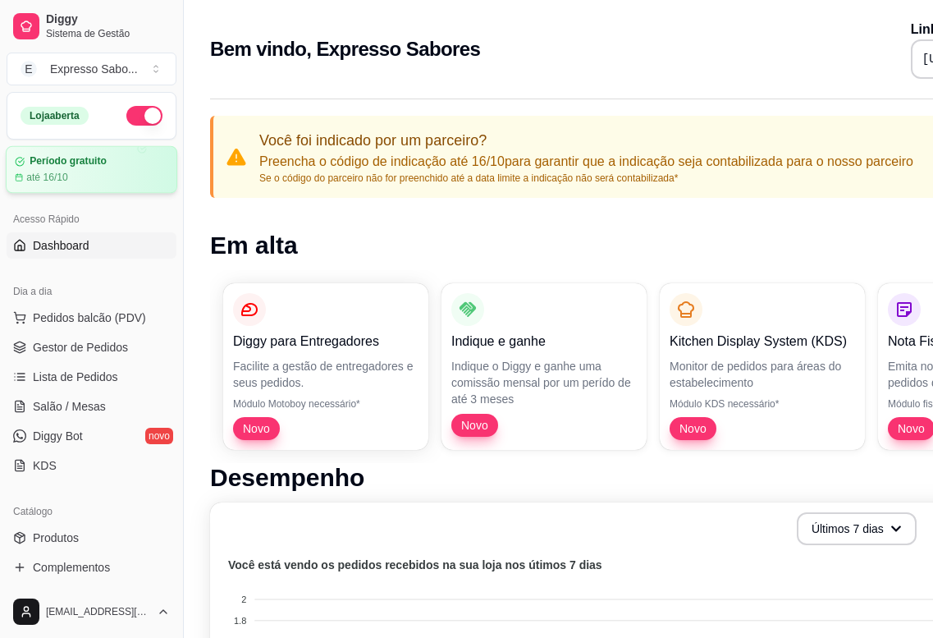
click at [67, 159] on article "Período gratuito" at bounding box center [68, 161] width 77 height 12
click at [96, 314] on span "Pedidos balcão (PDV)" at bounding box center [89, 317] width 113 height 16
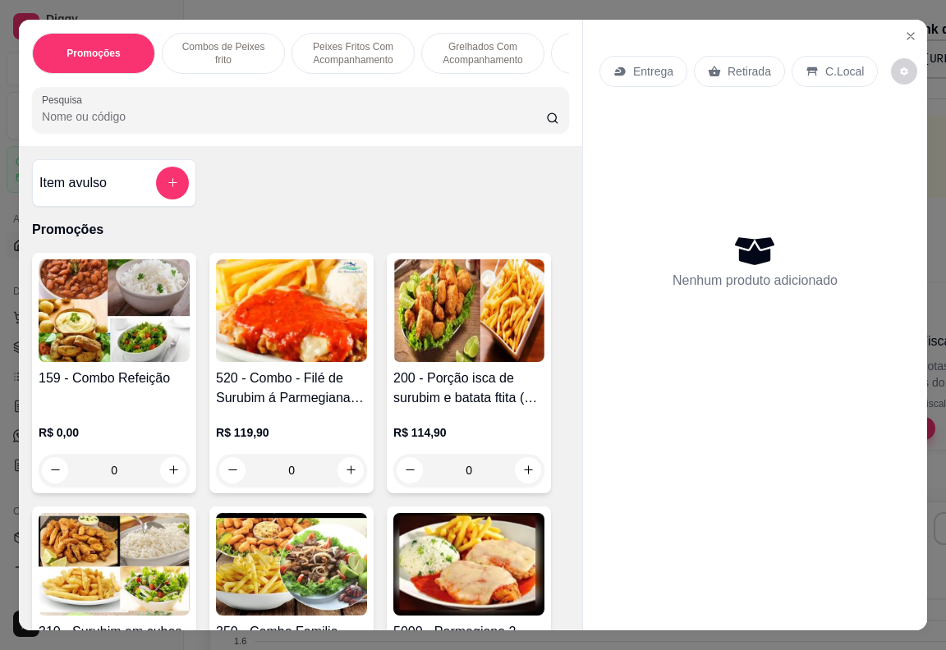
click at [442, 333] on img at bounding box center [468, 310] width 151 height 103
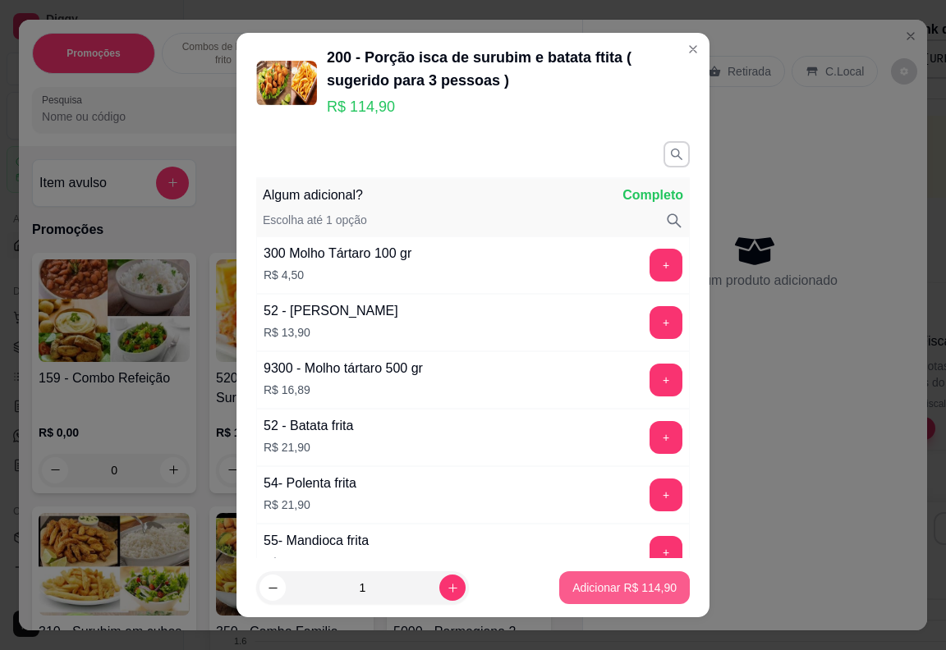
click at [640, 595] on p "Adicionar R$ 114,90" at bounding box center [624, 587] width 104 height 16
type input "1"
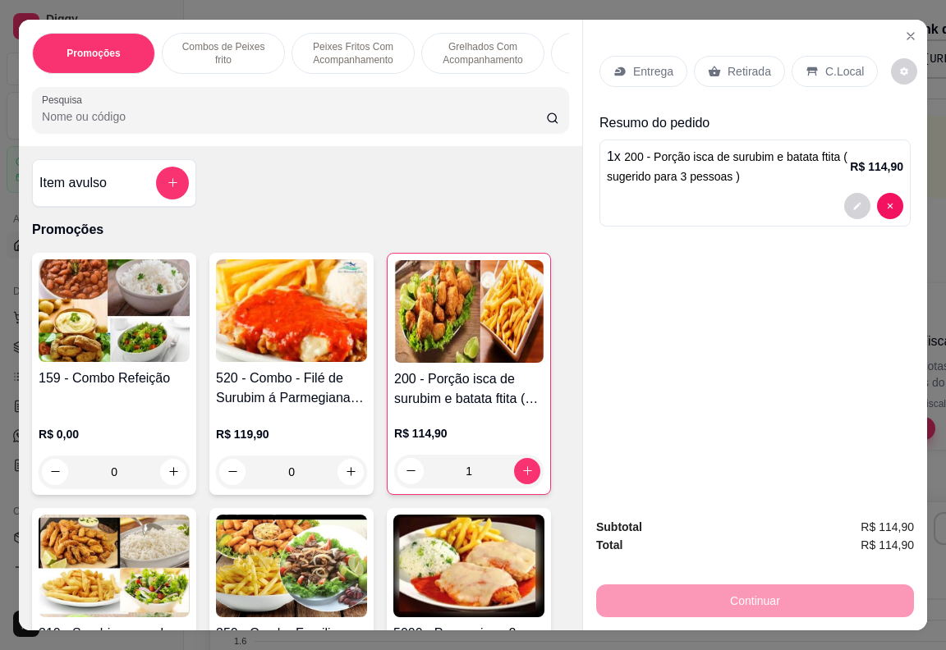
click at [765, 596] on div "Continuar" at bounding box center [755, 598] width 318 height 37
click at [486, 354] on img at bounding box center [468, 311] width 149 height 103
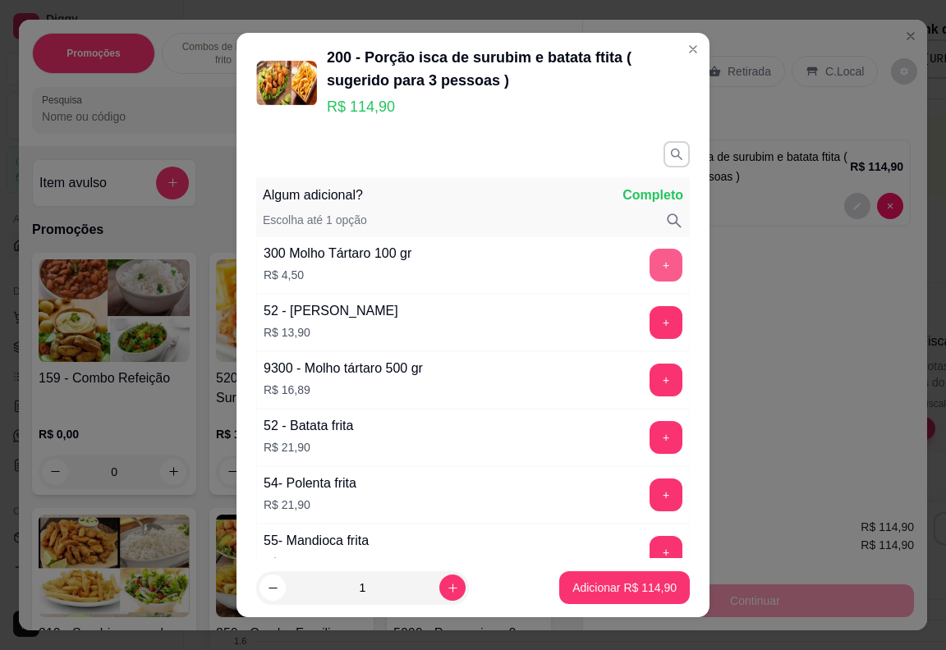
click at [649, 263] on button "+" at bounding box center [665, 265] width 33 height 33
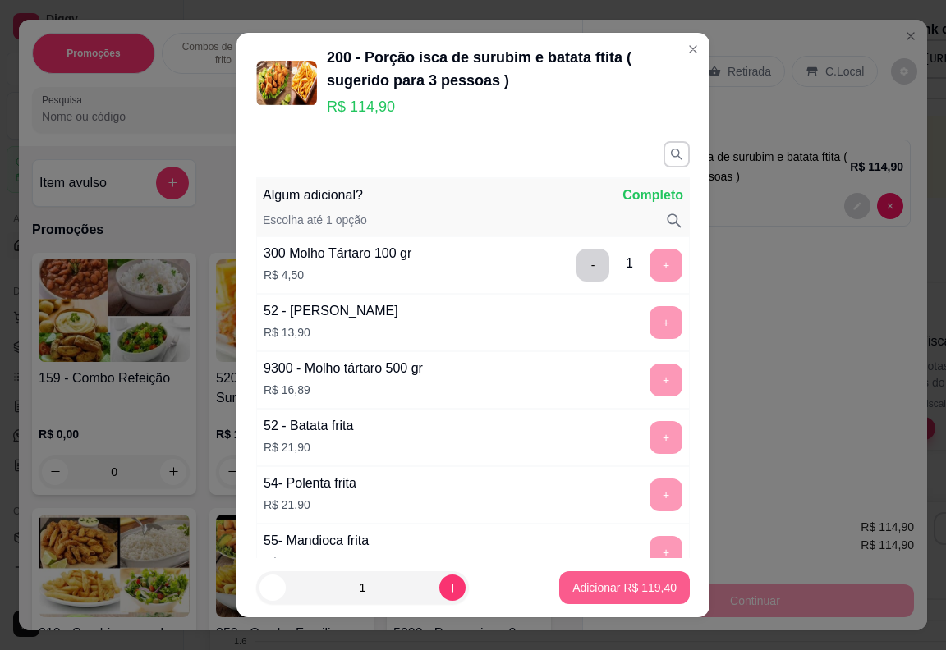
click at [623, 579] on button "Adicionar R$ 119,40" at bounding box center [624, 587] width 131 height 33
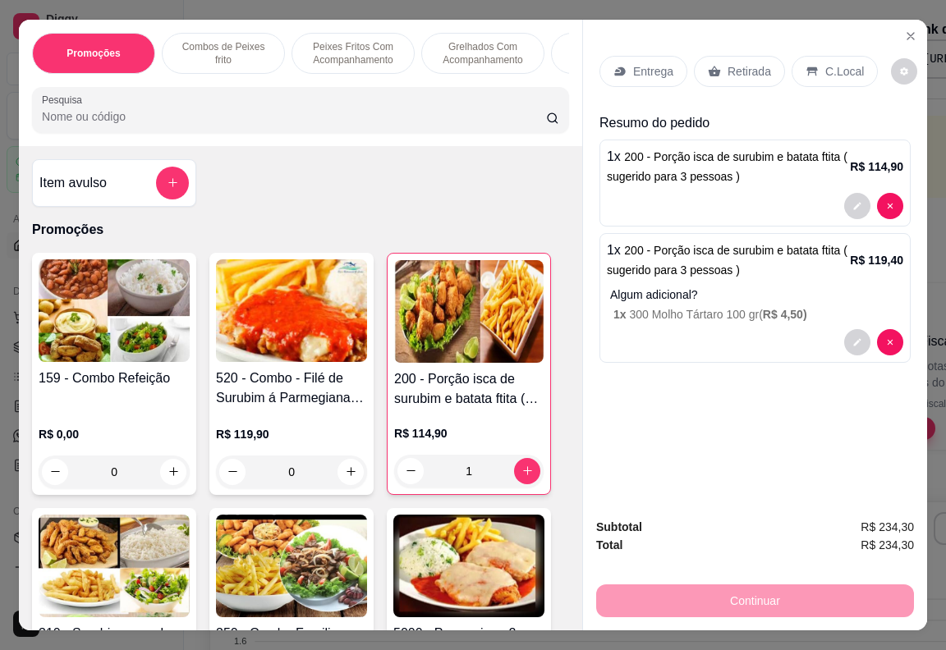
drag, startPoint x: 619, startPoint y: 589, endPoint x: 651, endPoint y: 600, distance: 34.0
click at [619, 588] on div "Continuar" at bounding box center [755, 598] width 318 height 37
click at [689, 606] on div "Continuar" at bounding box center [755, 598] width 318 height 37
click at [825, 63] on p "C.Local" at bounding box center [844, 71] width 39 height 16
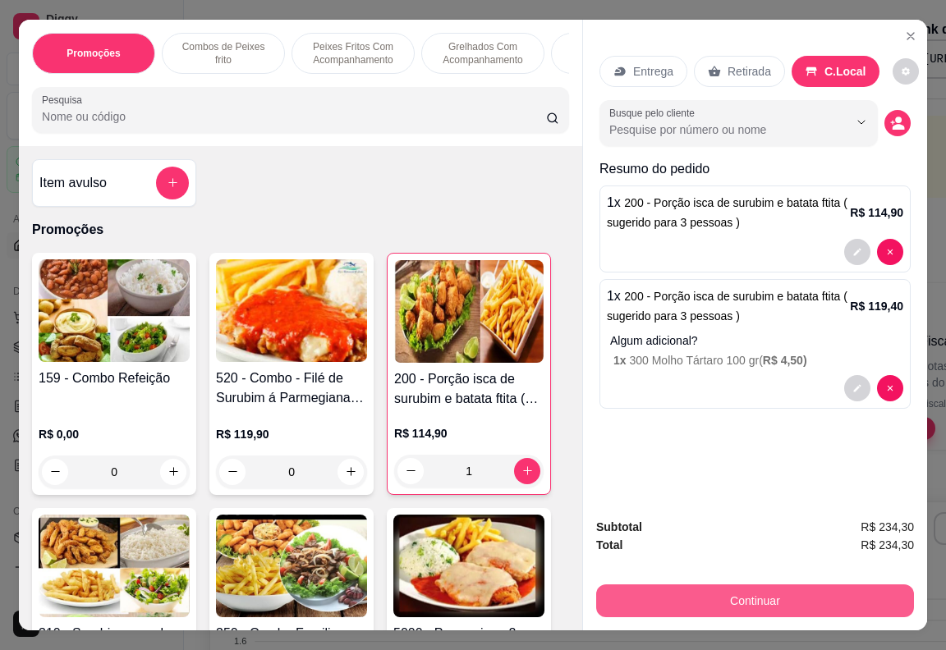
click at [802, 602] on button "Continuar" at bounding box center [755, 600] width 318 height 33
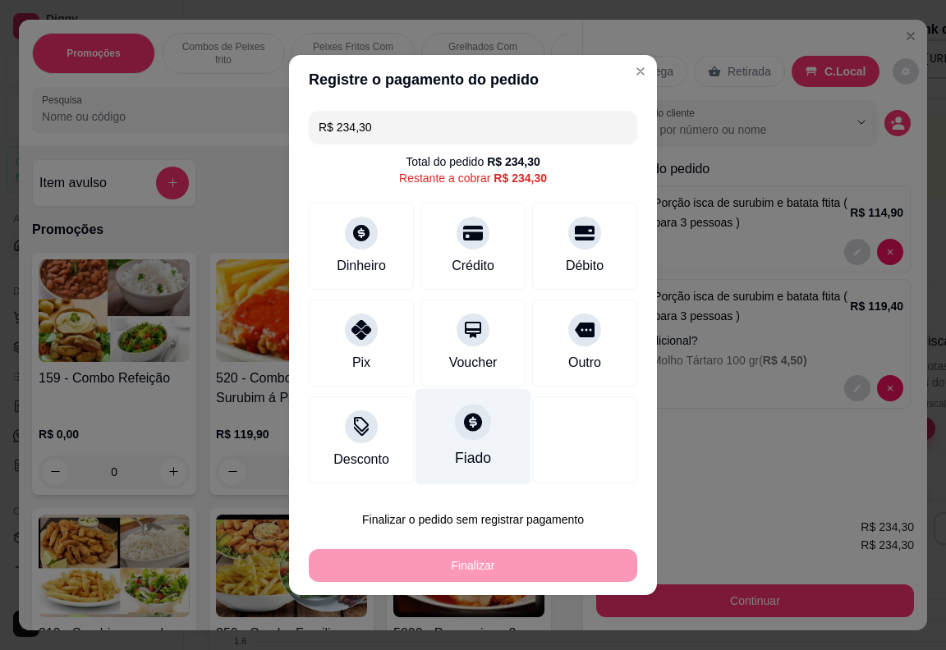
click at [471, 439] on div at bounding box center [473, 422] width 36 height 36
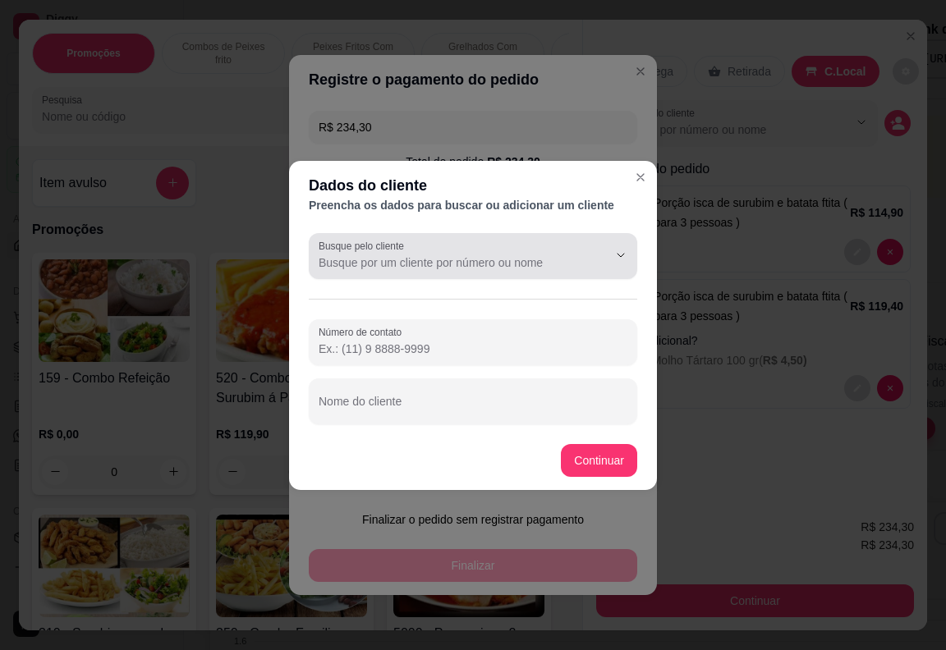
click at [369, 255] on input "Busque pelo cliente" at bounding box center [449, 262] width 263 height 16
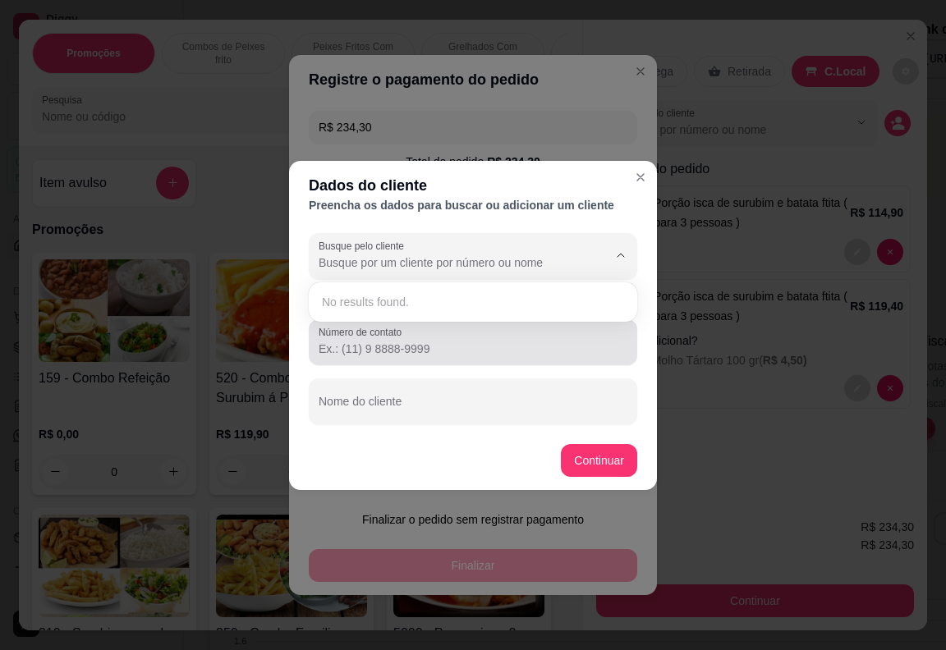
click at [423, 355] on input "Número de contato" at bounding box center [472, 349] width 309 height 16
click at [364, 339] on div at bounding box center [472, 342] width 309 height 33
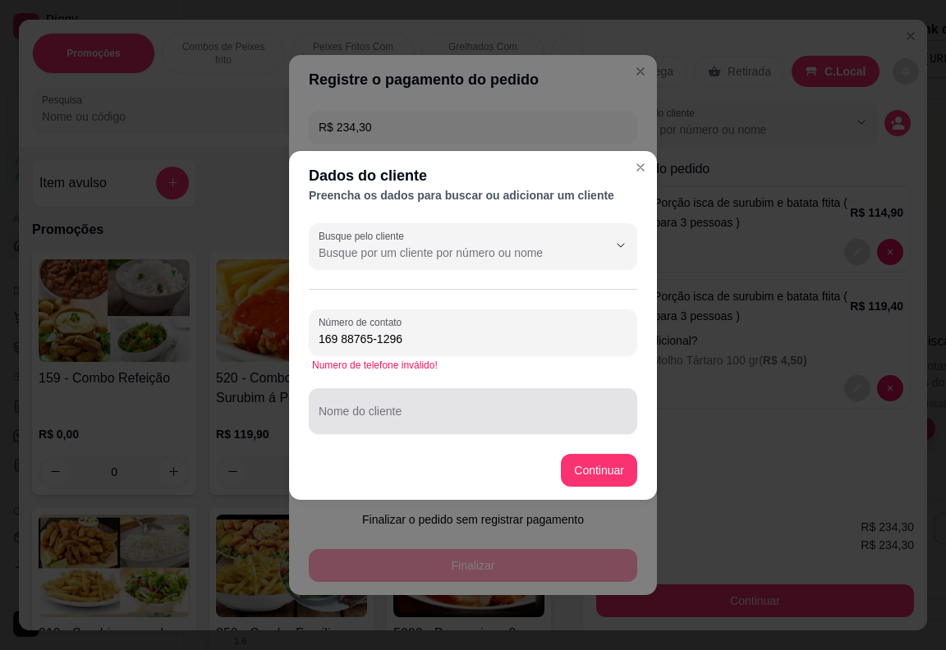
type input "169 88765-1296"
click at [335, 424] on input "Nome do cliente" at bounding box center [472, 418] width 309 height 16
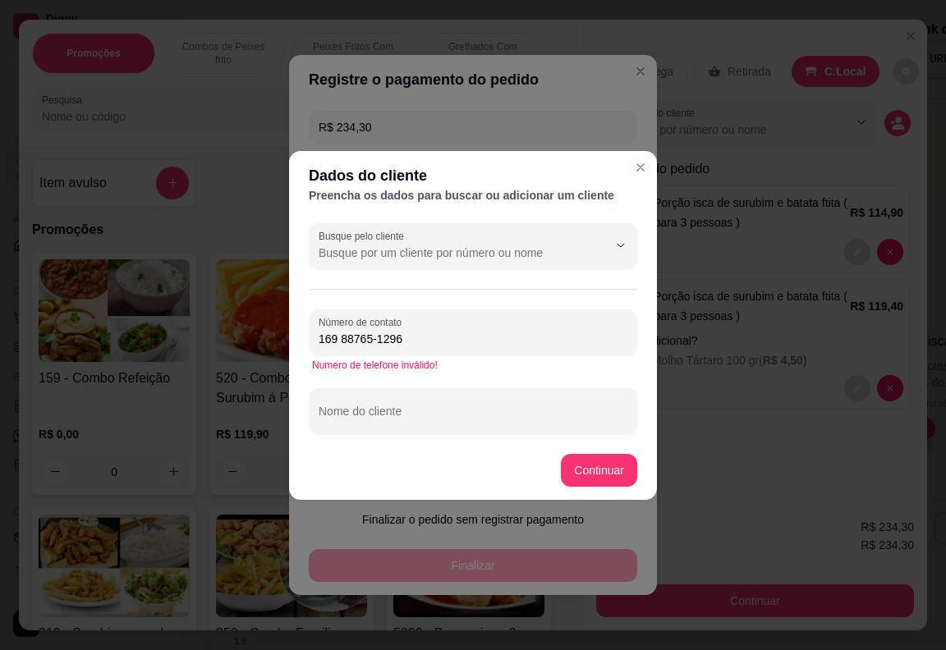
drag, startPoint x: 416, startPoint y: 336, endPoint x: 300, endPoint y: 337, distance: 116.6
click at [300, 337] on div "Busque pelo cliente Número de contato [PHONE_NUMBER] Numero de telefone inválid…" at bounding box center [473, 329] width 368 height 224
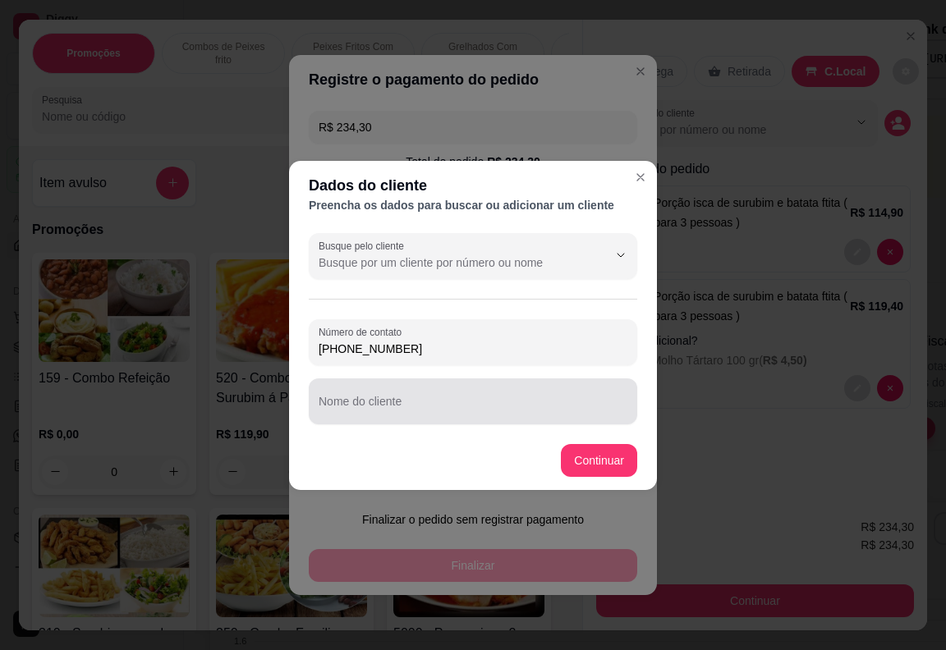
type input "[PHONE_NUMBER]"
click at [337, 392] on div at bounding box center [472, 401] width 309 height 33
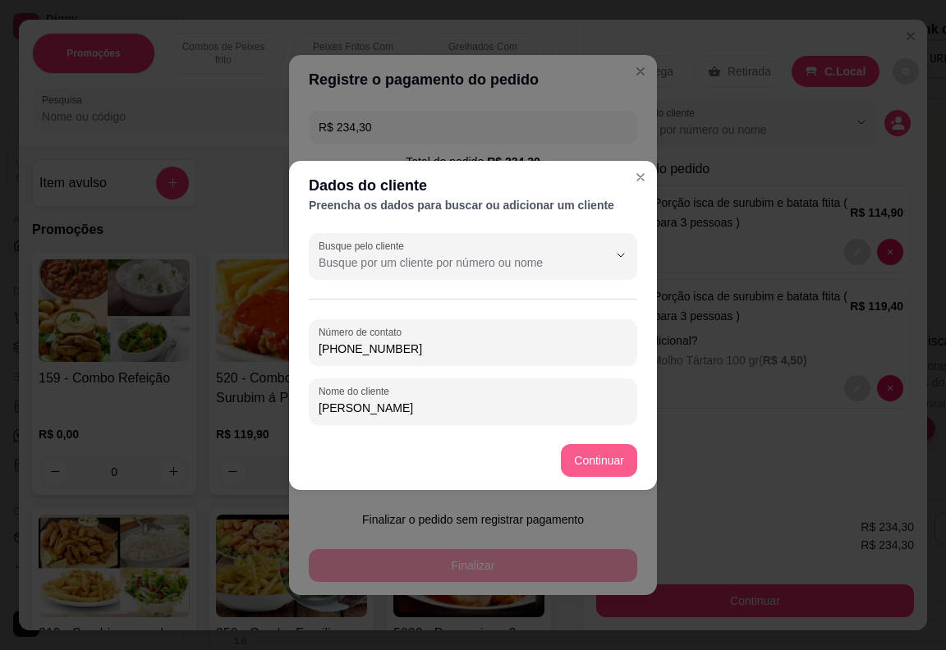
type input "[PERSON_NAME]"
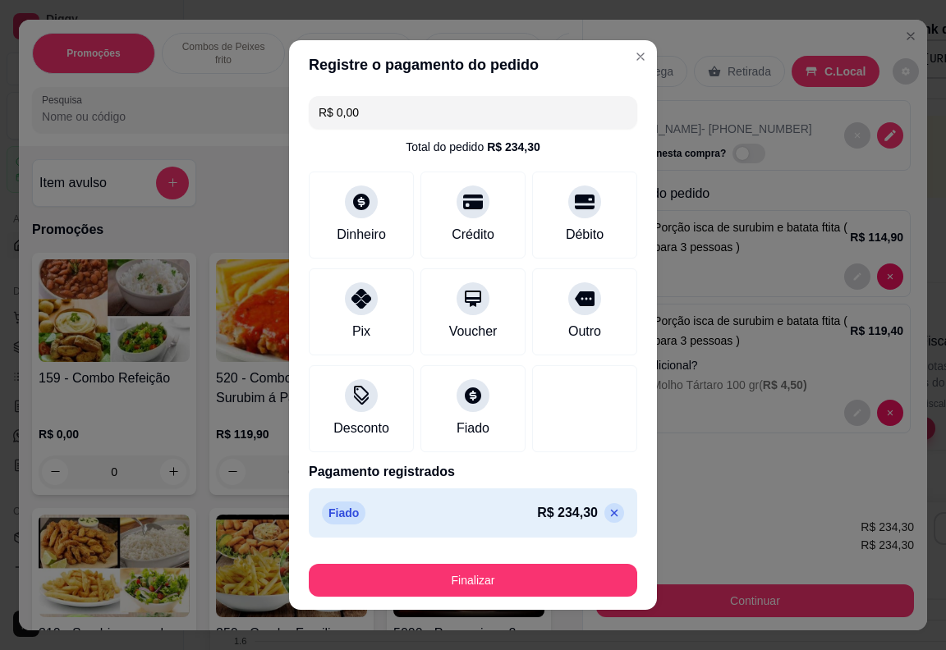
type input "R$ 0,00"
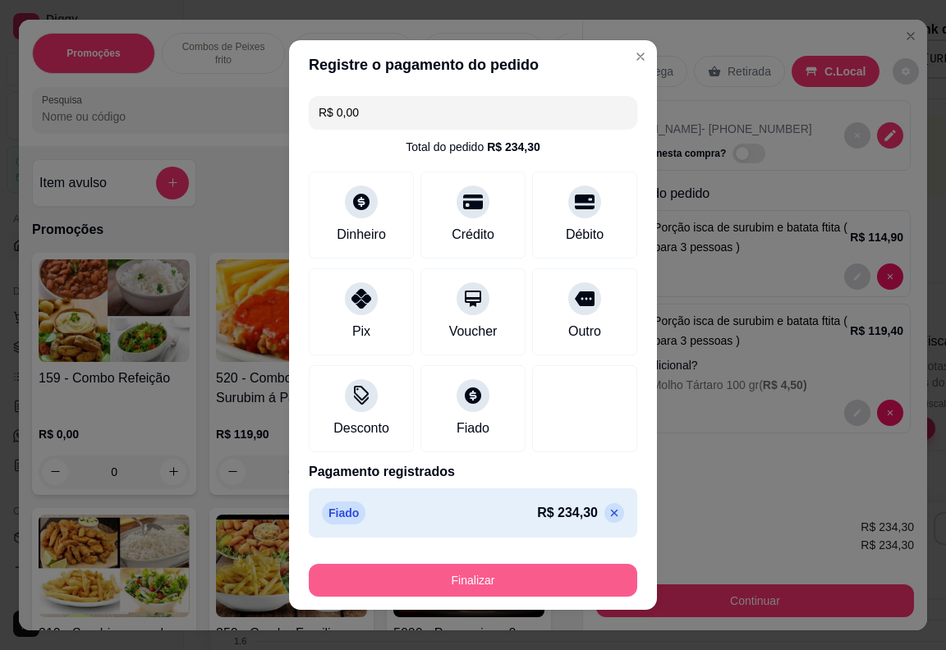
click at [497, 574] on button "Finalizar" at bounding box center [473, 580] width 328 height 33
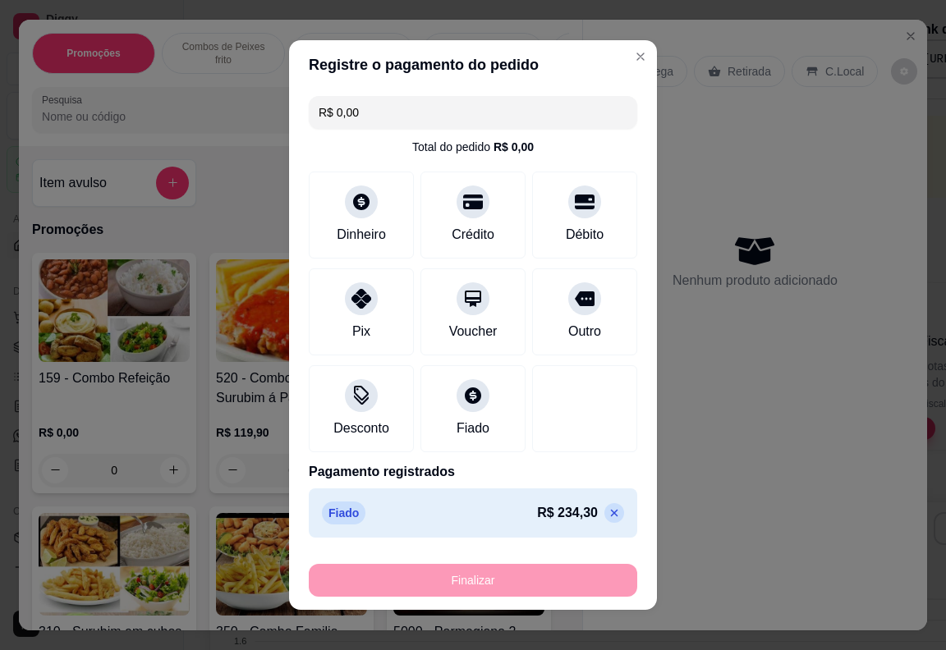
type input "0"
type input "-R$ 234,30"
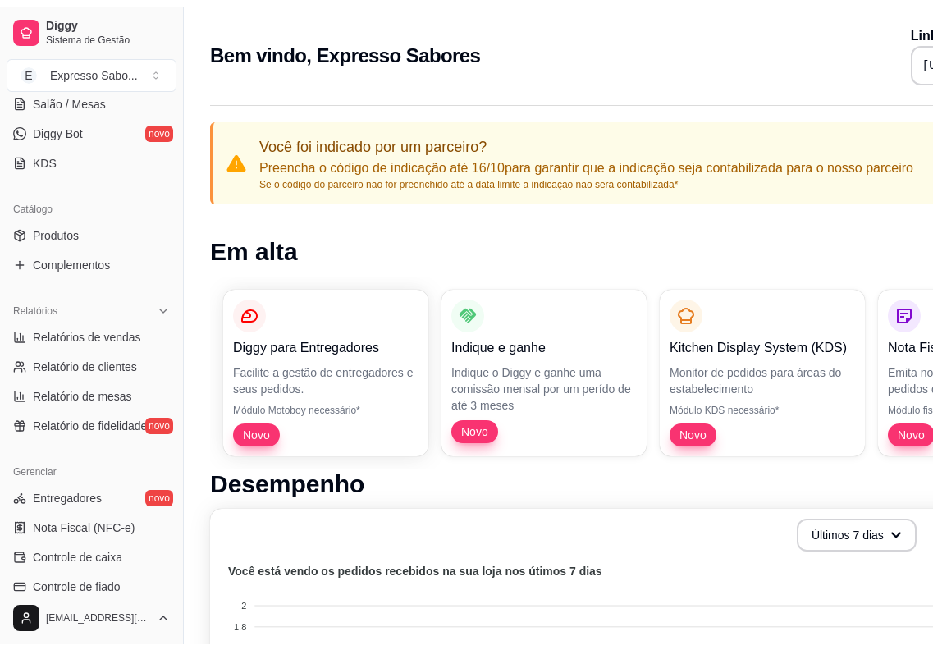
scroll to position [410, 0]
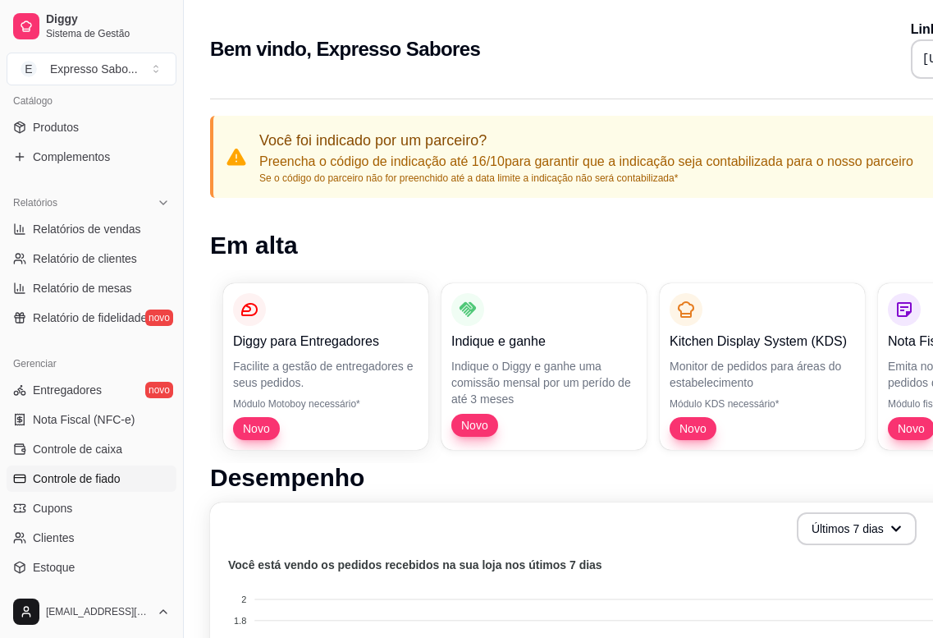
click at [98, 482] on span "Controle de fiado" at bounding box center [77, 478] width 88 height 16
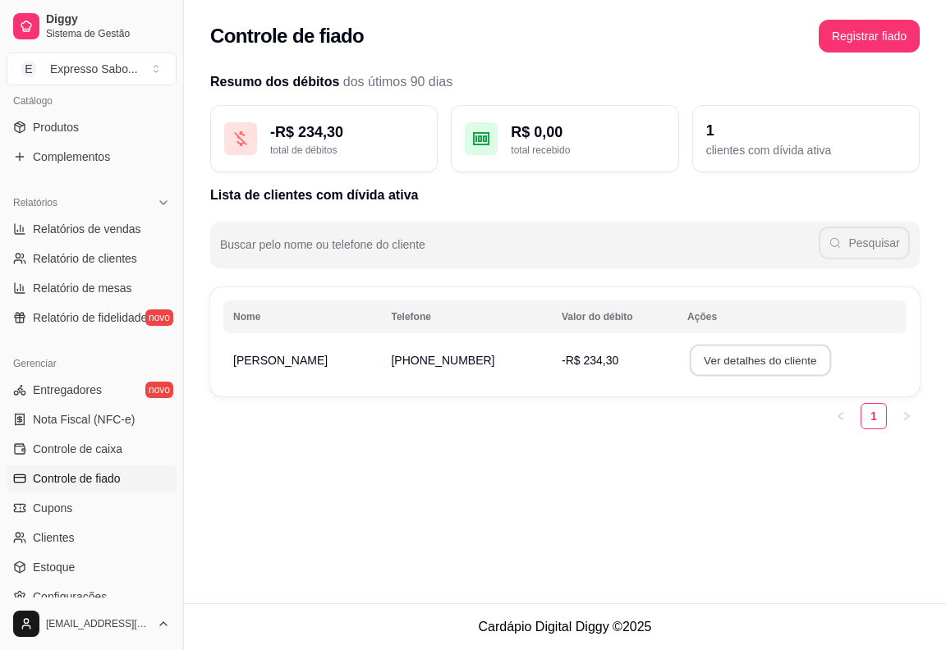
click at [717, 367] on button "Ver detalhes do cliente" at bounding box center [759, 361] width 141 height 32
click at [77, 234] on span "Relatórios de vendas" at bounding box center [87, 229] width 108 height 16
select select "ALL"
select select "0"
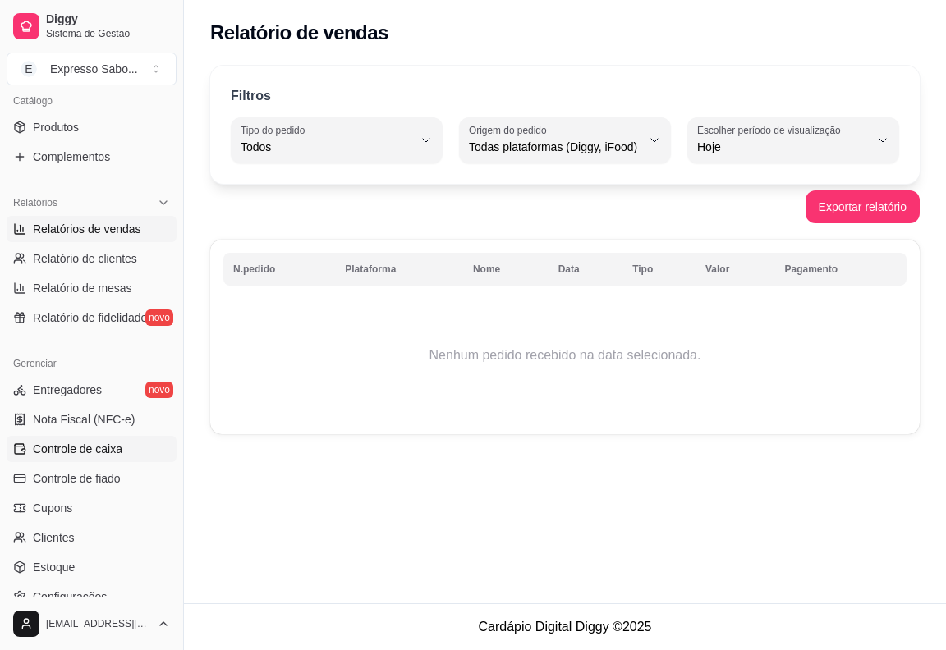
click at [96, 445] on span "Controle de caixa" at bounding box center [77, 449] width 89 height 16
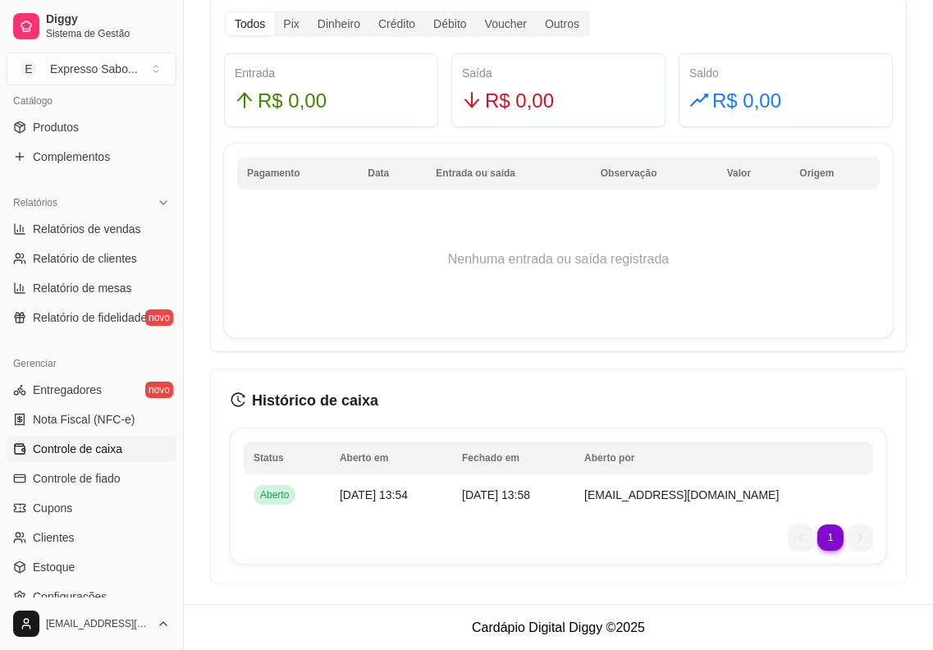
scroll to position [1028, 0]
click at [825, 535] on li "1" at bounding box center [831, 537] width 26 height 26
click at [835, 540] on li "1" at bounding box center [831, 537] width 26 height 26
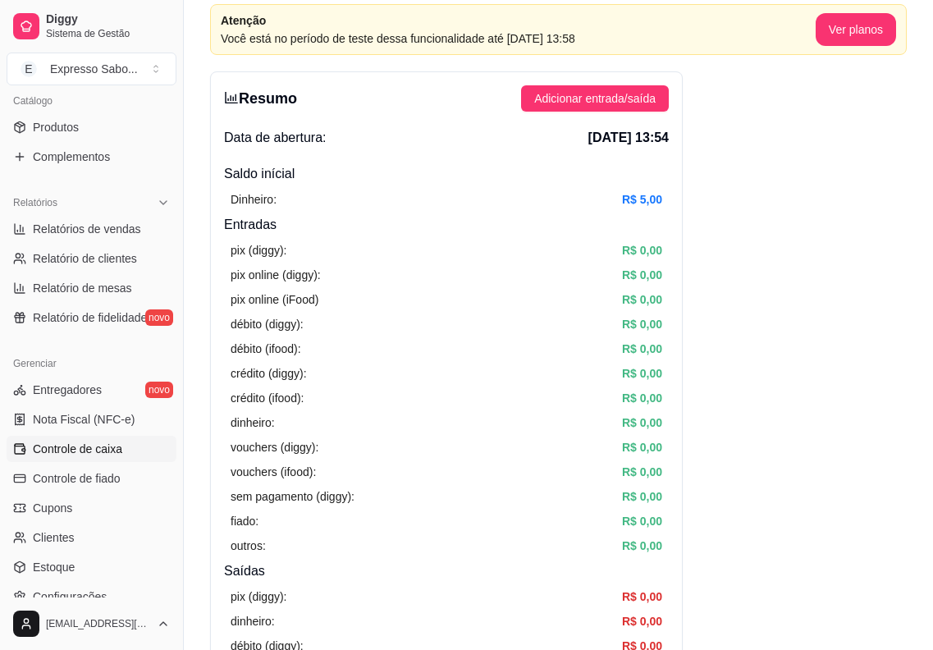
scroll to position [0, 0]
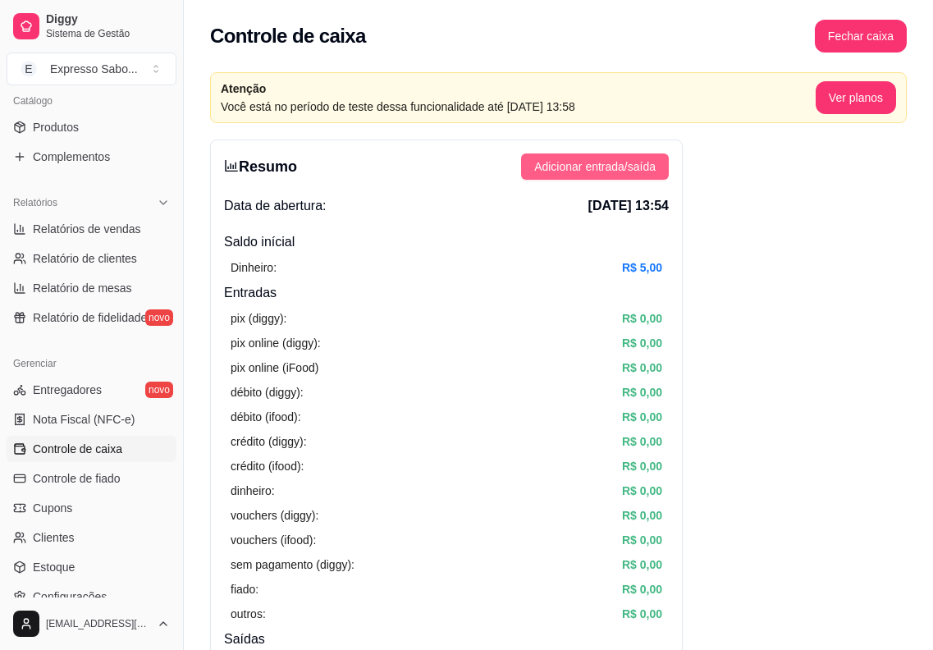
click at [605, 167] on span "Adicionar entrada/saída" at bounding box center [594, 167] width 121 height 18
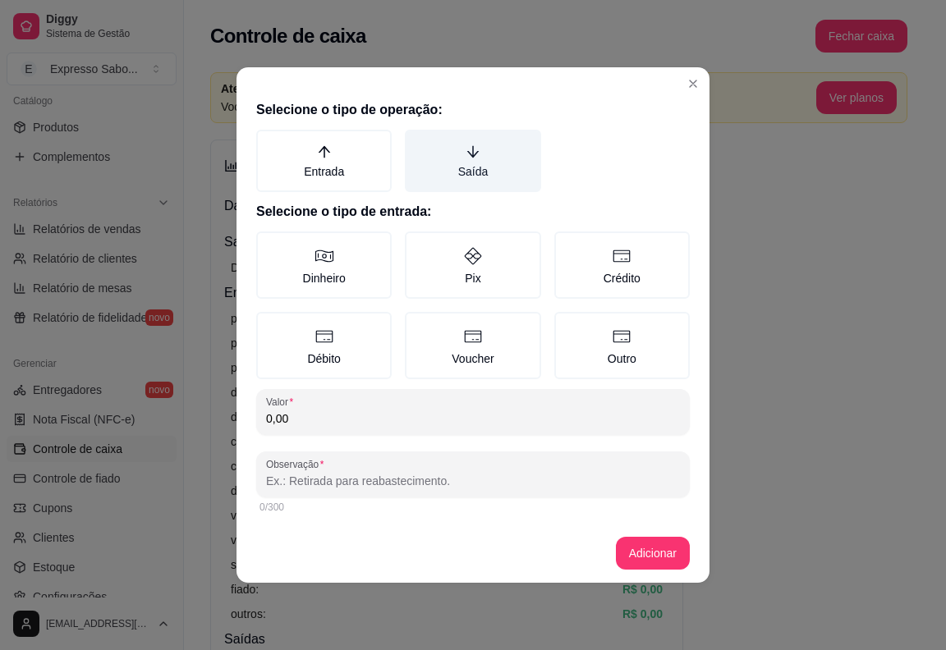
click at [481, 178] on label "Saída" at bounding box center [472, 161] width 135 height 62
click at [417, 142] on button "Saída" at bounding box center [410, 135] width 13 height 13
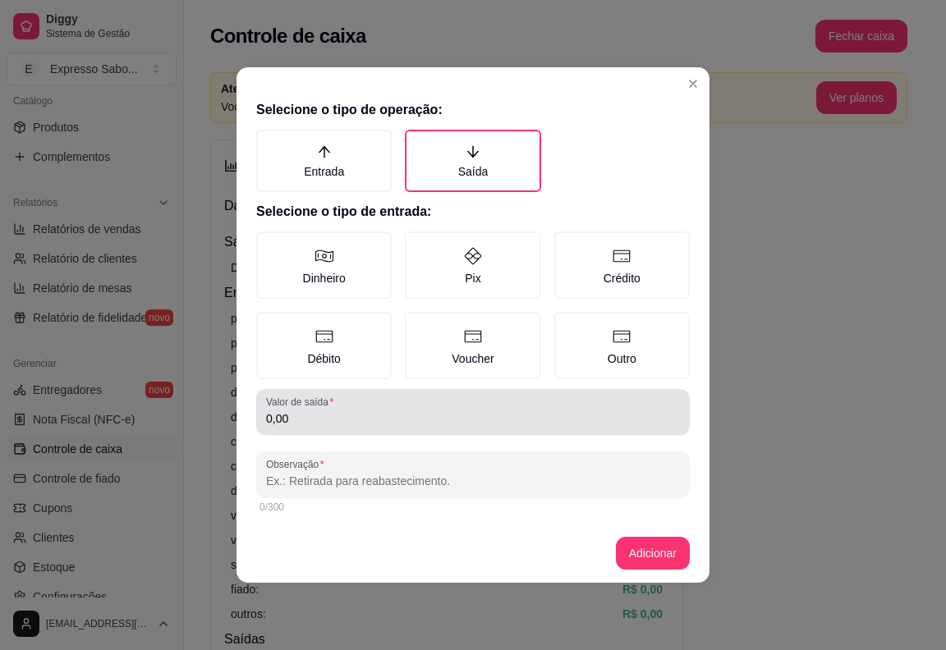
click at [333, 421] on input "0,00" at bounding box center [473, 418] width 414 height 16
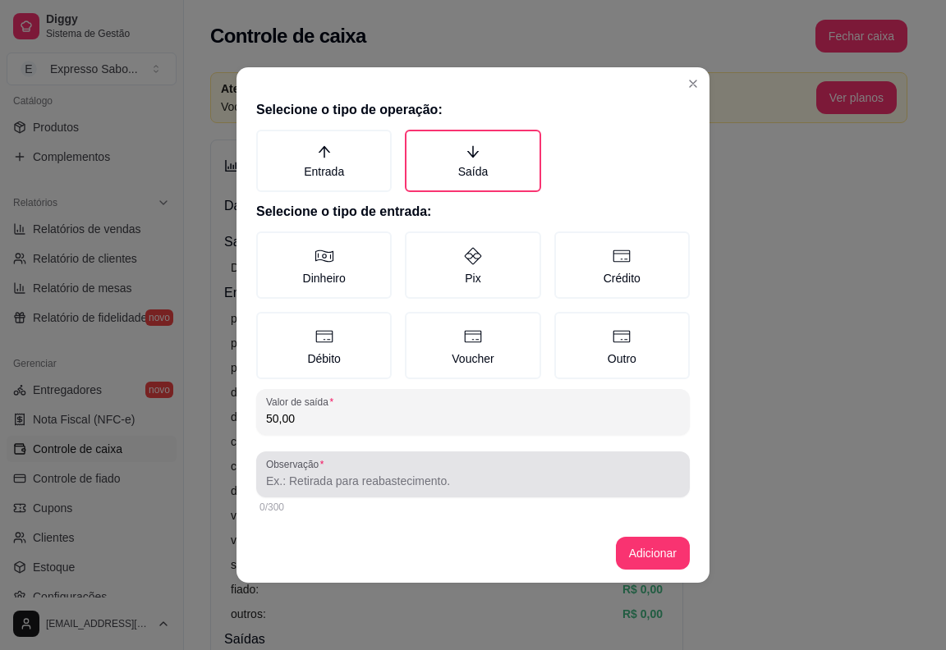
type input "50,00"
click at [300, 489] on div at bounding box center [473, 474] width 414 height 33
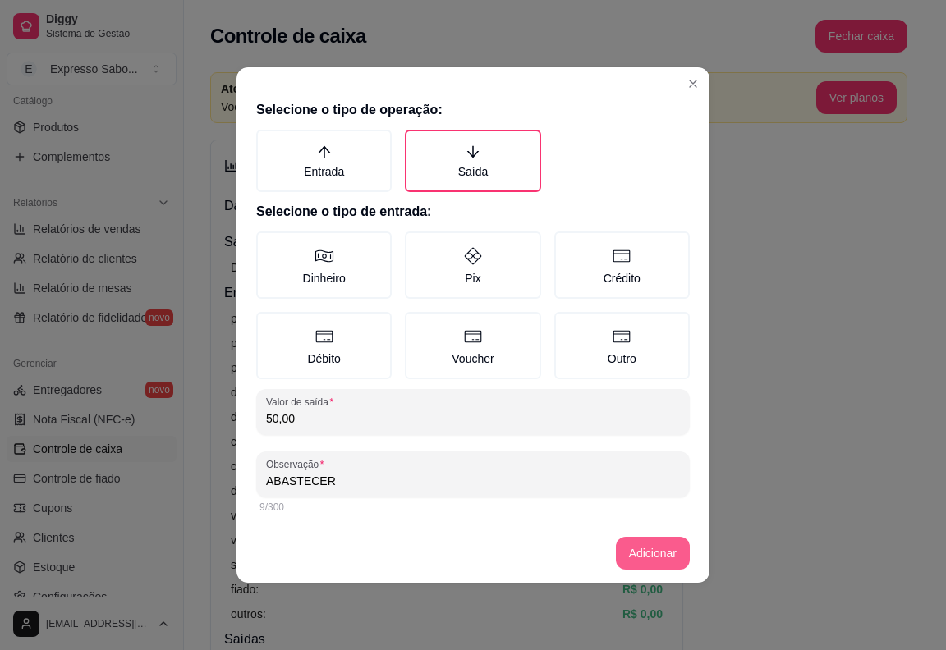
type input "ABASTECER"
click at [680, 568] on button "Adicionar" at bounding box center [653, 553] width 74 height 33
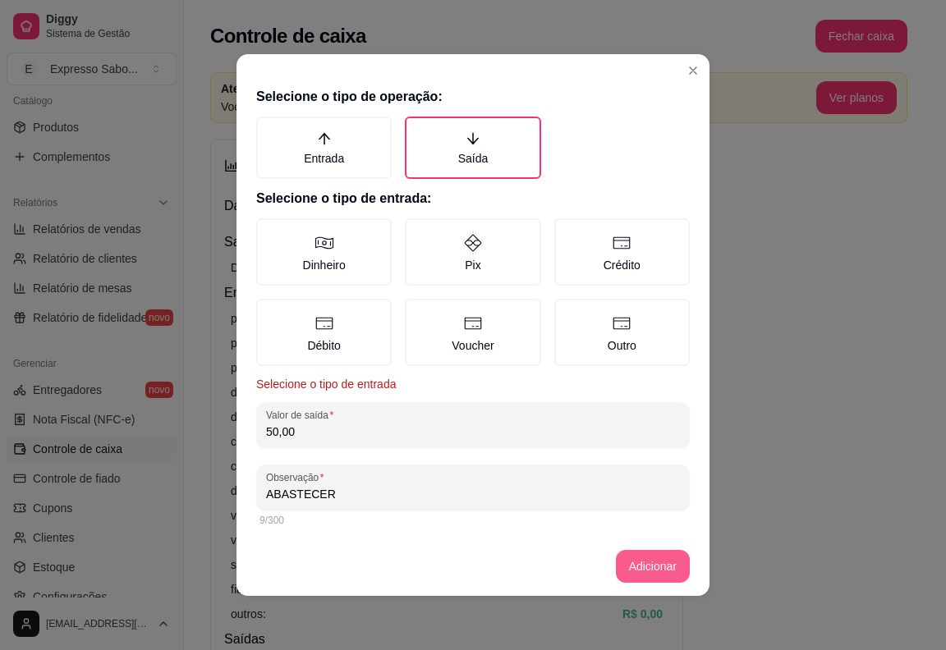
click at [665, 565] on button "Adicionar" at bounding box center [653, 566] width 74 height 33
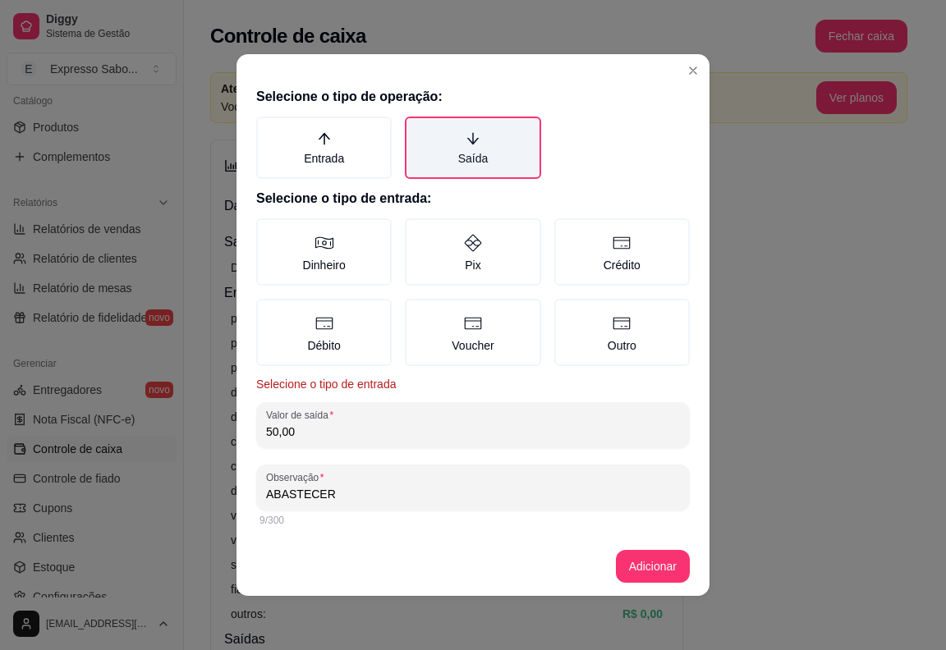
click at [471, 149] on label "Saída" at bounding box center [472, 148] width 135 height 62
click at [417, 129] on button "Saída" at bounding box center [410, 122] width 13 height 13
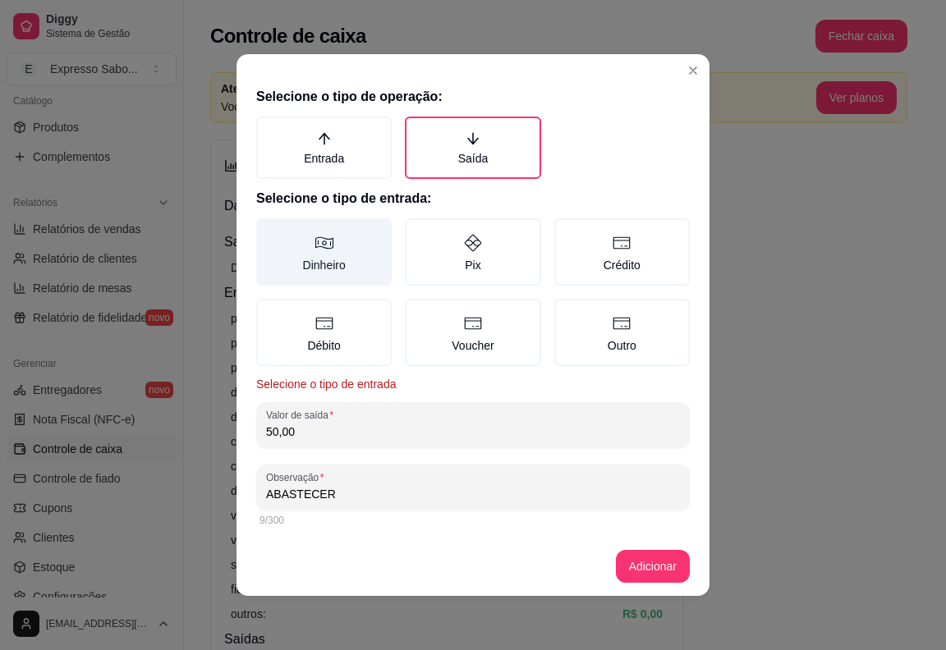
click at [325, 240] on icon at bounding box center [324, 243] width 20 height 20
click at [268, 231] on button "Dinheiro" at bounding box center [261, 224] width 13 height 13
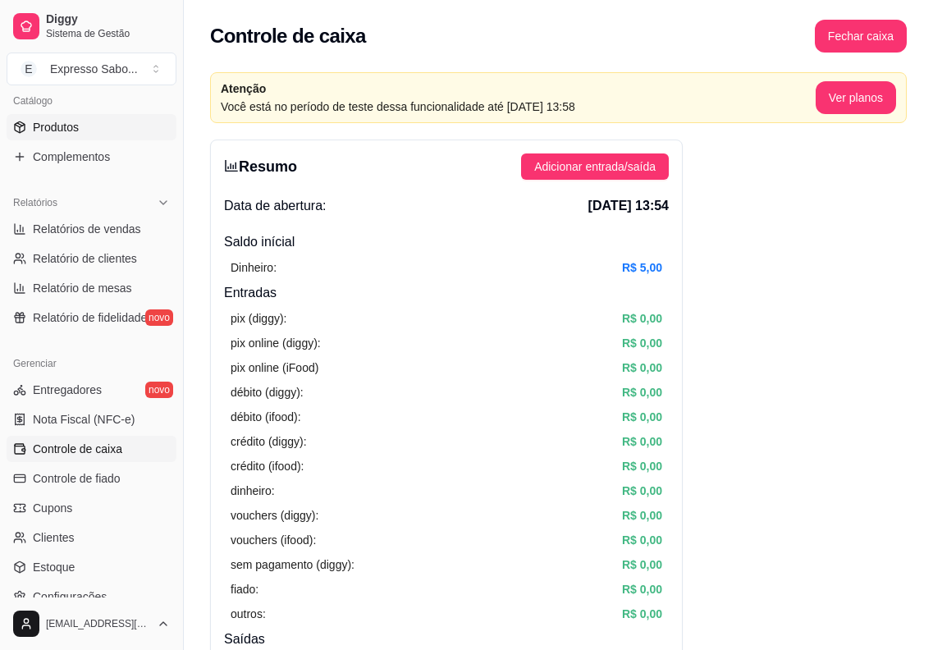
click at [54, 122] on span "Produtos" at bounding box center [56, 127] width 46 height 16
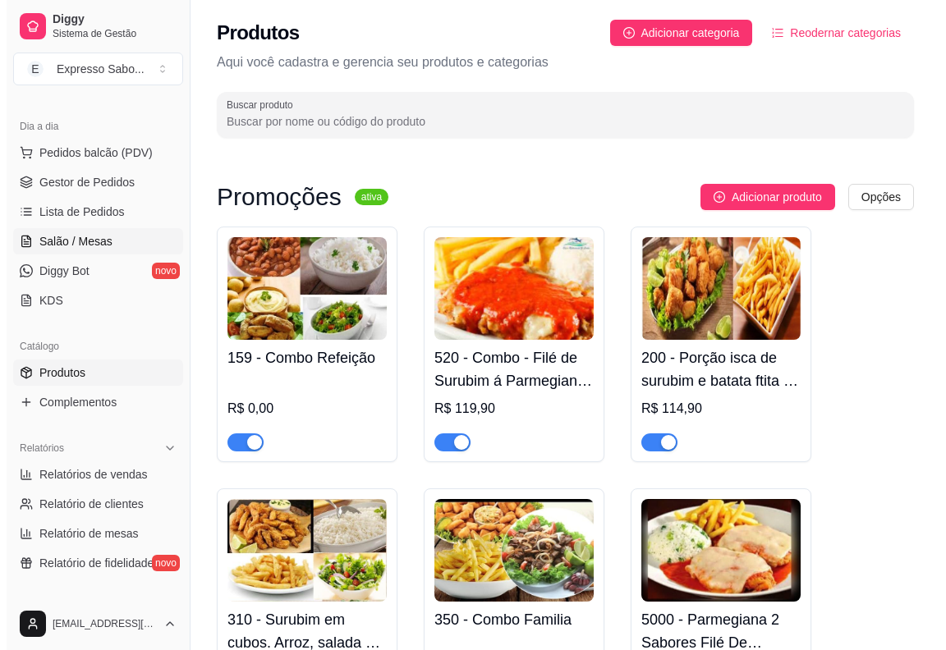
scroll to position [164, 0]
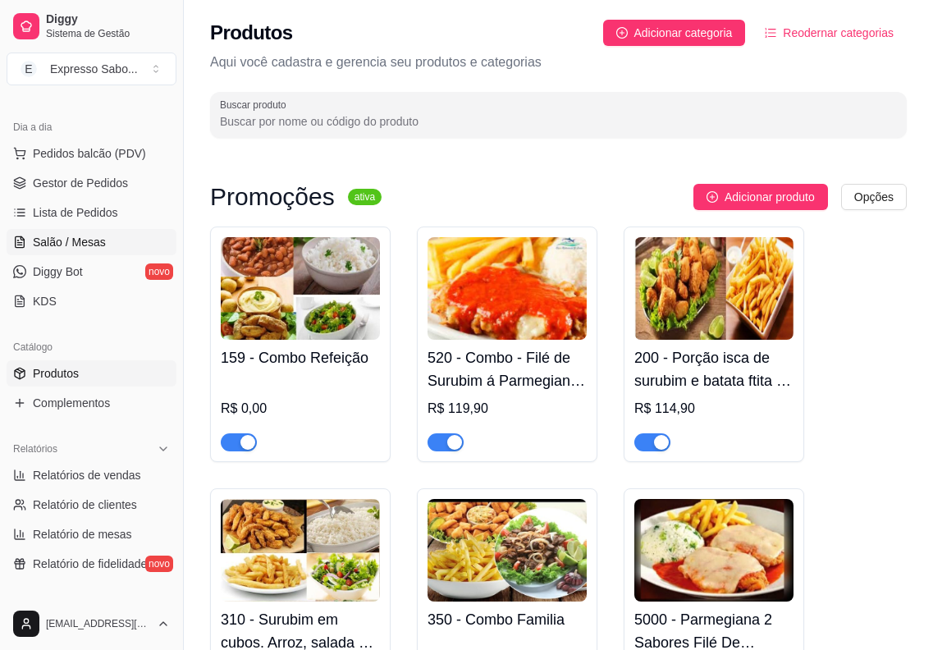
click at [106, 240] on link "Salão / Mesas" at bounding box center [92, 242] width 170 height 26
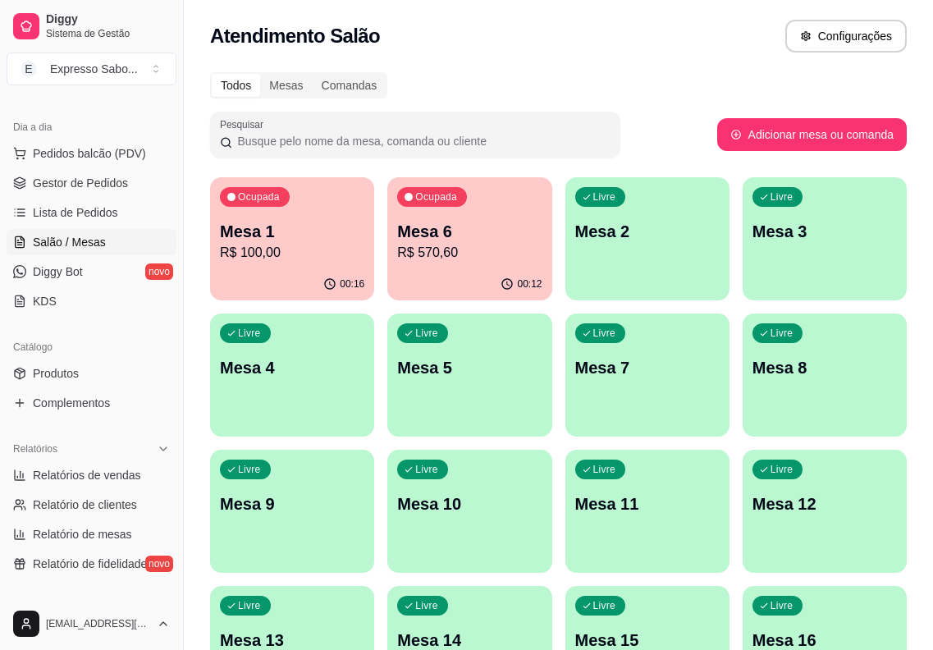
click at [621, 263] on div "Livre Mesa 2" at bounding box center [648, 228] width 164 height 103
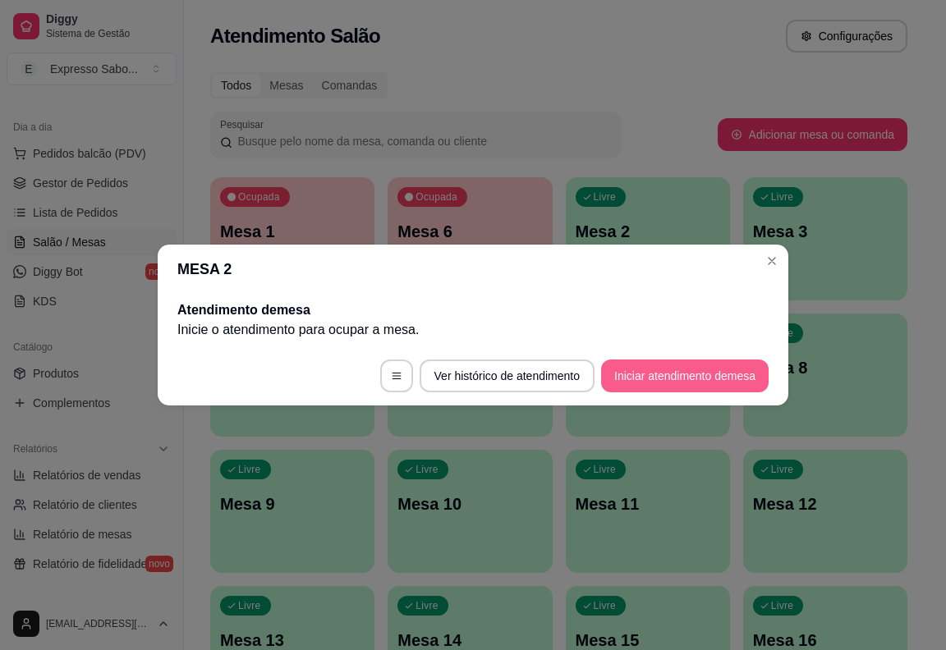
click at [659, 378] on button "Iniciar atendimento de mesa" at bounding box center [684, 376] width 167 height 33
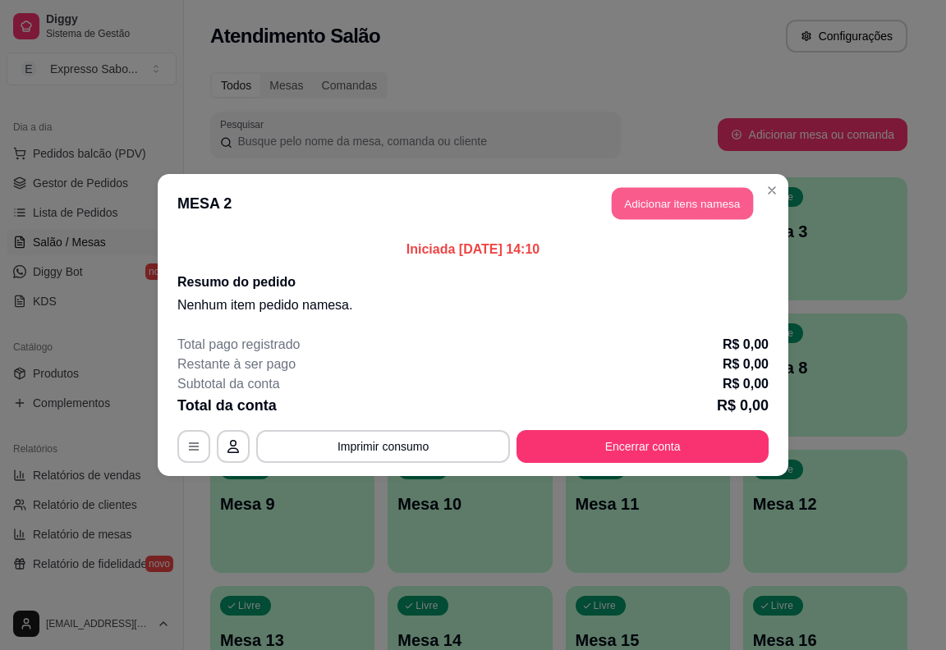
click at [656, 208] on button "Adicionar itens na mesa" at bounding box center [682, 204] width 141 height 32
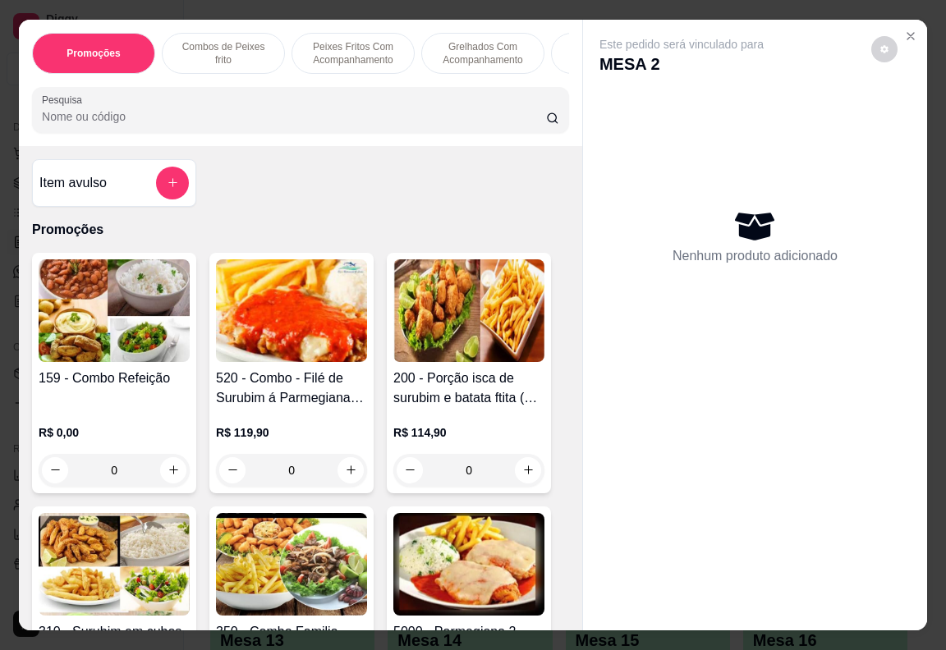
click at [502, 315] on img at bounding box center [468, 310] width 151 height 103
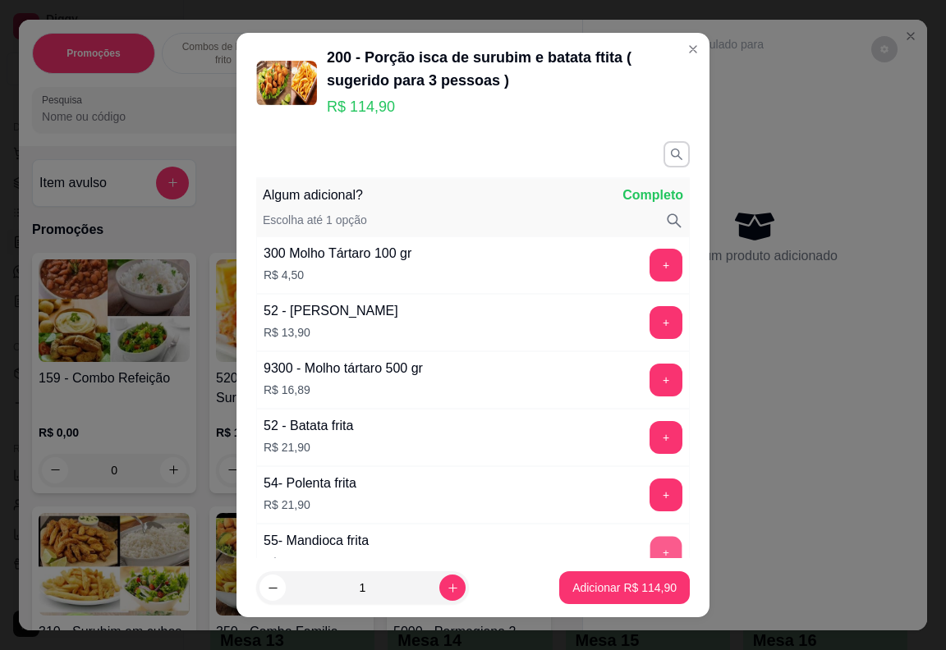
click at [650, 544] on button "+" at bounding box center [666, 552] width 32 height 32
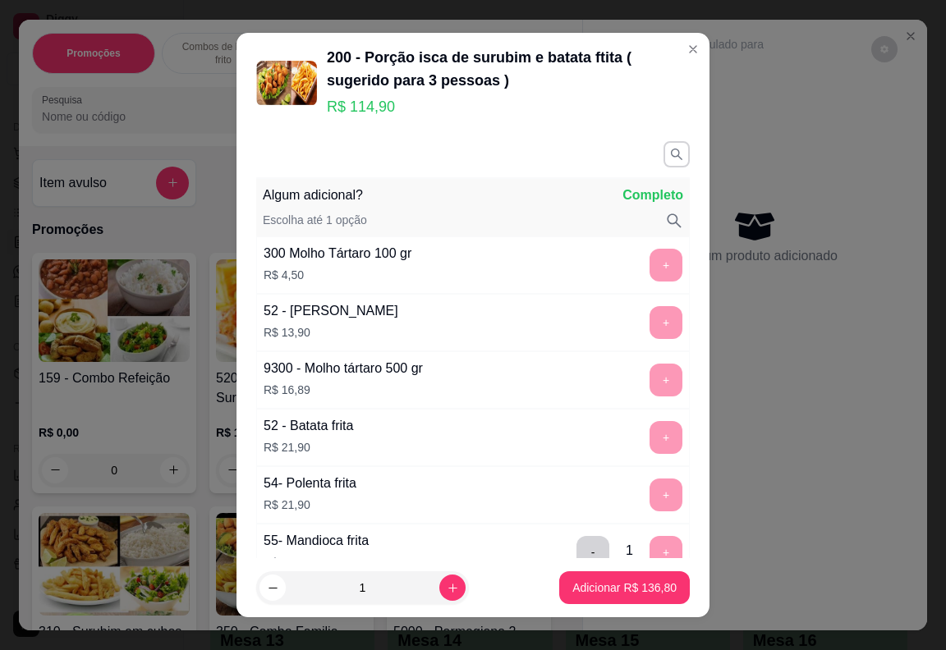
drag, startPoint x: 625, startPoint y: 516, endPoint x: 618, endPoint y: 502, distance: 16.2
click at [619, 509] on div "54- Polenta frita R$ 21,90 +" at bounding box center [472, 494] width 433 height 57
click at [643, 263] on div "+" at bounding box center [666, 265] width 46 height 33
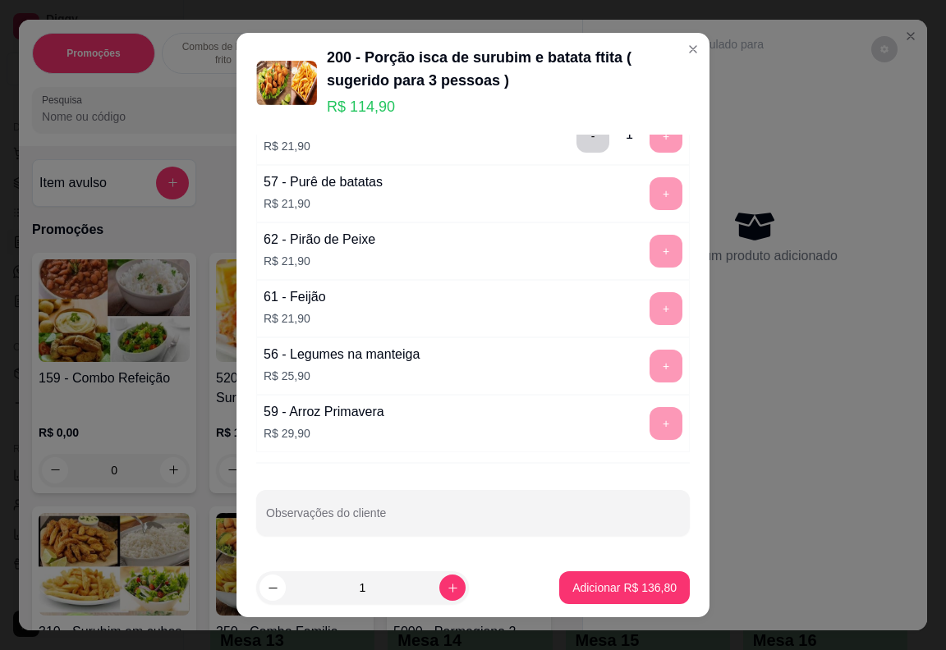
click at [643, 261] on div "+" at bounding box center [666, 251] width 46 height 33
click at [643, 254] on div "+" at bounding box center [666, 251] width 46 height 33
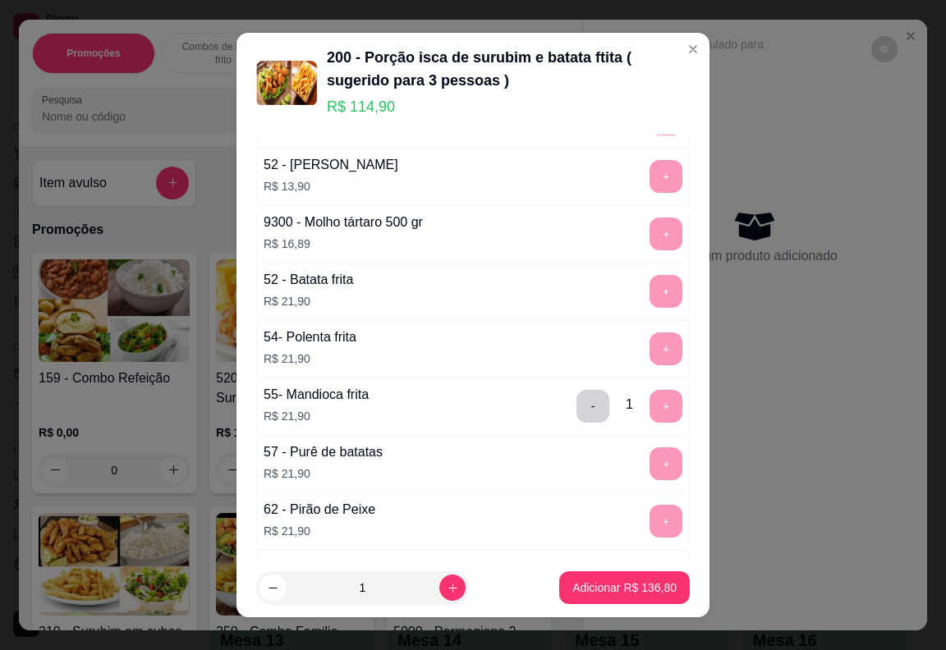
scroll to position [89, 0]
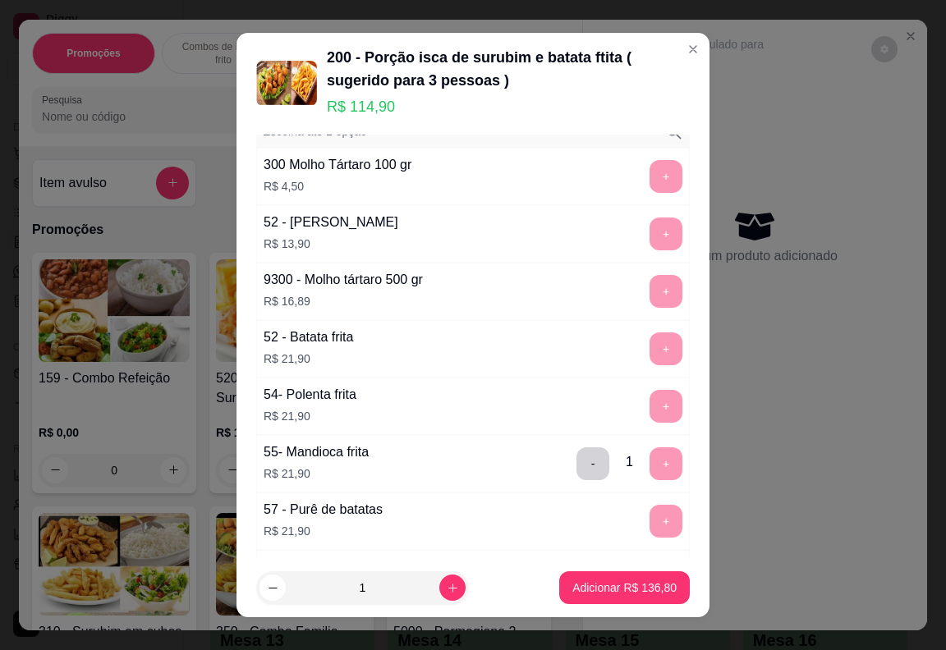
click at [643, 295] on div "+" at bounding box center [666, 291] width 46 height 33
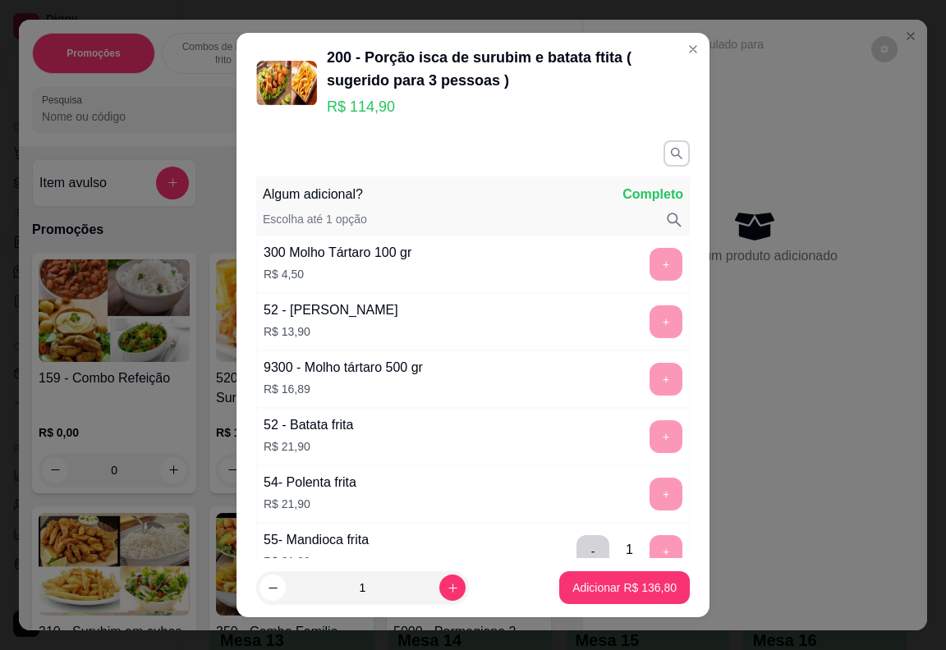
scroll to position [0, 0]
click at [643, 259] on div "+" at bounding box center [666, 265] width 46 height 33
click at [625, 594] on p "Adicionar R$ 136,80" at bounding box center [624, 588] width 101 height 16
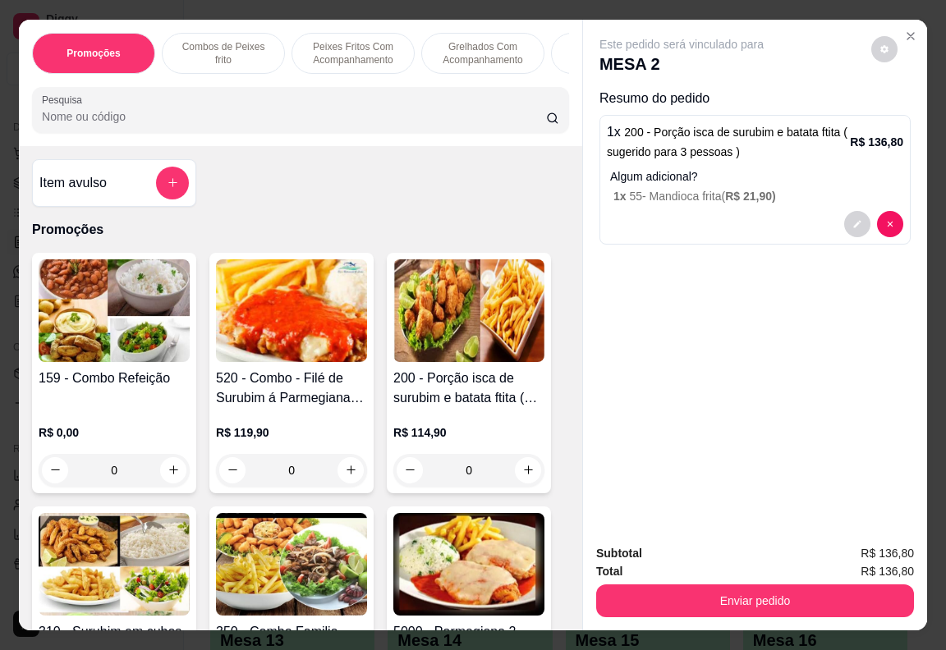
click at [136, 337] on img at bounding box center [114, 310] width 151 height 103
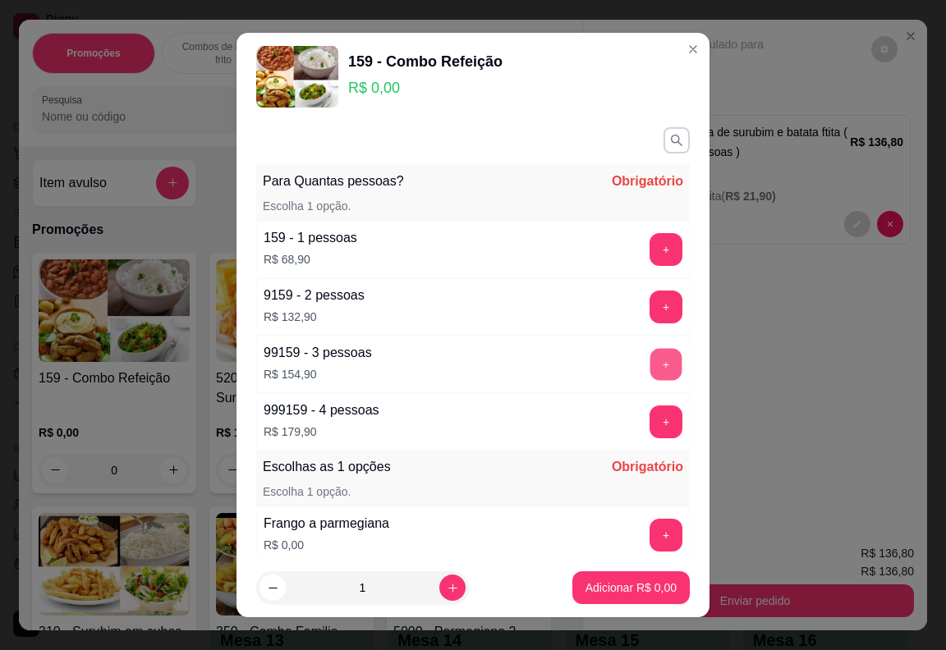
click at [650, 370] on button "+" at bounding box center [666, 364] width 32 height 32
click at [650, 320] on button "+" at bounding box center [666, 307] width 32 height 32
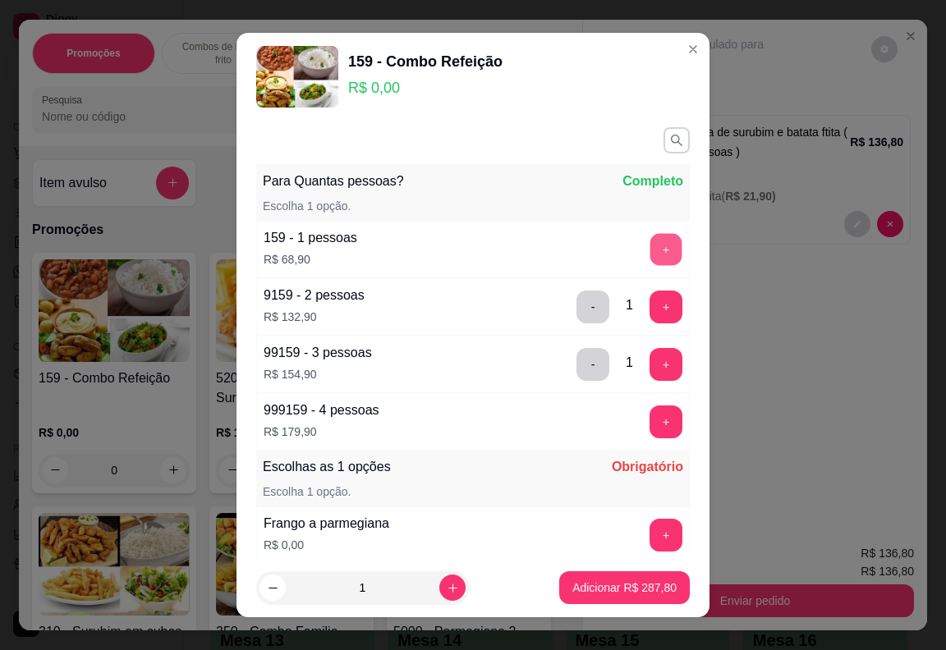
click at [650, 254] on button "+" at bounding box center [666, 249] width 32 height 32
click at [650, 527] on button "+" at bounding box center [666, 535] width 32 height 32
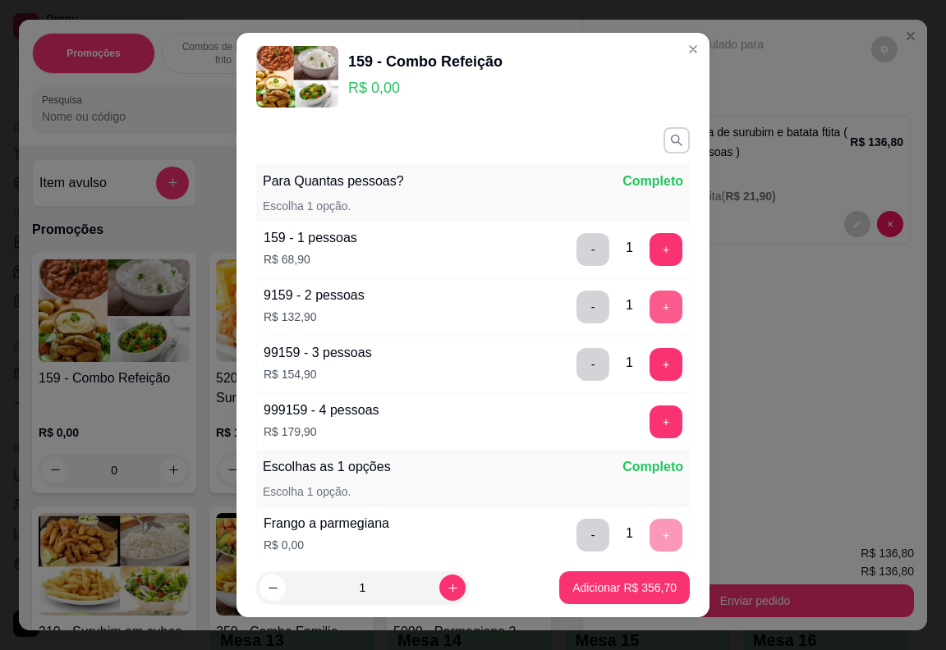
click at [649, 307] on button "+" at bounding box center [665, 307] width 33 height 33
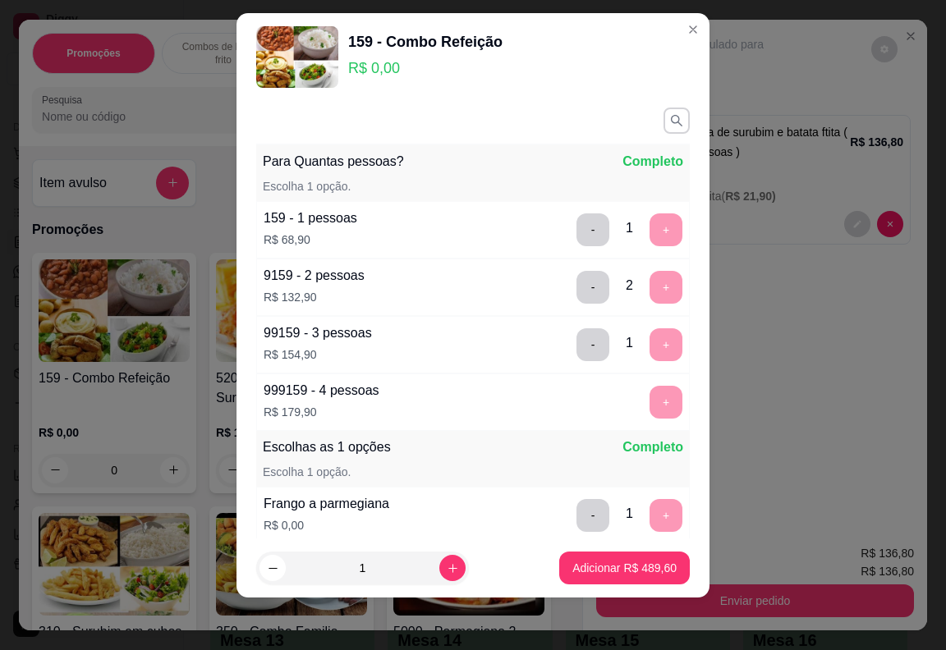
click at [630, 229] on div "- 1 +" at bounding box center [629, 229] width 119 height 33
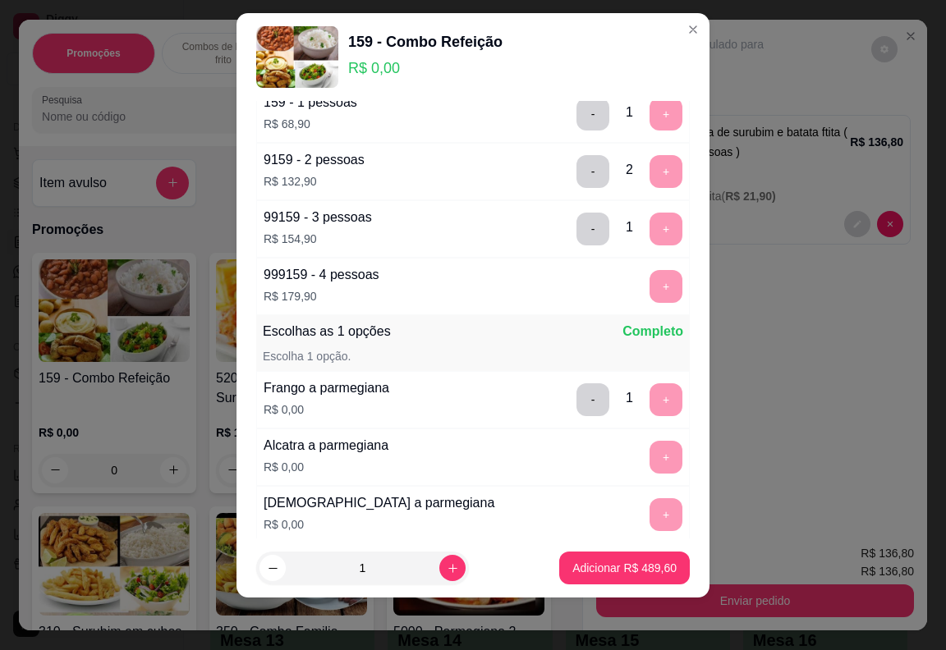
scroll to position [410, 0]
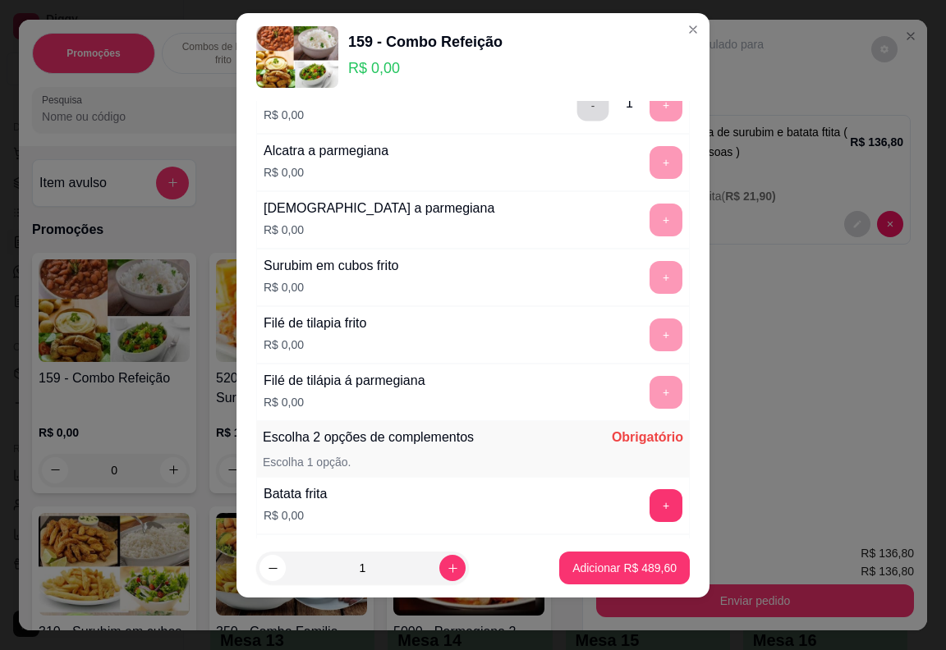
click at [577, 106] on button "-" at bounding box center [593, 105] width 32 height 32
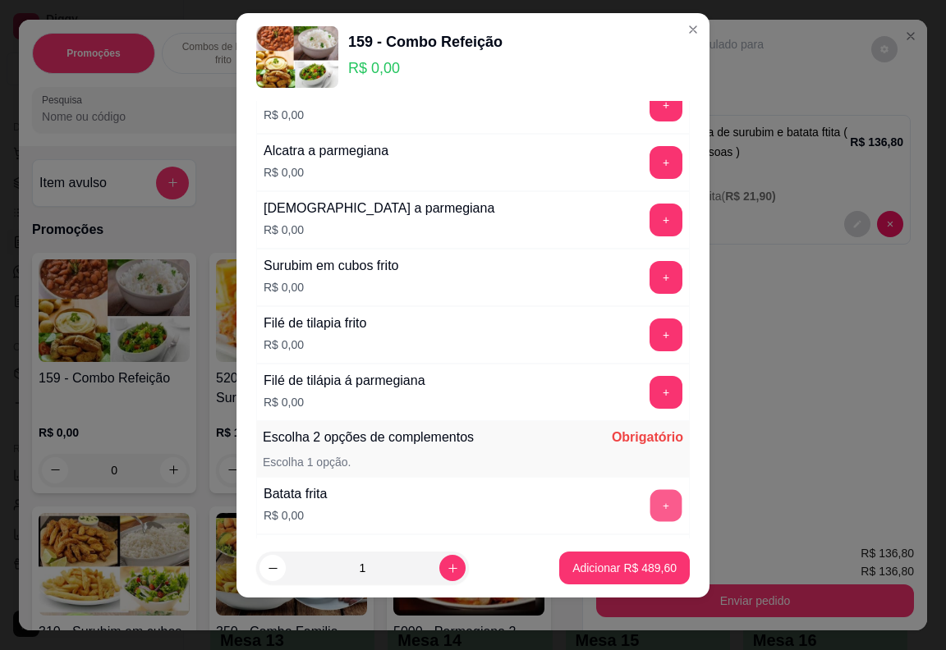
click at [650, 514] on button "+" at bounding box center [666, 505] width 32 height 32
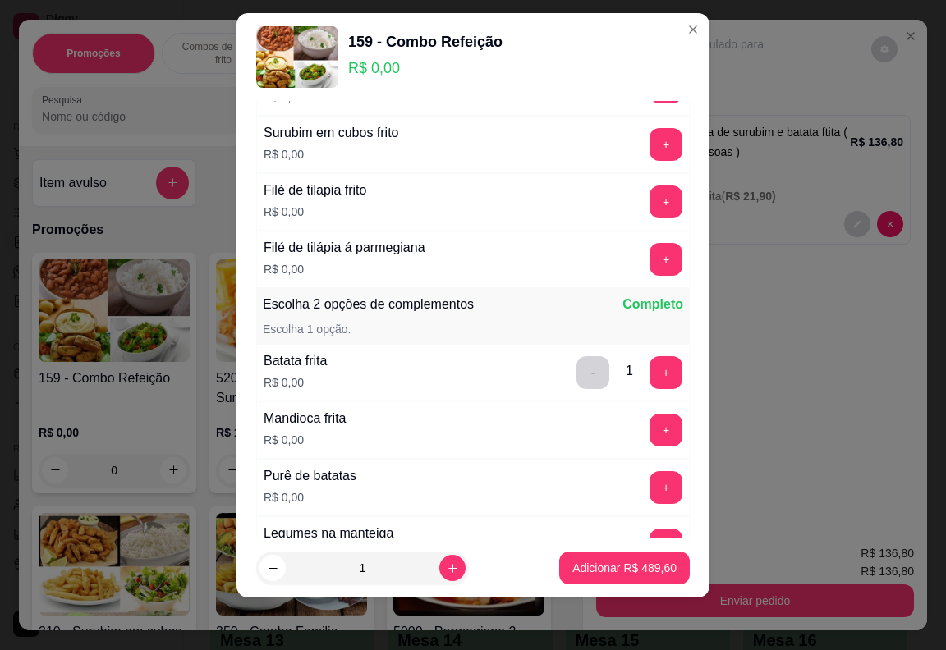
scroll to position [739, 0]
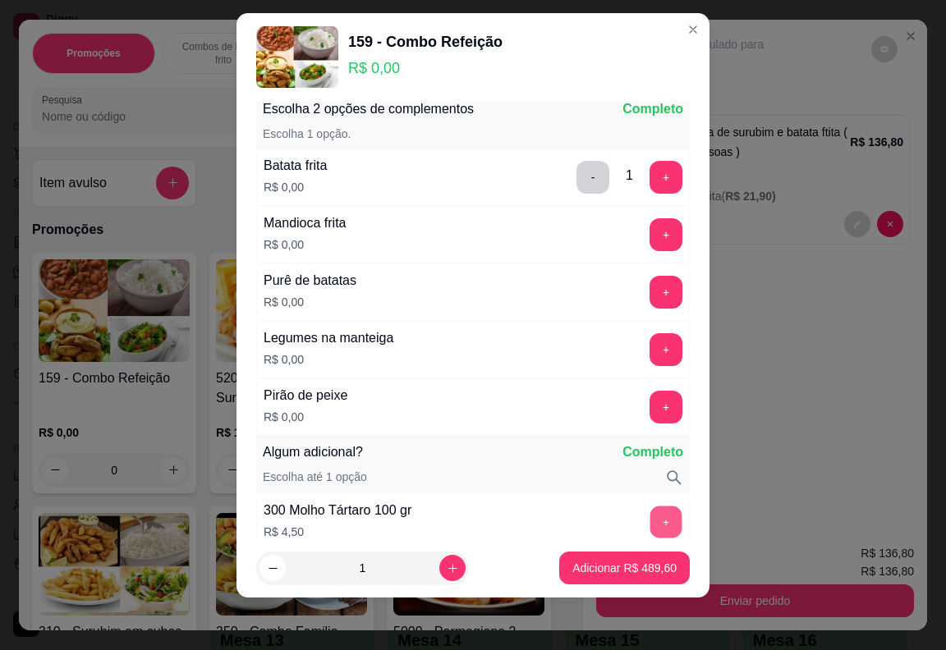
click at [650, 523] on button "+" at bounding box center [666, 522] width 32 height 32
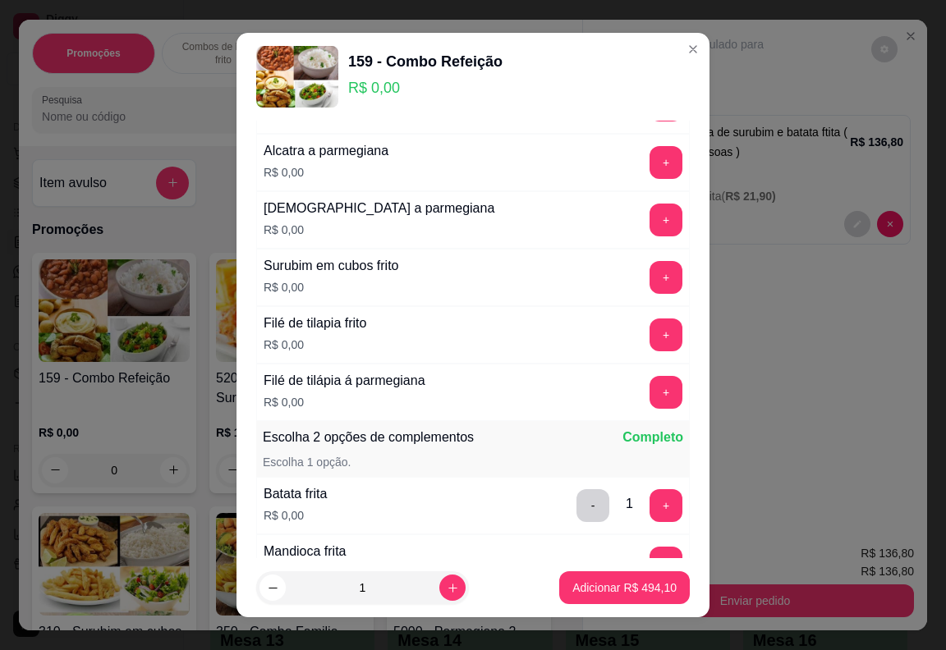
scroll to position [0, 0]
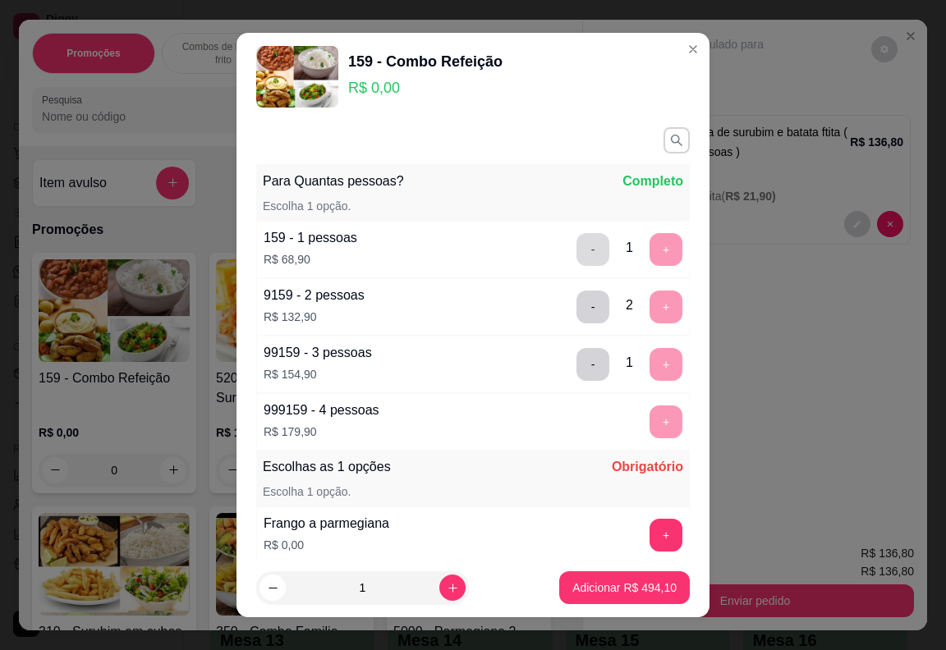
click at [576, 242] on button "-" at bounding box center [592, 249] width 33 height 33
click at [576, 311] on button "-" at bounding box center [592, 307] width 33 height 33
click at [576, 369] on button "-" at bounding box center [592, 364] width 33 height 33
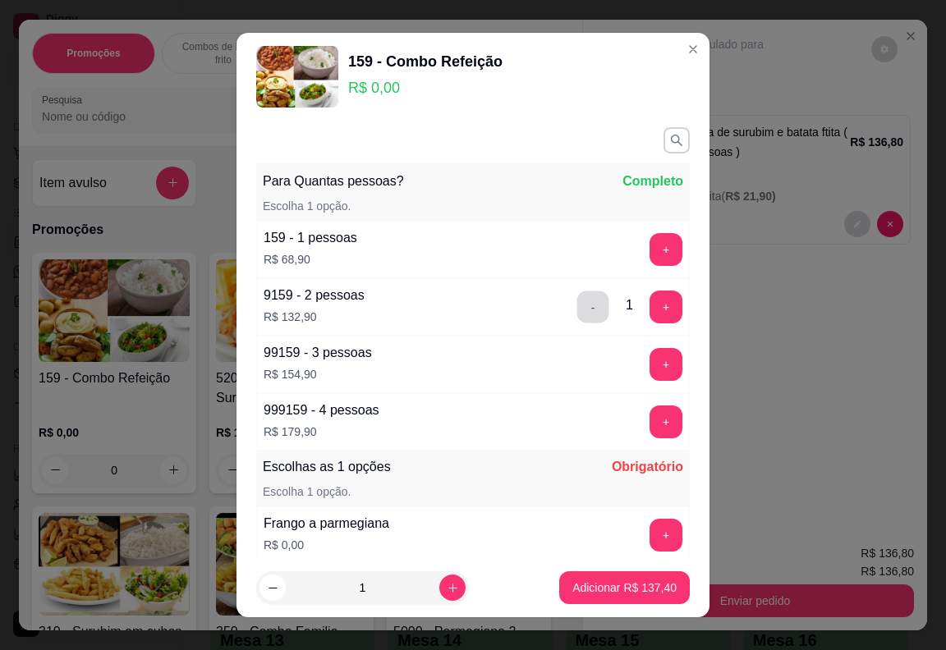
click at [577, 312] on button "-" at bounding box center [593, 307] width 32 height 32
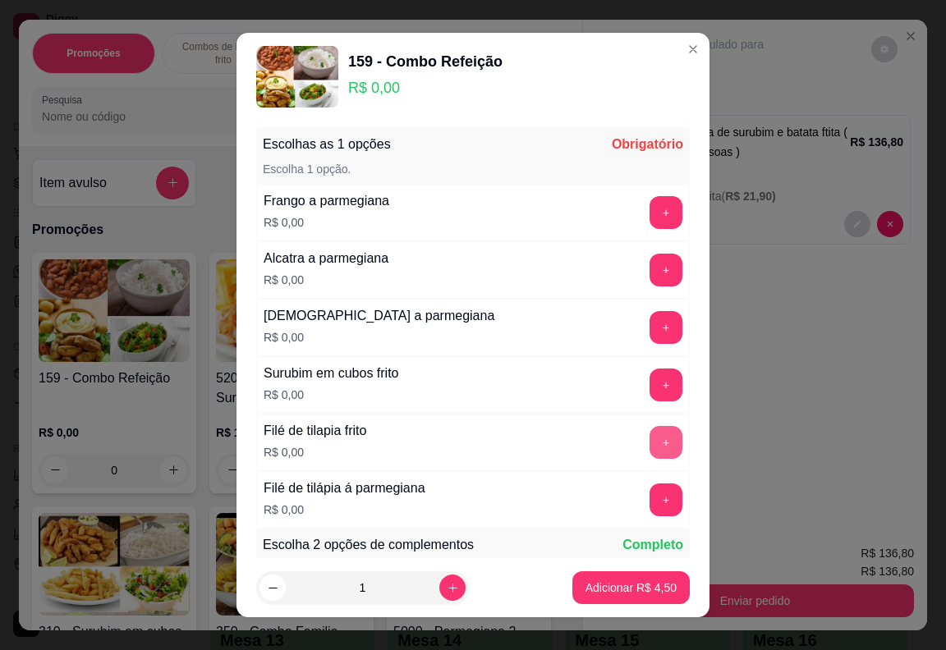
scroll to position [328, 0]
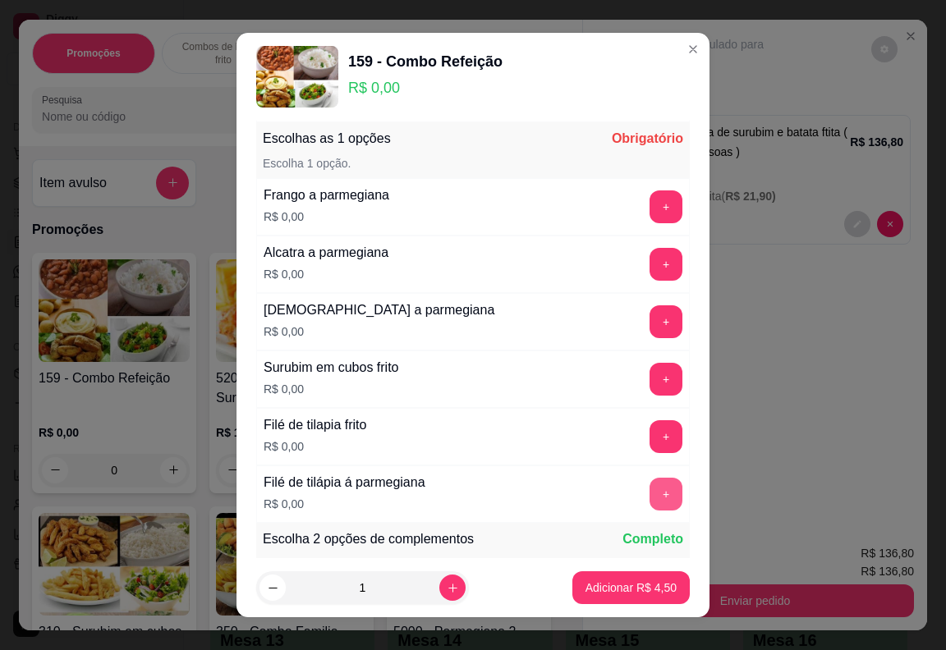
click at [649, 492] on button "+" at bounding box center [665, 494] width 33 height 33
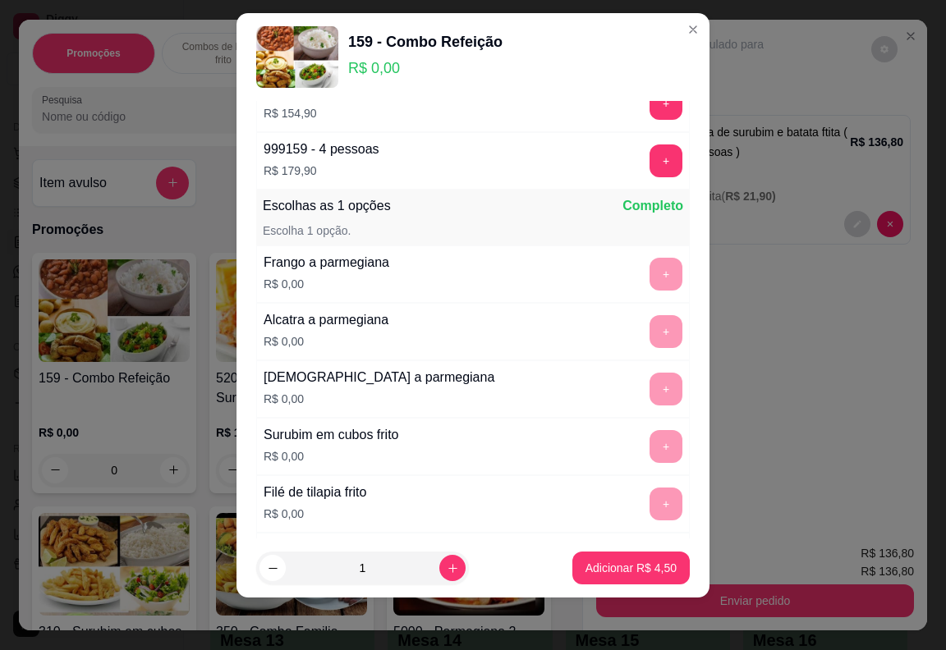
scroll to position [0, 0]
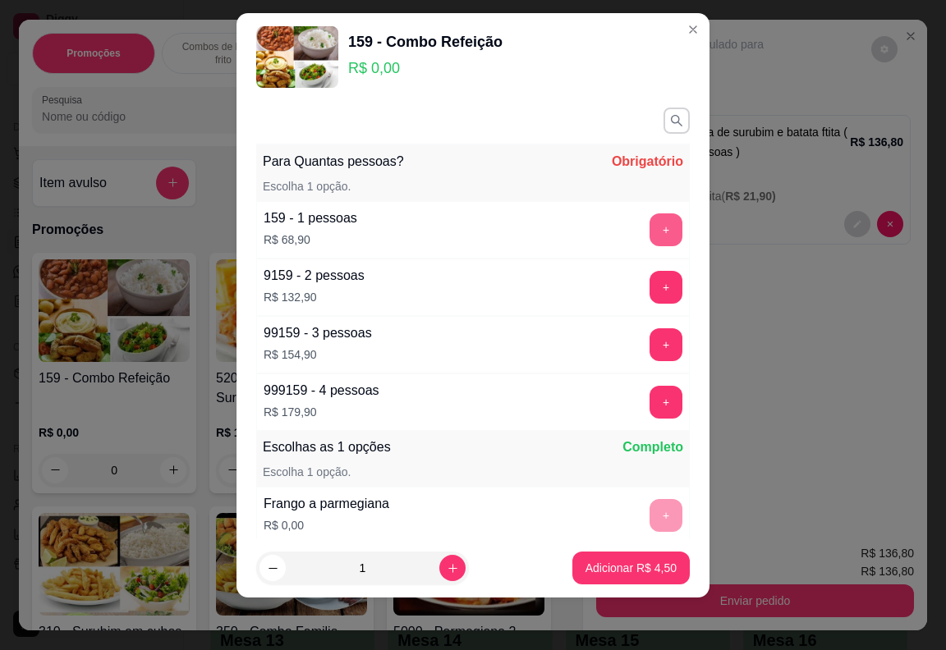
click at [649, 240] on button "+" at bounding box center [665, 229] width 33 height 33
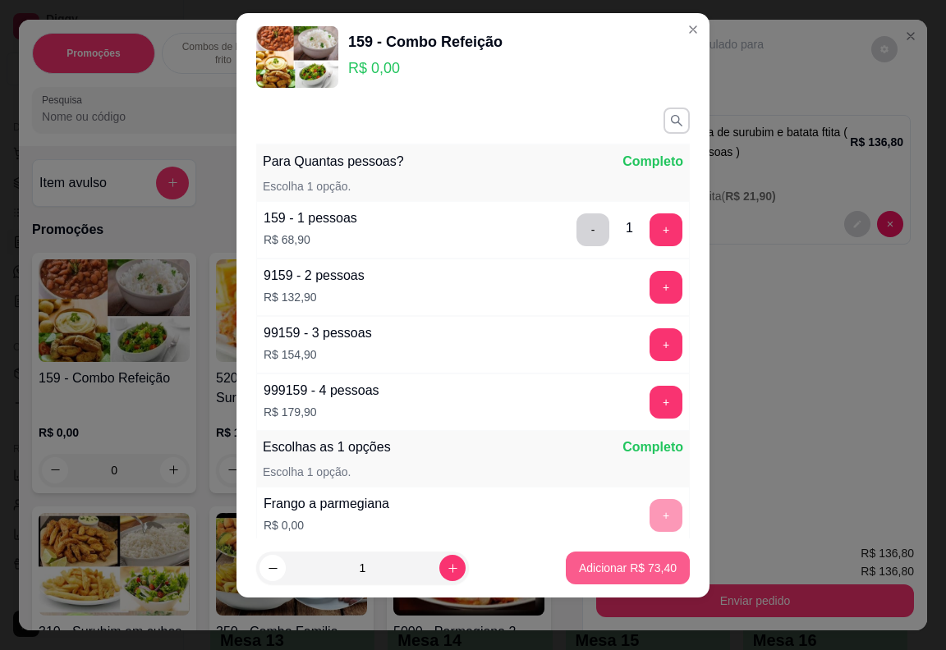
click at [638, 571] on p "Adicionar R$ 73,40" at bounding box center [628, 568] width 98 height 16
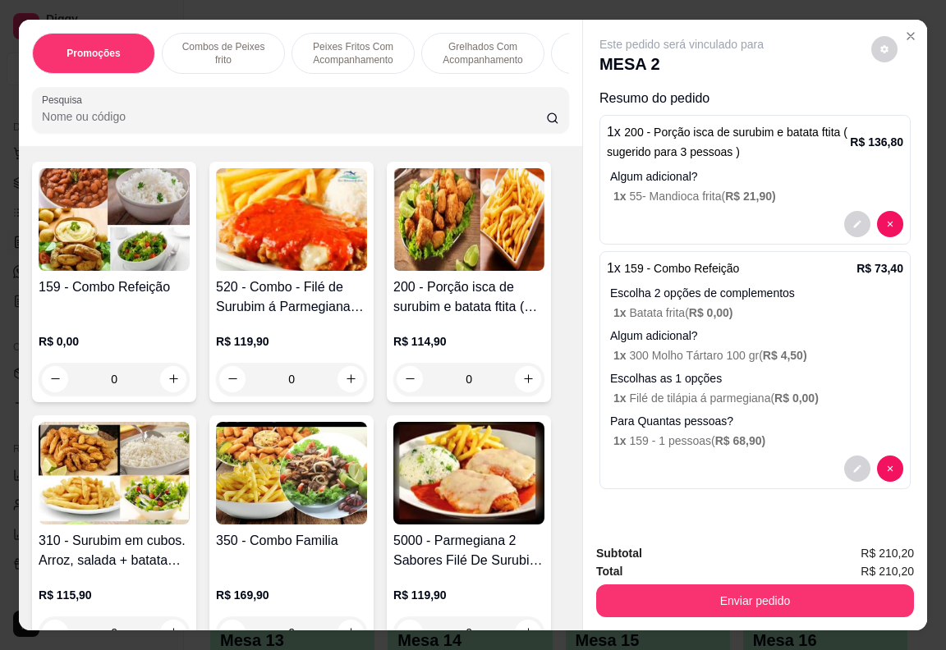
scroll to position [492, 0]
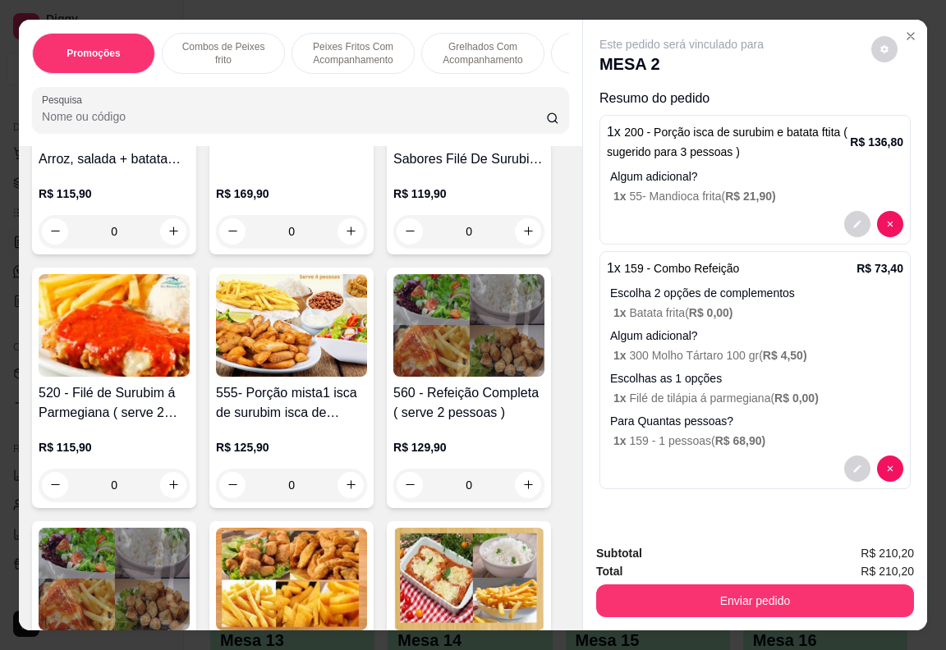
click at [128, 577] on img at bounding box center [114, 579] width 151 height 103
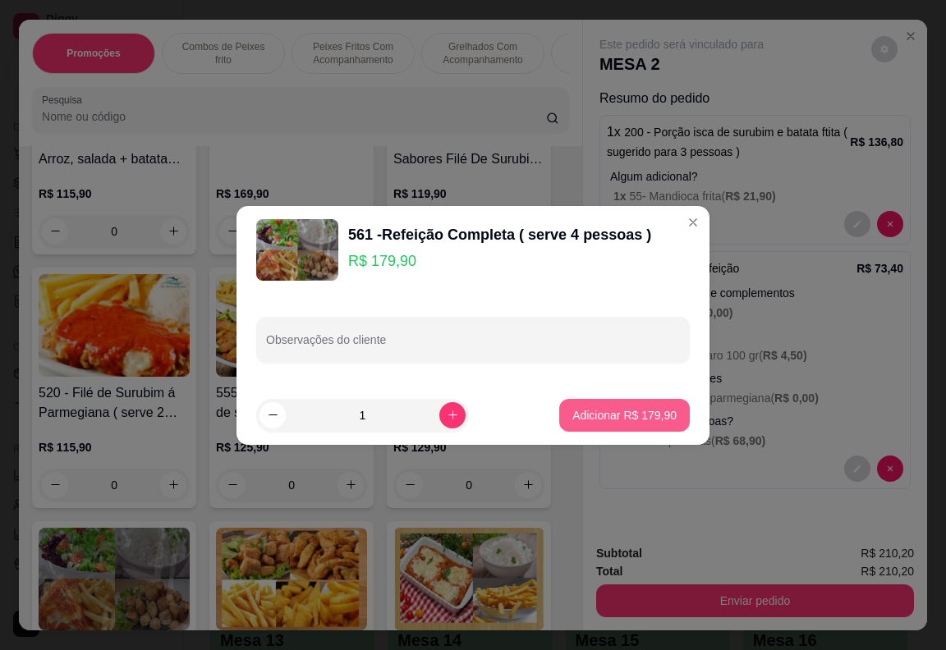
click at [648, 415] on p "Adicionar R$ 179,90" at bounding box center [624, 415] width 104 height 16
type input "1"
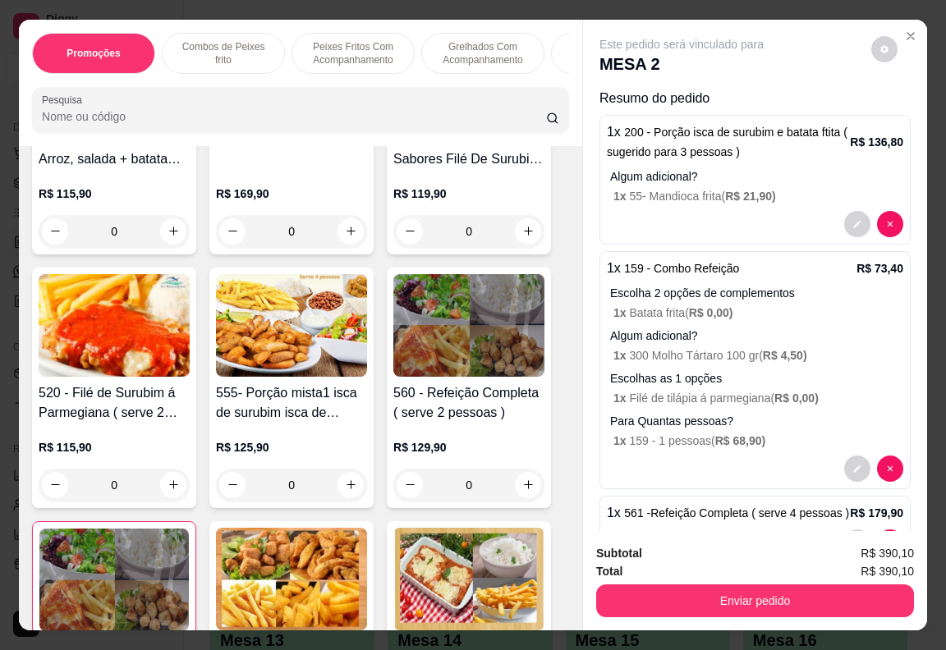
click at [443, 599] on img at bounding box center [468, 579] width 151 height 103
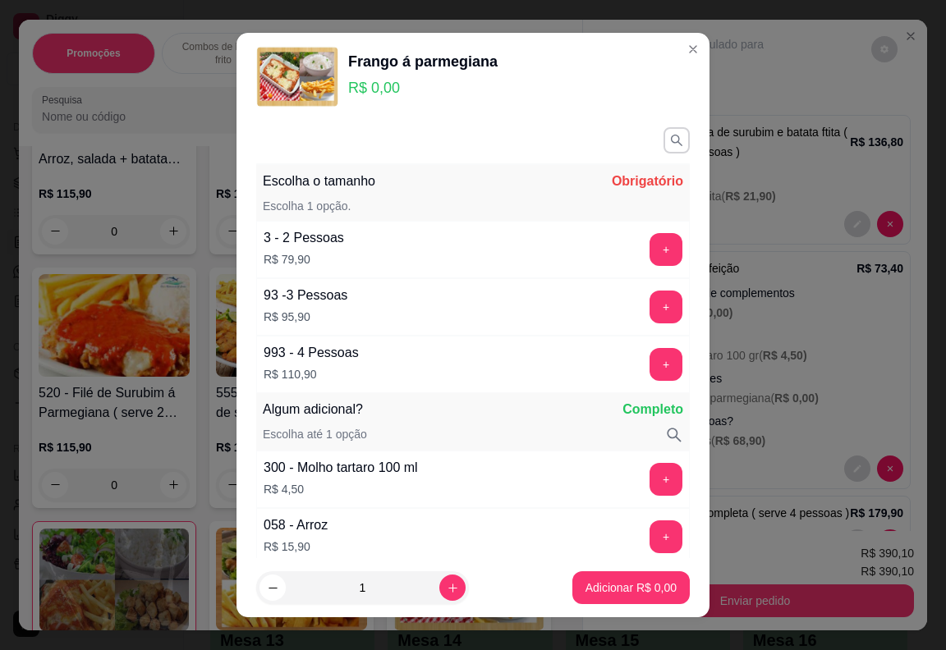
click at [643, 298] on div "+" at bounding box center [666, 307] width 46 height 33
click at [649, 305] on button "+" at bounding box center [665, 307] width 33 height 33
click at [605, 584] on p "Adicionar R$ 95,90" at bounding box center [628, 587] width 98 height 16
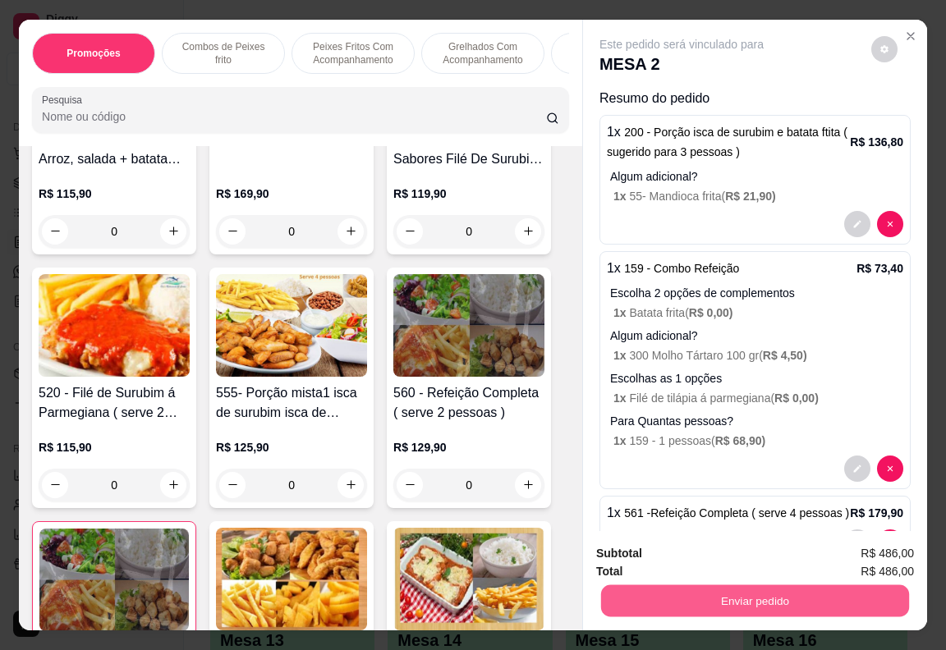
click at [685, 599] on button "Enviar pedido" at bounding box center [755, 601] width 308 height 32
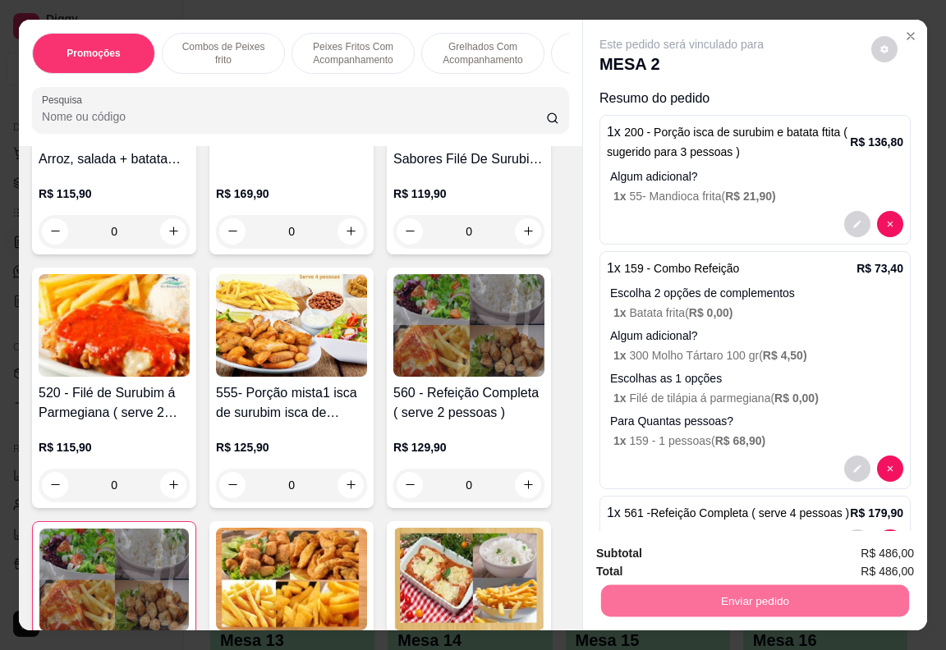
click at [847, 555] on button "Enviar pedido" at bounding box center [870, 554] width 93 height 31
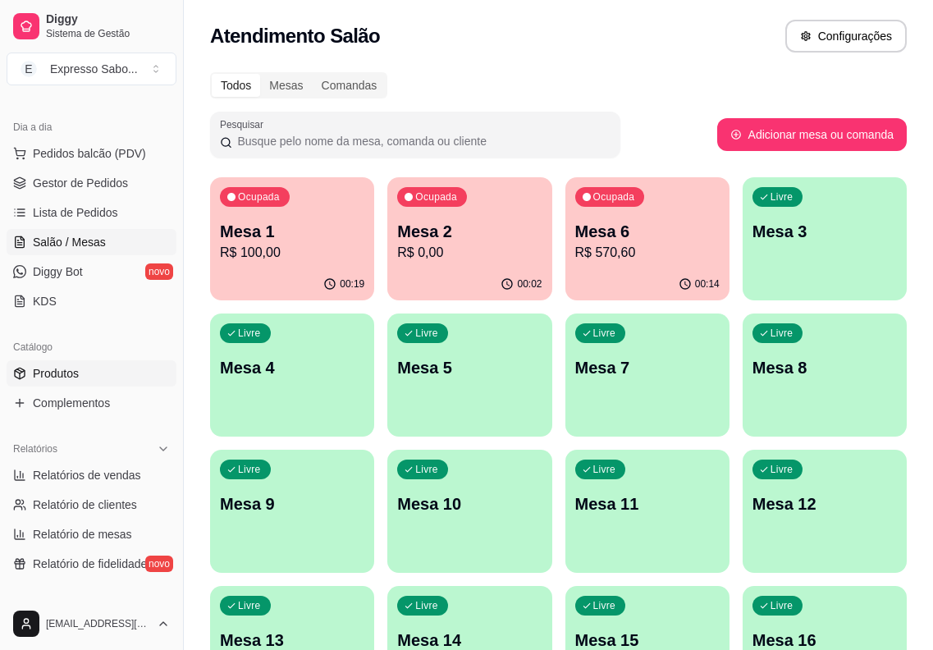
click at [80, 373] on link "Produtos" at bounding box center [92, 373] width 170 height 26
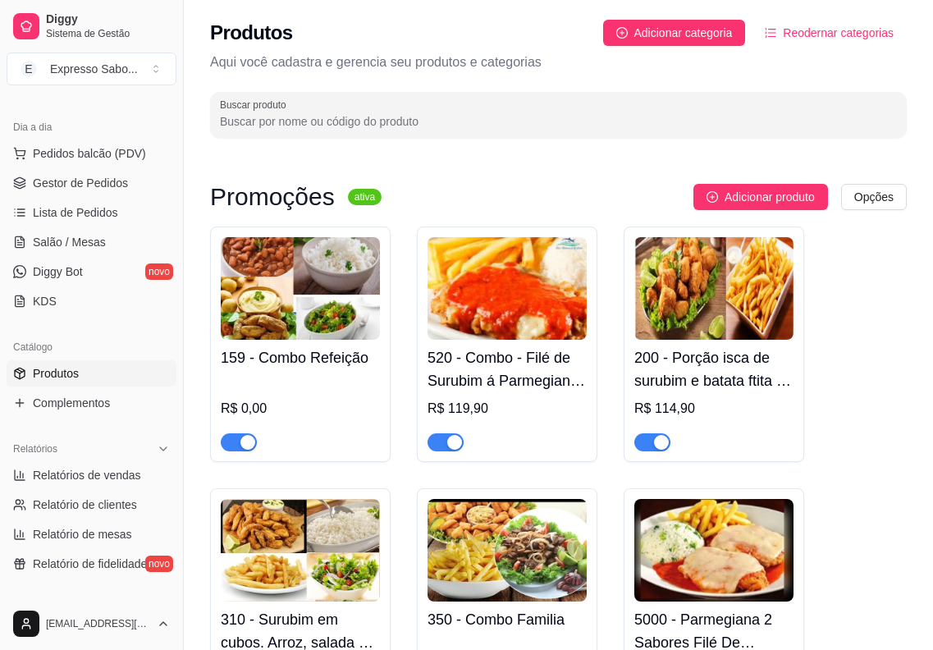
click at [532, 332] on img at bounding box center [507, 288] width 159 height 103
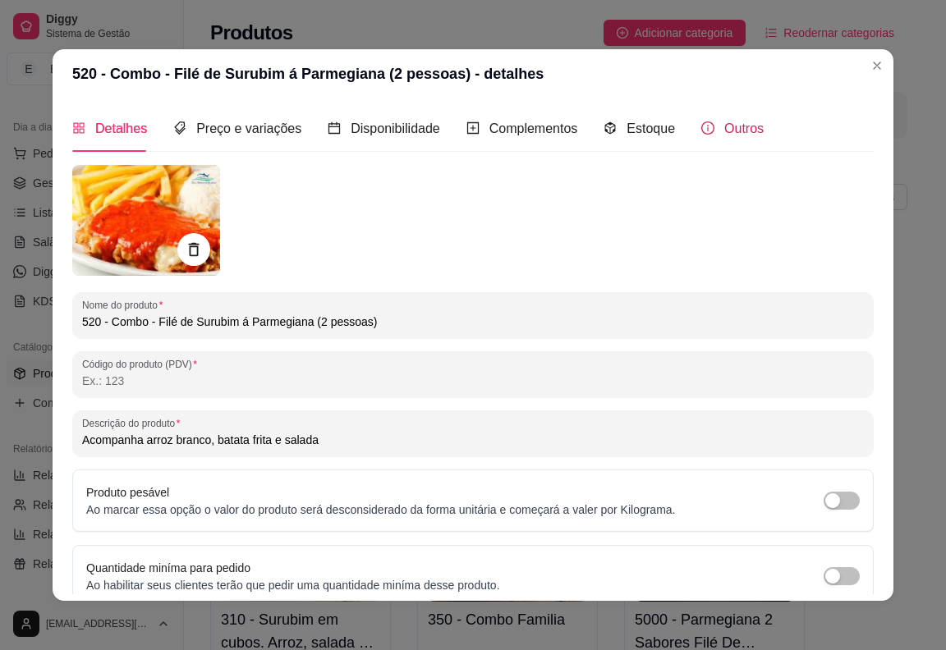
click at [724, 132] on span "Outros" at bounding box center [743, 128] width 39 height 14
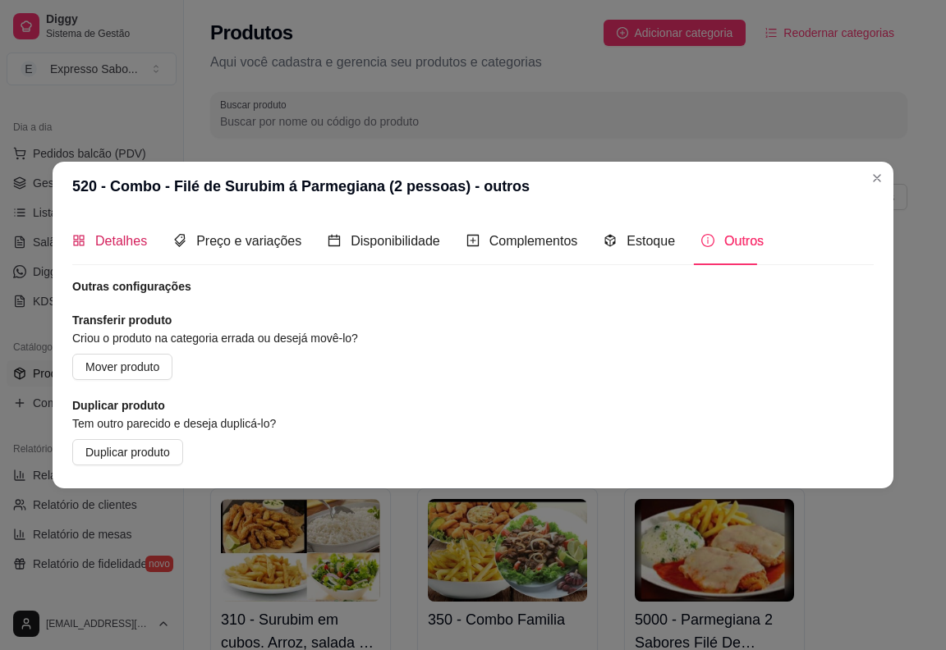
click at [112, 245] on span "Detalhes" at bounding box center [121, 241] width 52 height 14
